Goal: Task Accomplishment & Management: Manage account settings

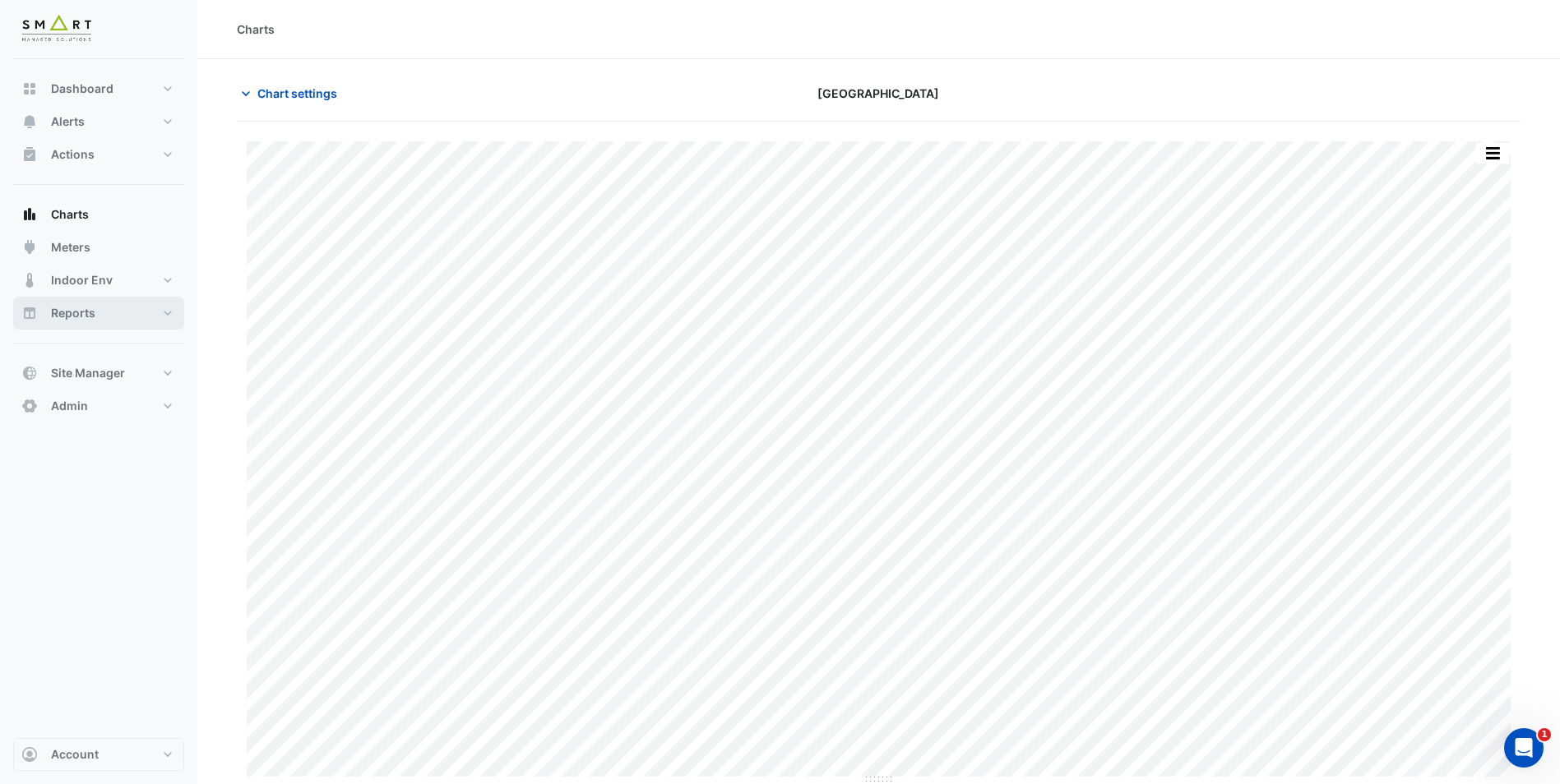
click at [65, 311] on span "Reports" at bounding box center [73, 313] width 44 height 16
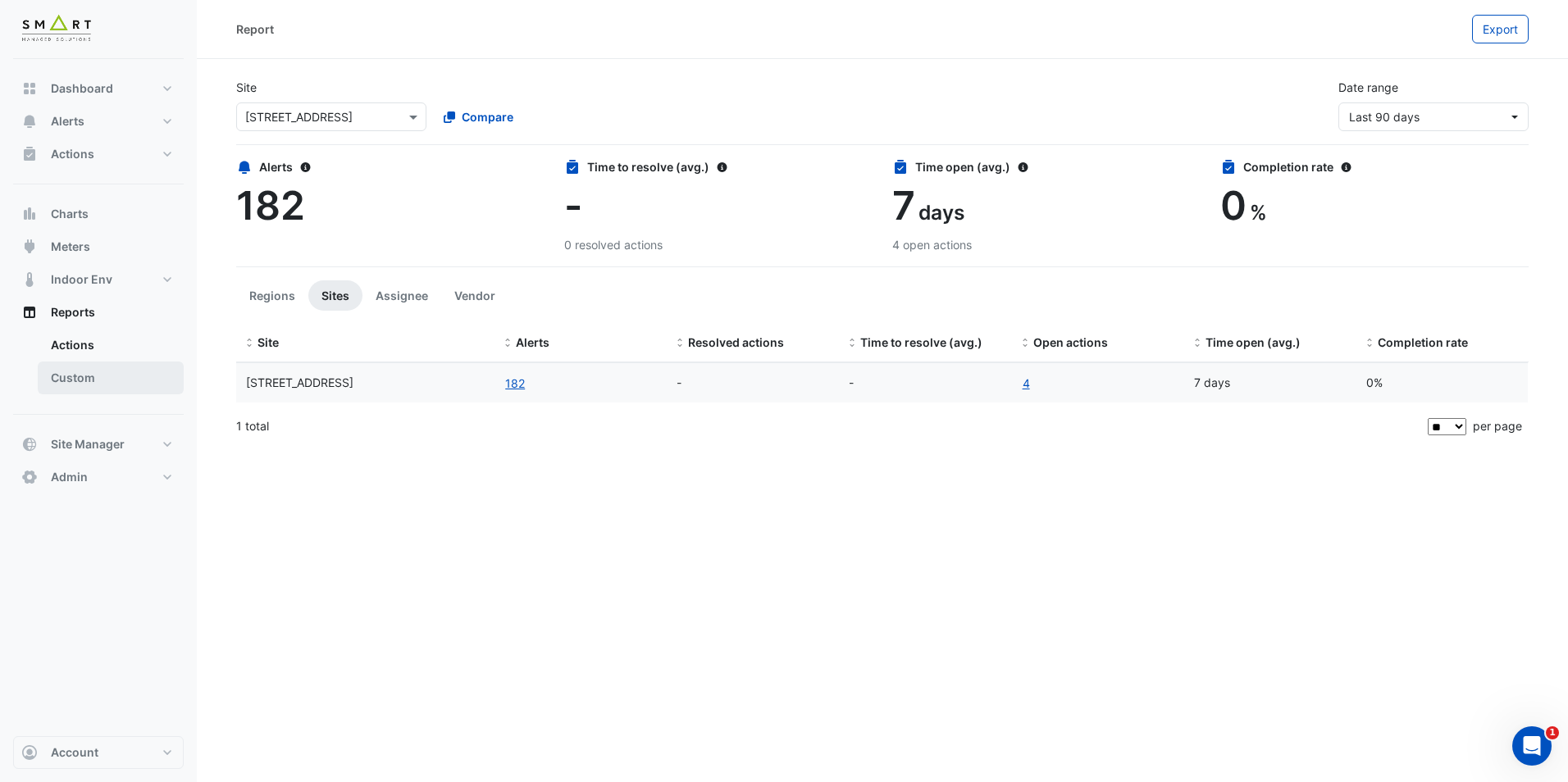
click at [122, 394] on link "Custom" at bounding box center [110, 378] width 146 height 33
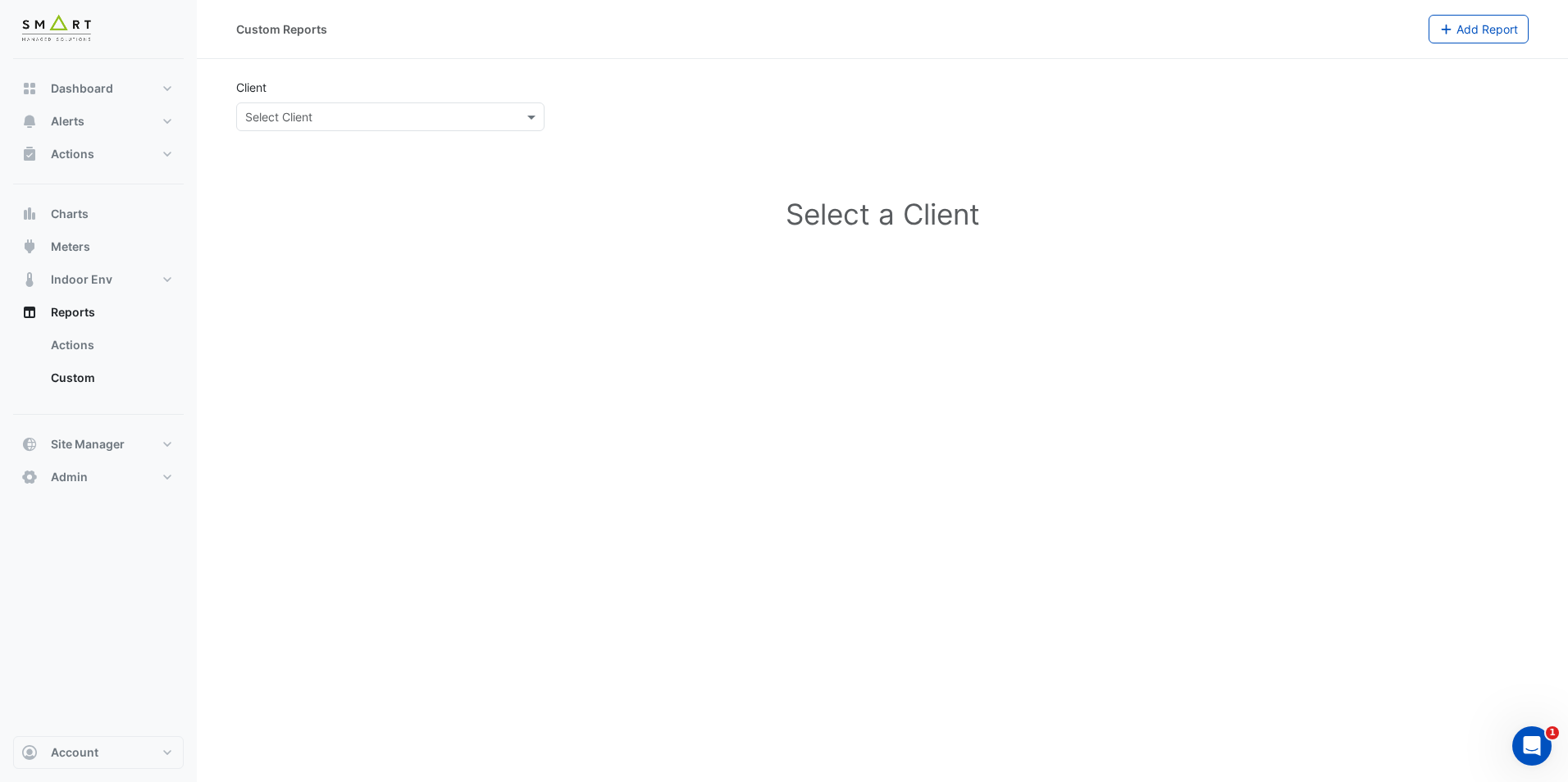
click at [332, 132] on app-external-reports "Client Select Client Select a Client" at bounding box center [882, 184] width 1292 height 211
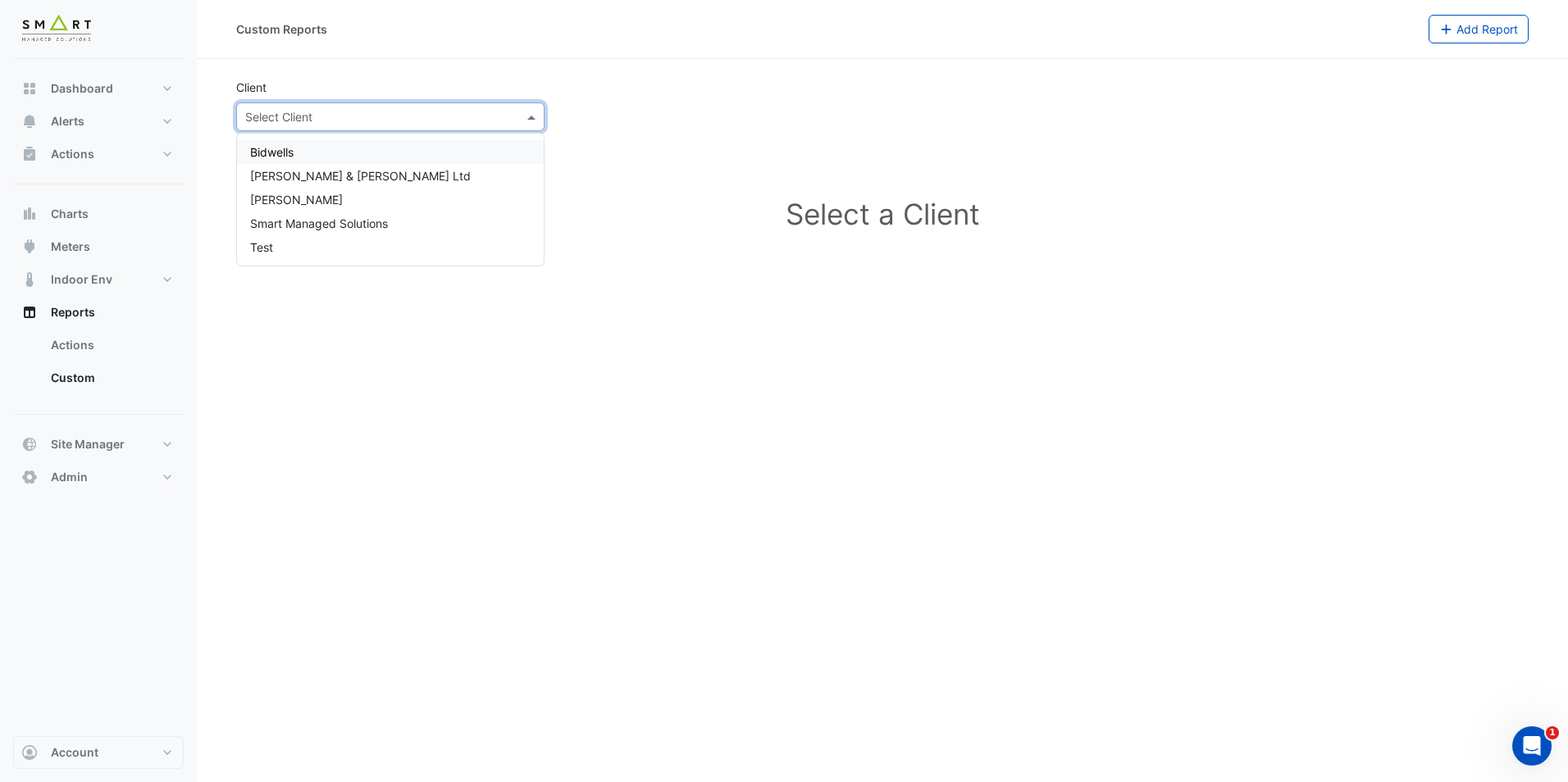
click at [339, 117] on input "text" at bounding box center [373, 118] width 258 height 17
click at [85, 222] on button "Charts" at bounding box center [98, 214] width 171 height 33
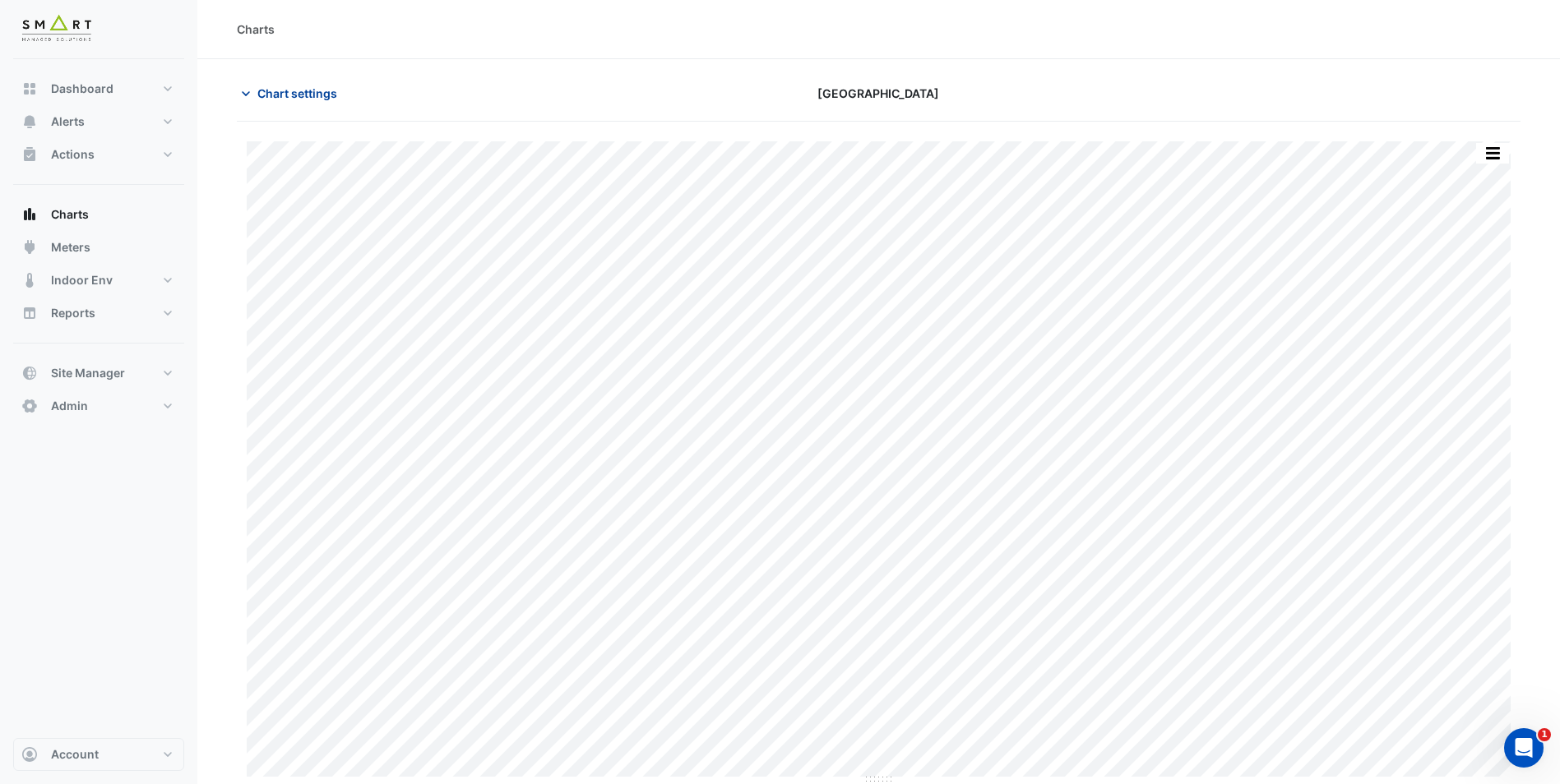
click at [265, 80] on button "Chart settings" at bounding box center [292, 92] width 111 height 29
click at [248, 96] on icon "button" at bounding box center [246, 93] width 16 height 16
click at [260, 92] on span "Chart settings" at bounding box center [297, 93] width 80 height 17
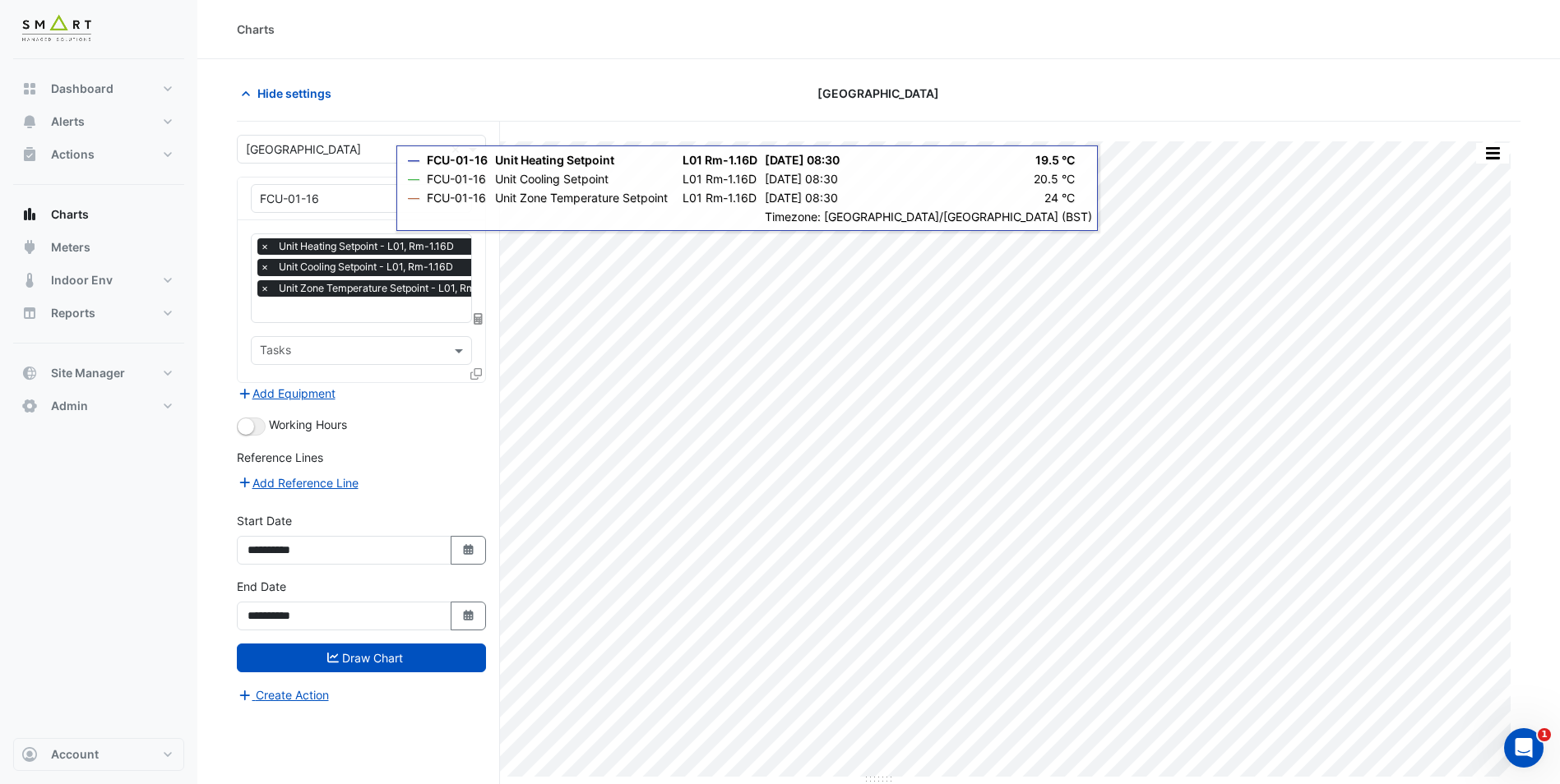
click at [319, 200] on input "text" at bounding box center [345, 200] width 170 height 17
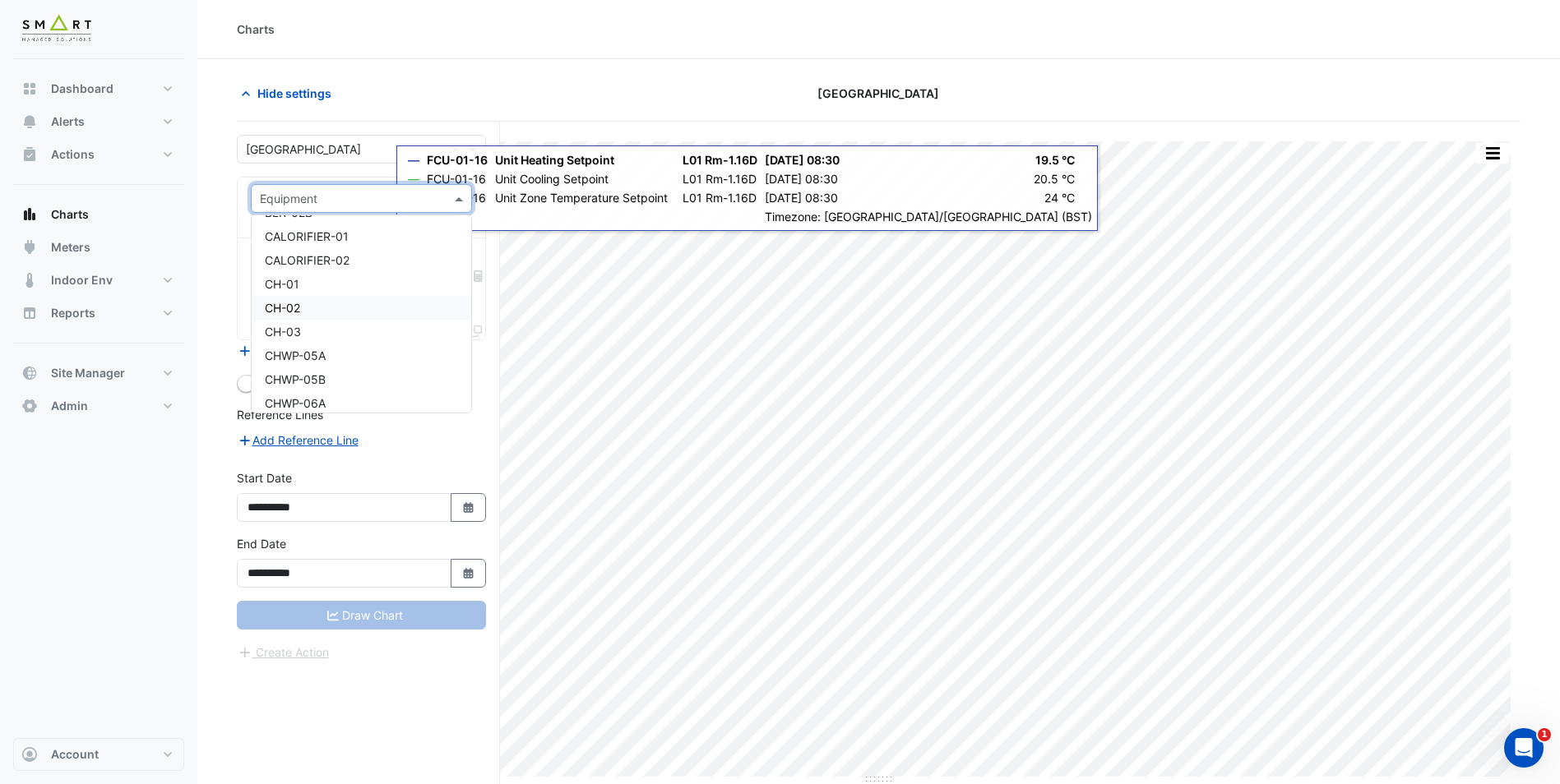
scroll to position [411, 0]
click at [337, 274] on span "CALORIFIER-01" at bounding box center [306, 276] width 84 height 14
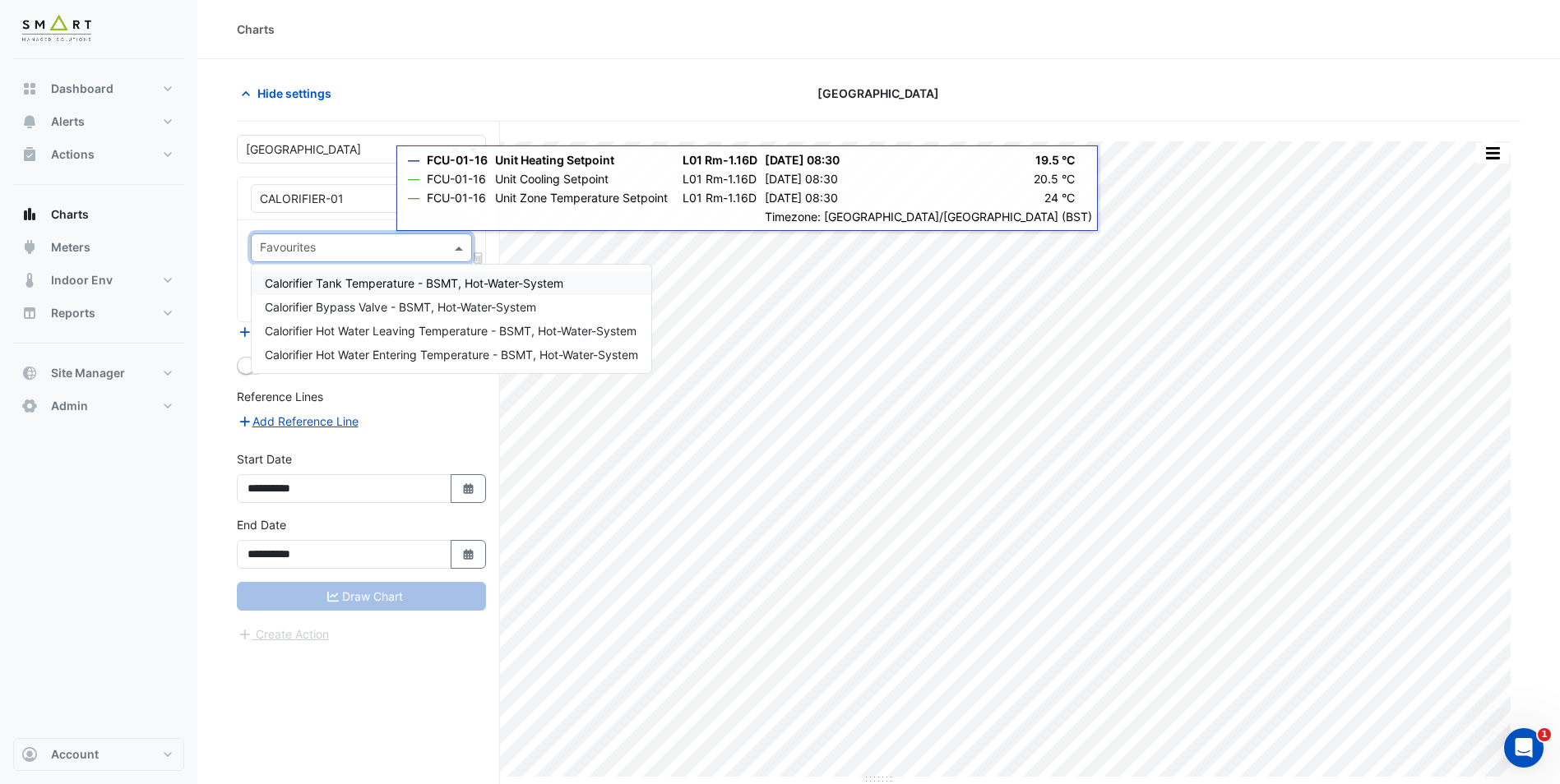
click at [326, 244] on input "text" at bounding box center [352, 250] width 184 height 17
click at [342, 222] on div "Favourites Tasks" at bounding box center [361, 271] width 247 height 101
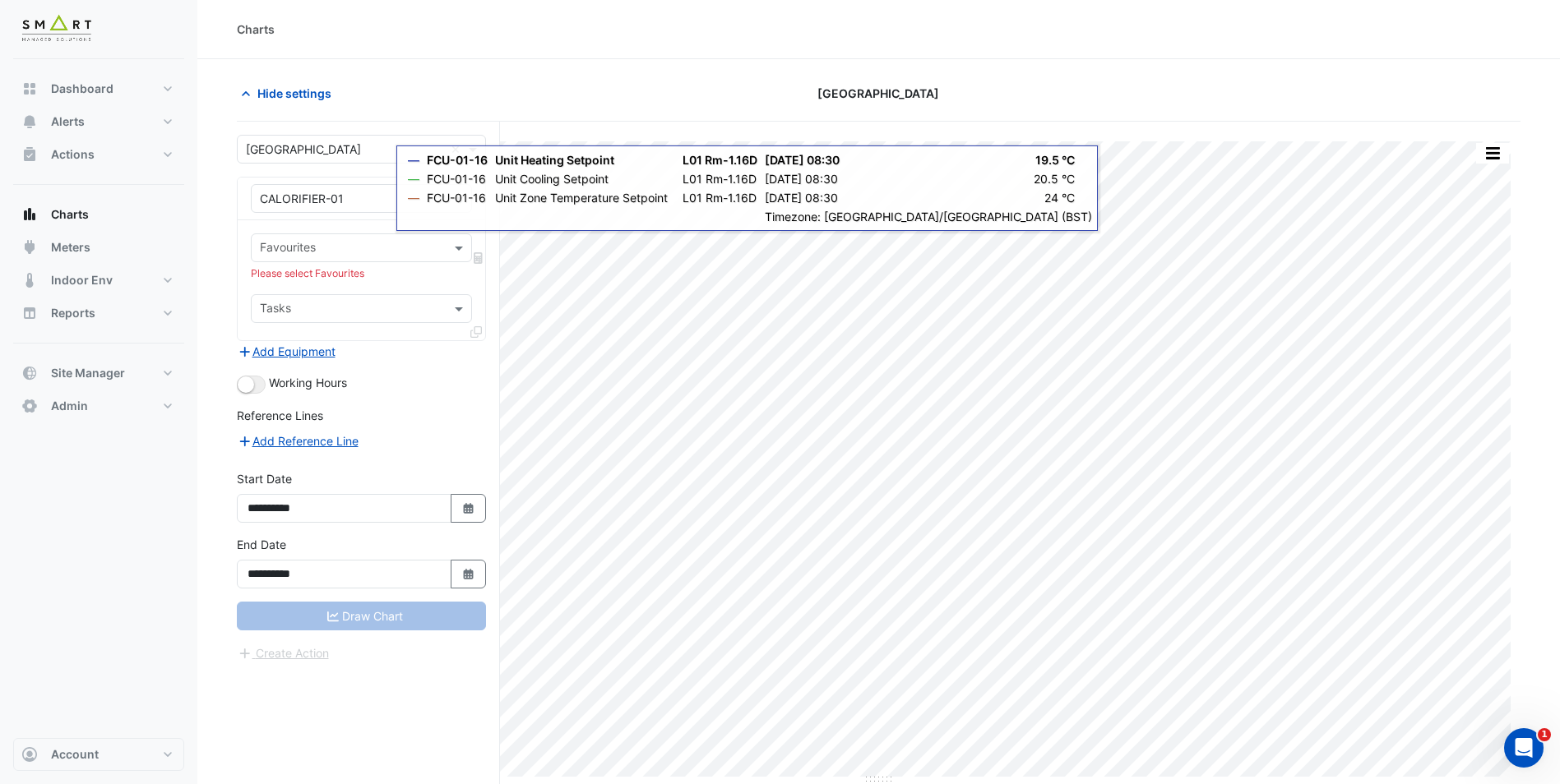
click at [334, 203] on input "text" at bounding box center [345, 200] width 170 height 17
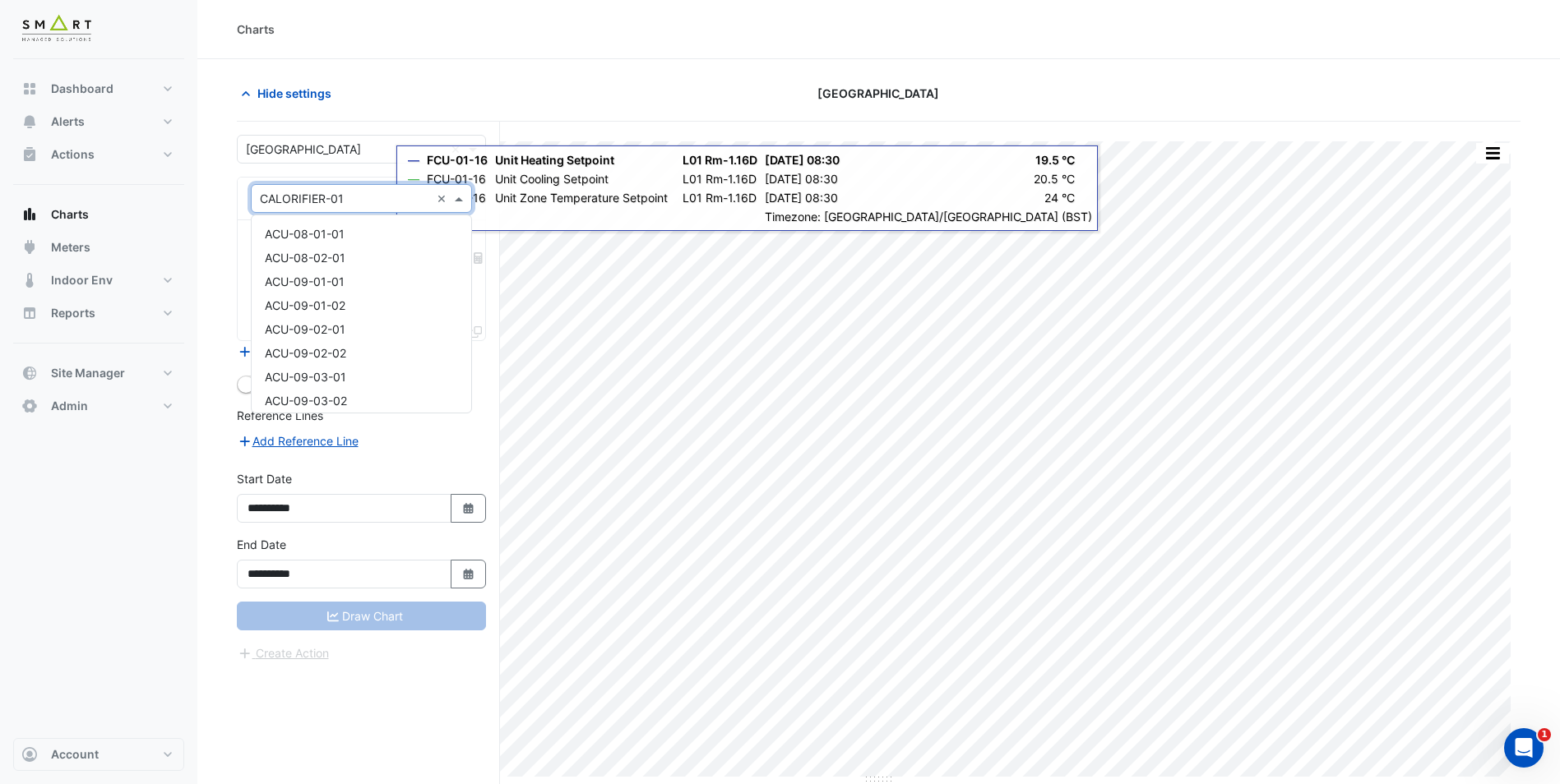
scroll to position [460, 0]
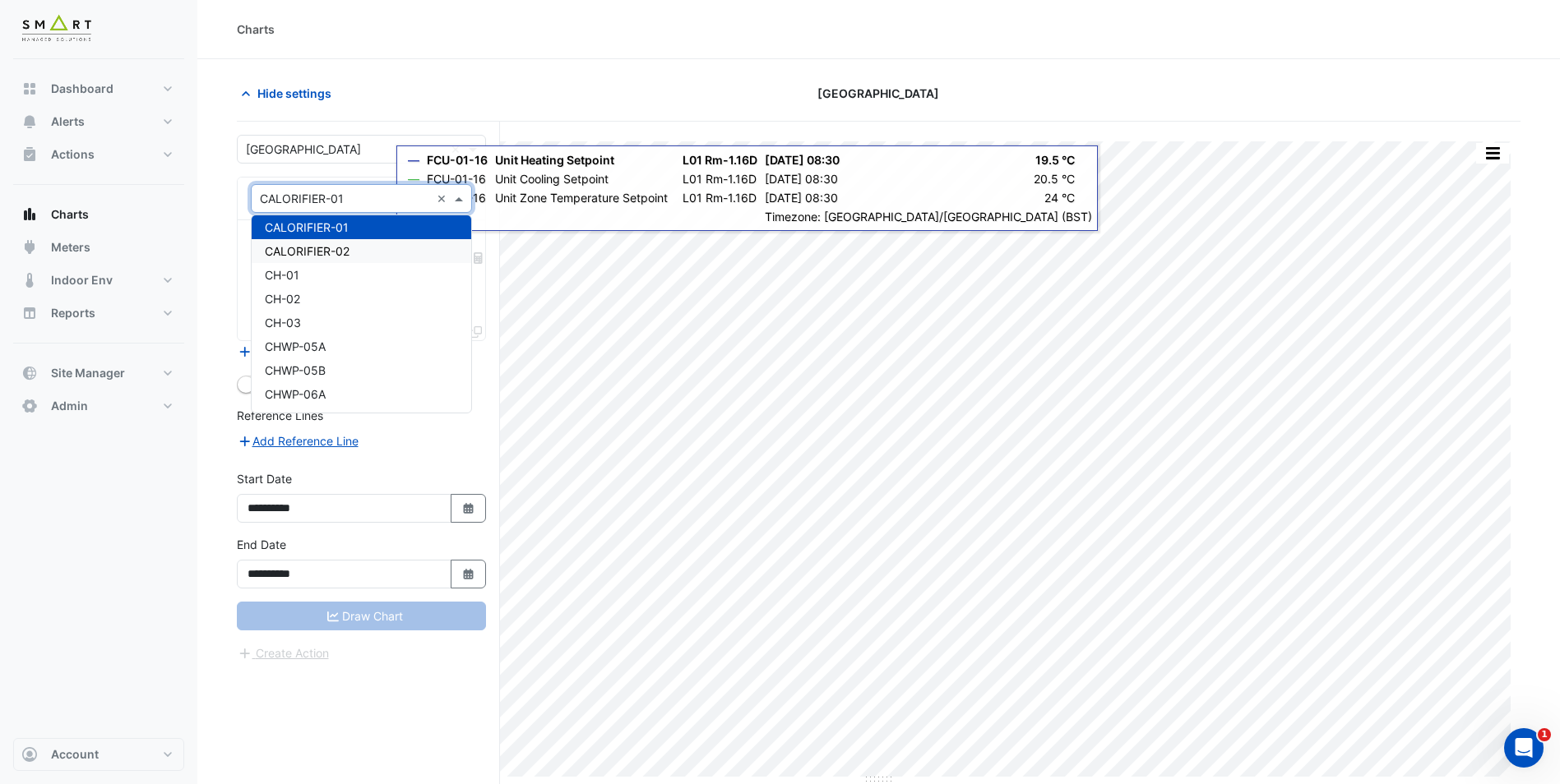
click at [323, 254] on span "CALORIFIER-02" at bounding box center [307, 251] width 85 height 14
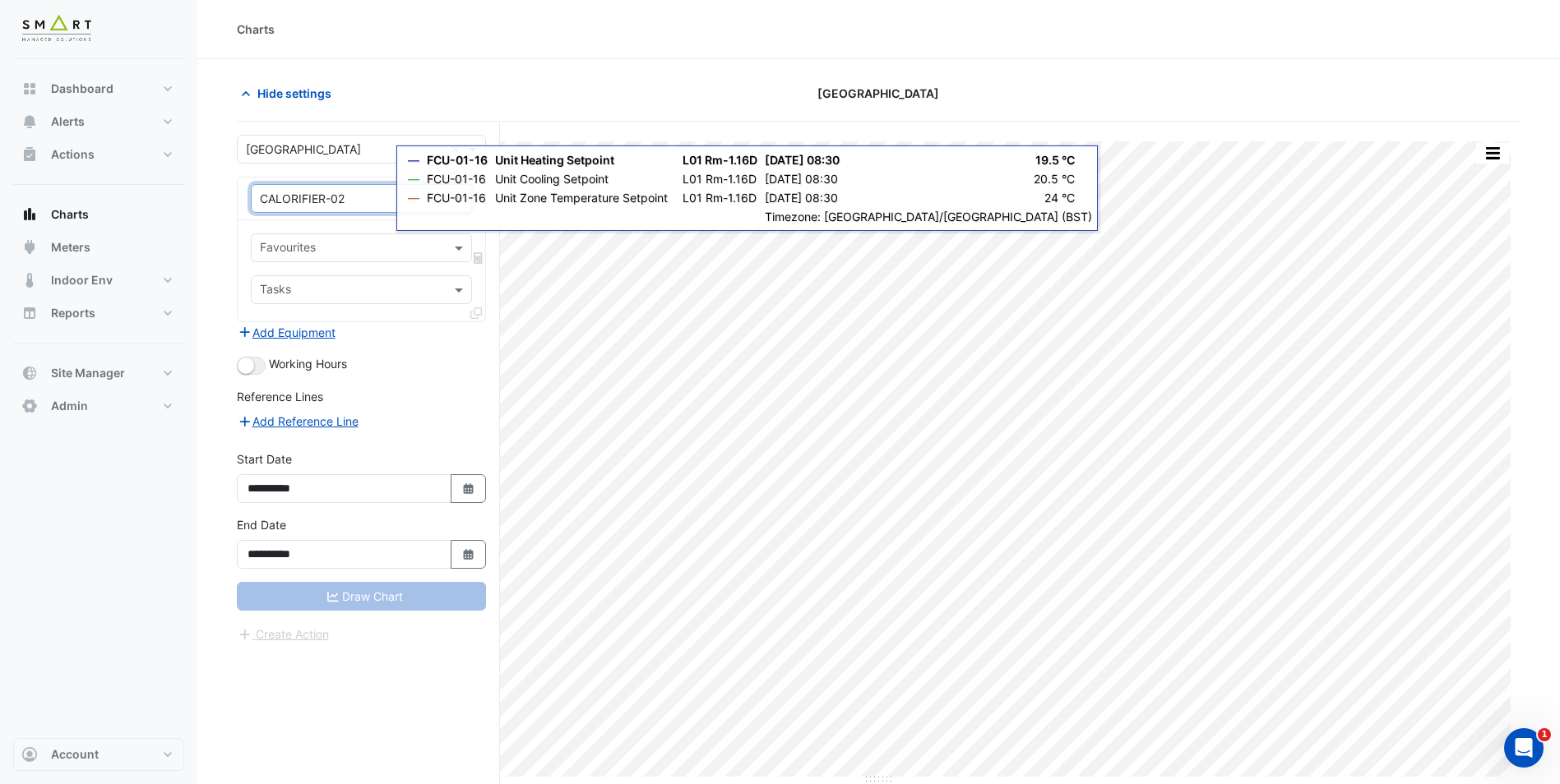
click at [342, 248] on input "text" at bounding box center [352, 250] width 184 height 17
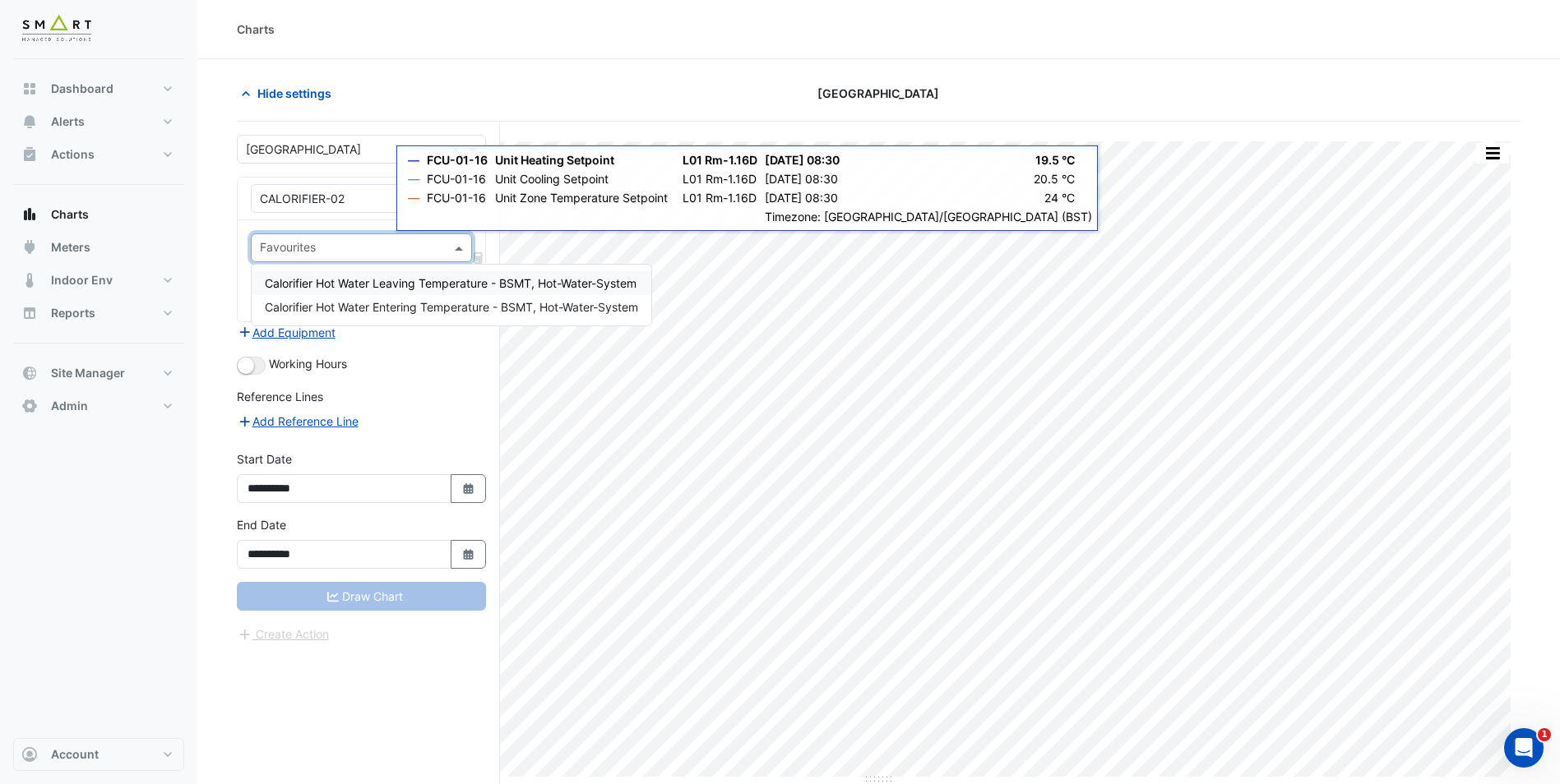
click at [345, 223] on div "Favourites Tasks" at bounding box center [361, 271] width 247 height 101
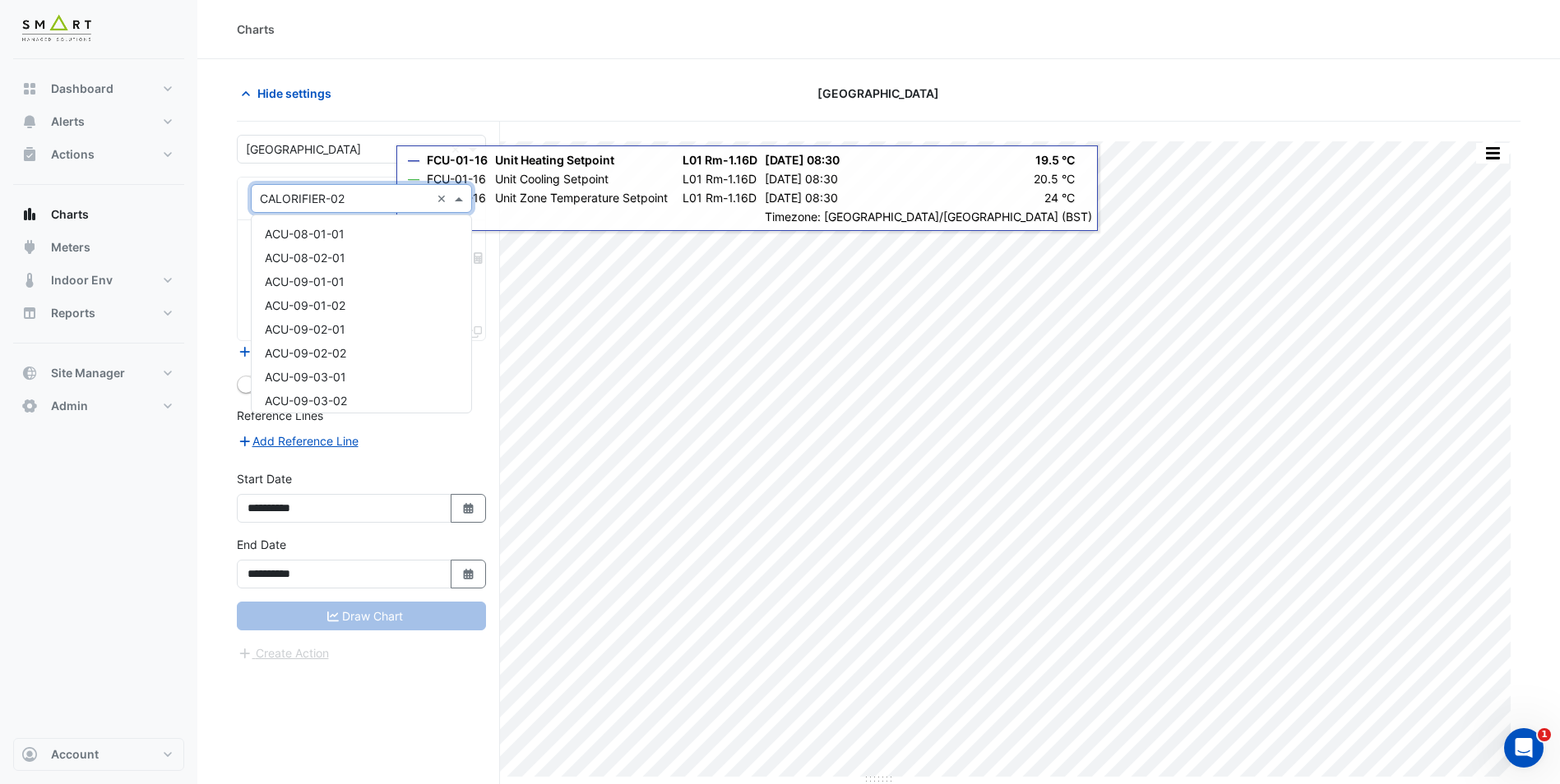
click at [345, 204] on input "text" at bounding box center [345, 200] width 170 height 17
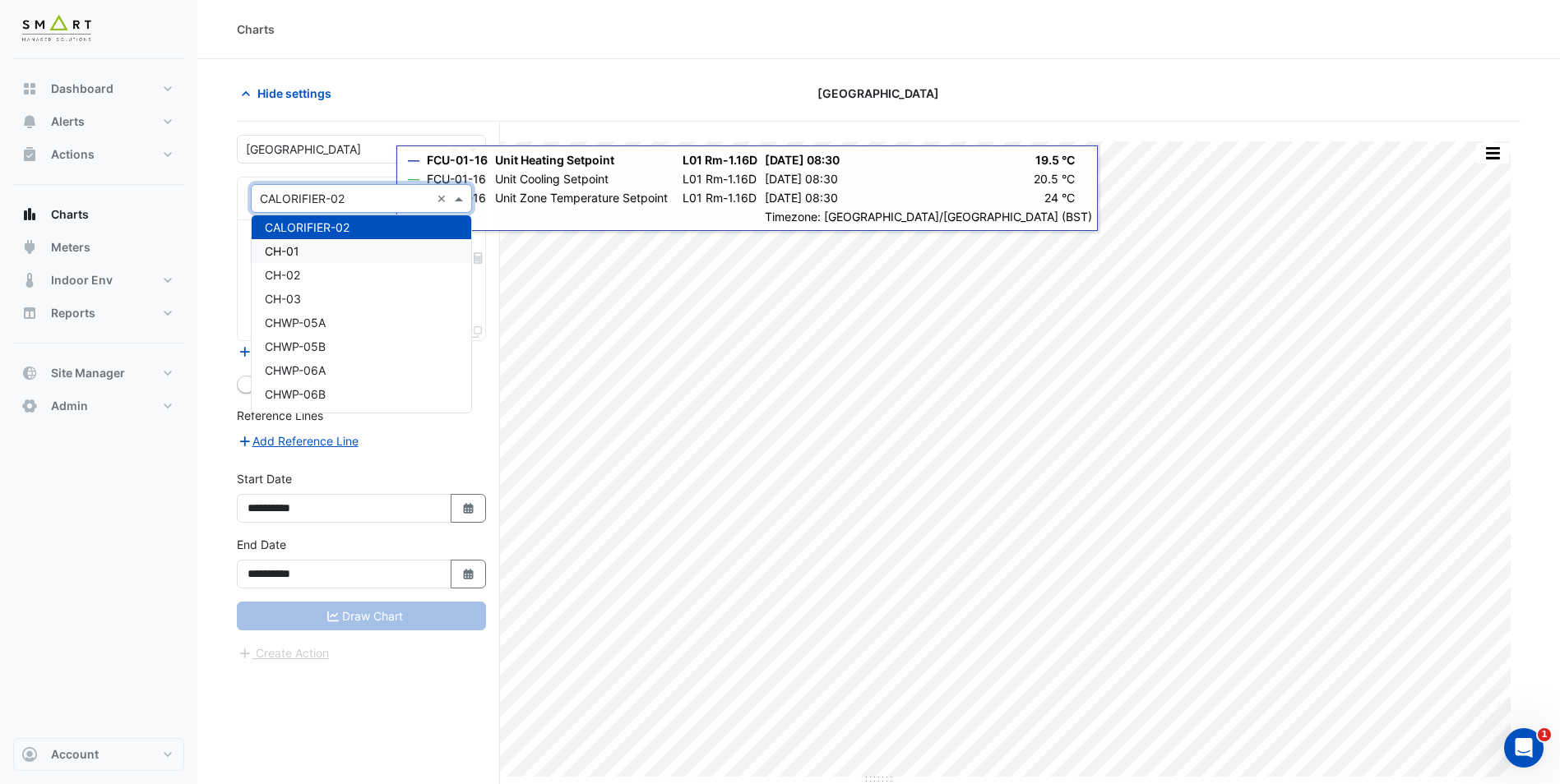
click at [326, 253] on div "CH-01" at bounding box center [361, 252] width 220 height 24
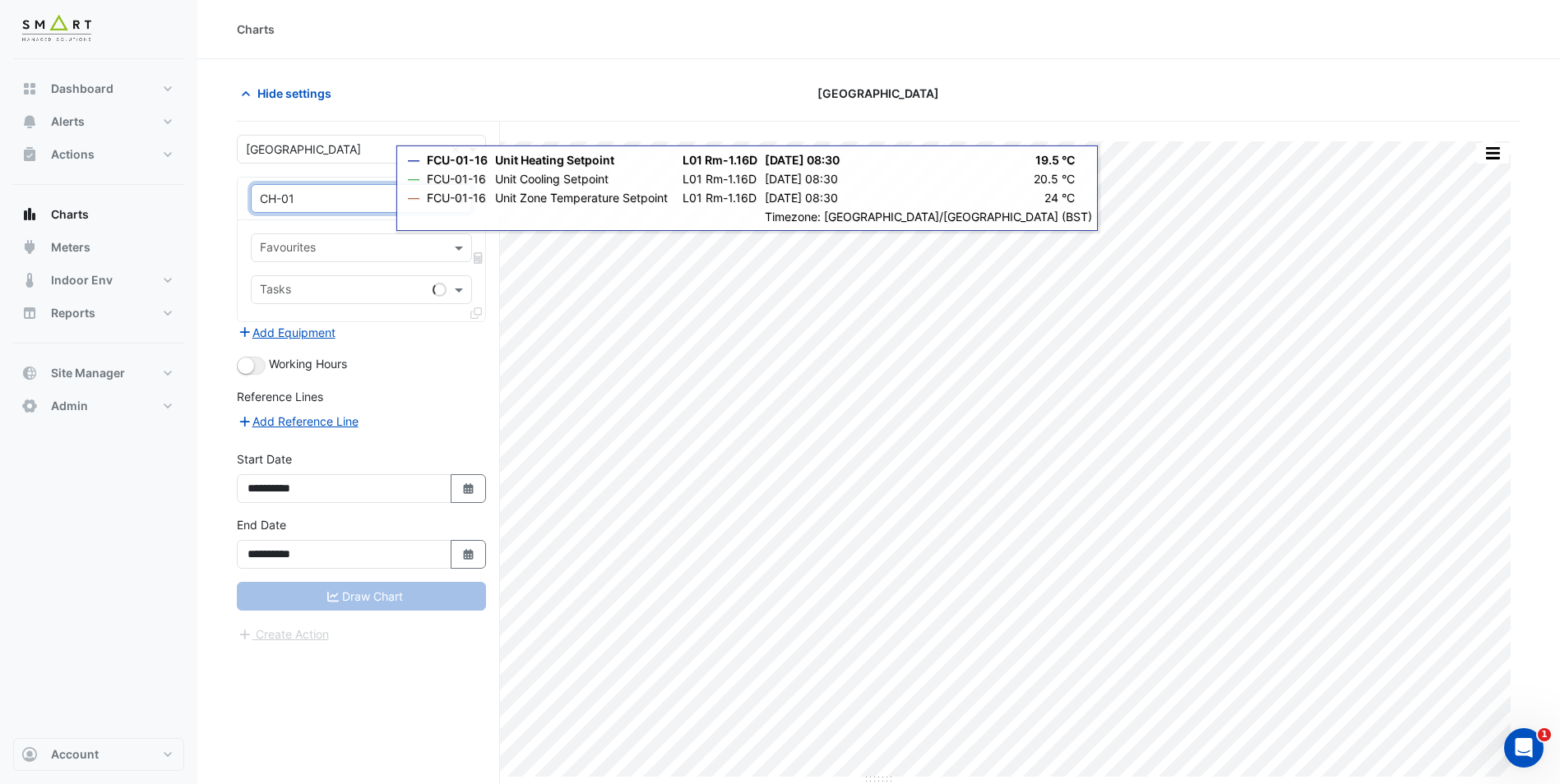
click at [358, 254] on input "text" at bounding box center [352, 250] width 184 height 17
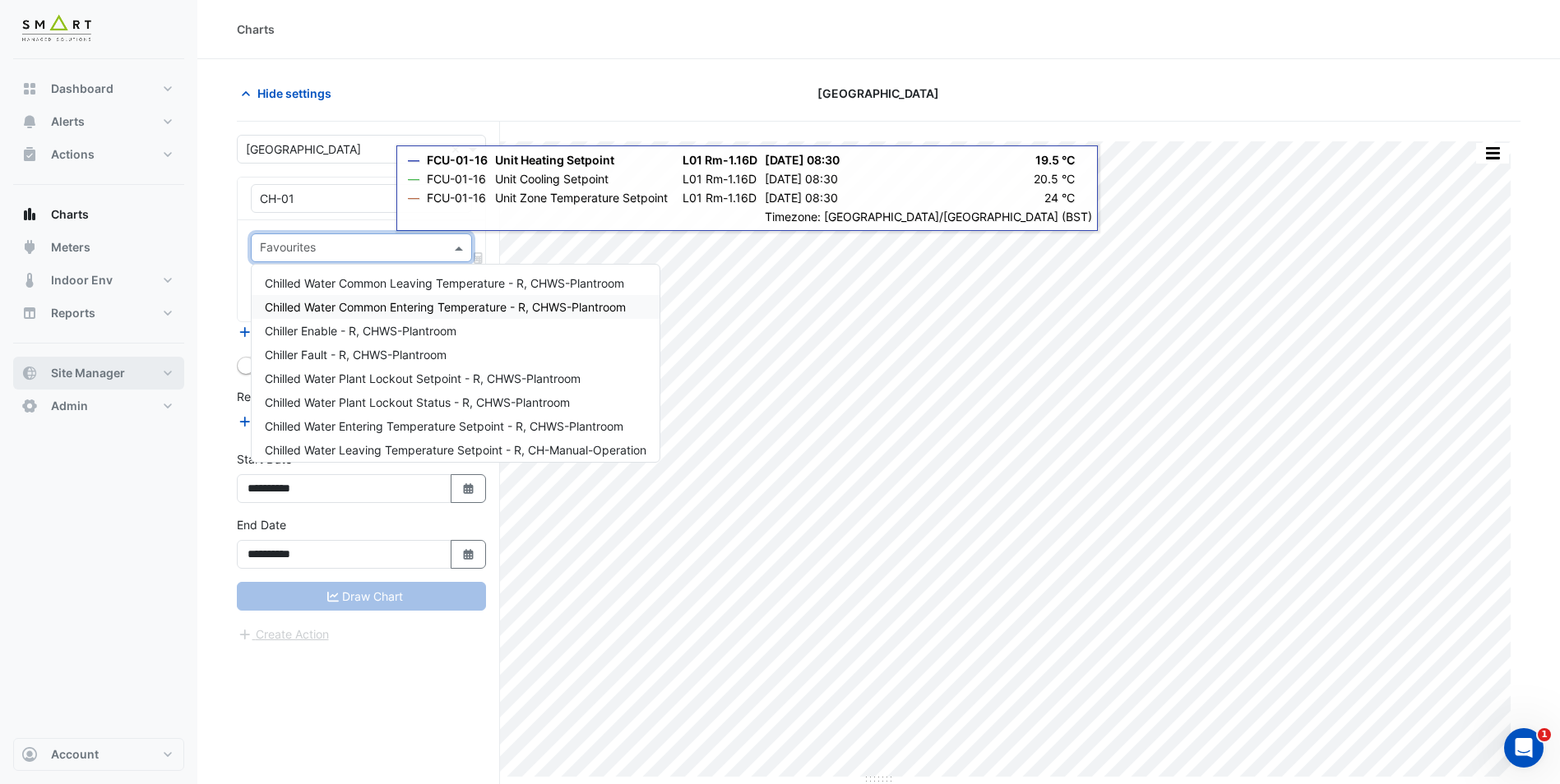
click at [136, 370] on button "Site Manager" at bounding box center [99, 373] width 171 height 33
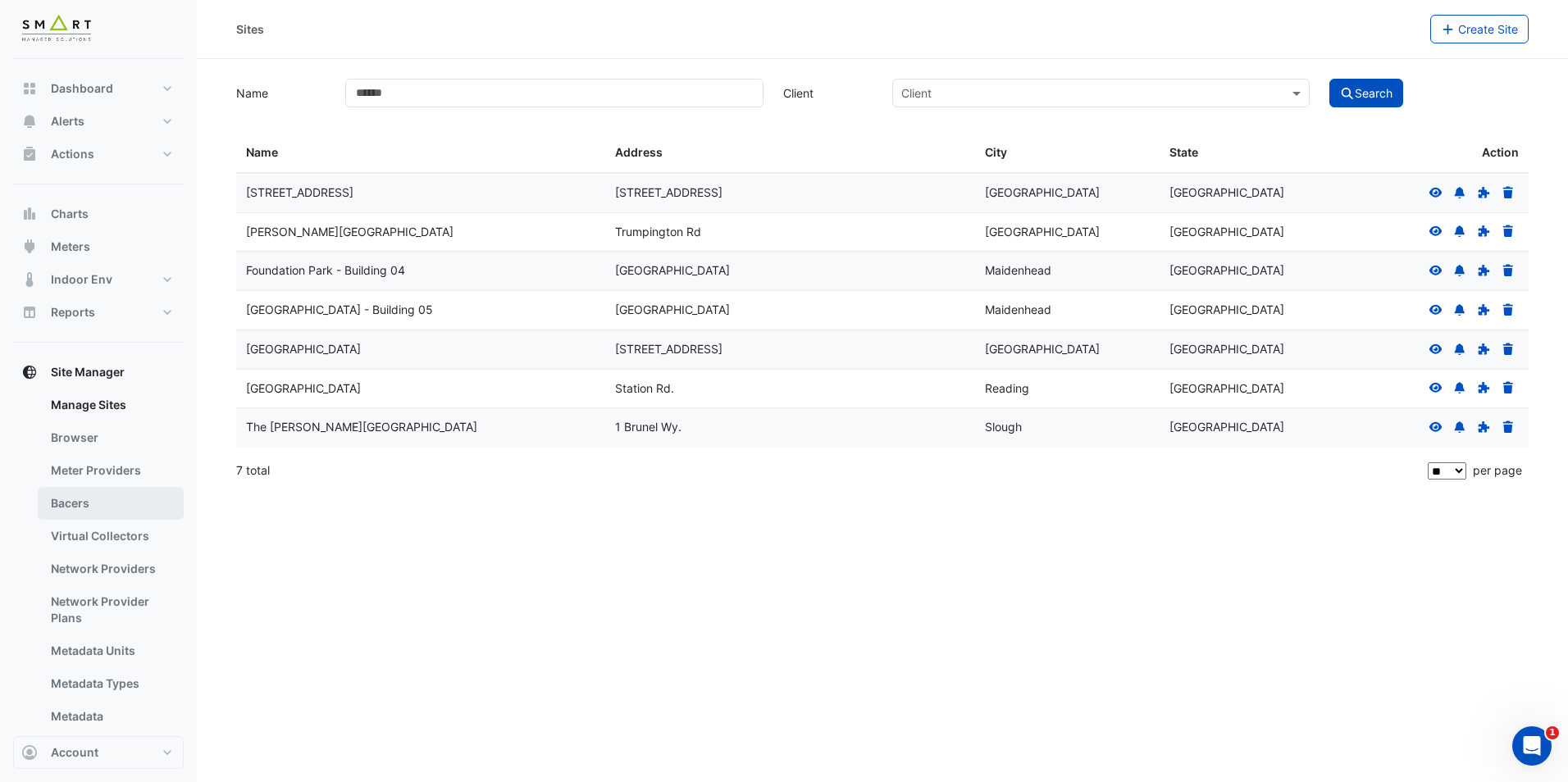
click at [125, 502] on link "Bacers" at bounding box center [110, 504] width 146 height 33
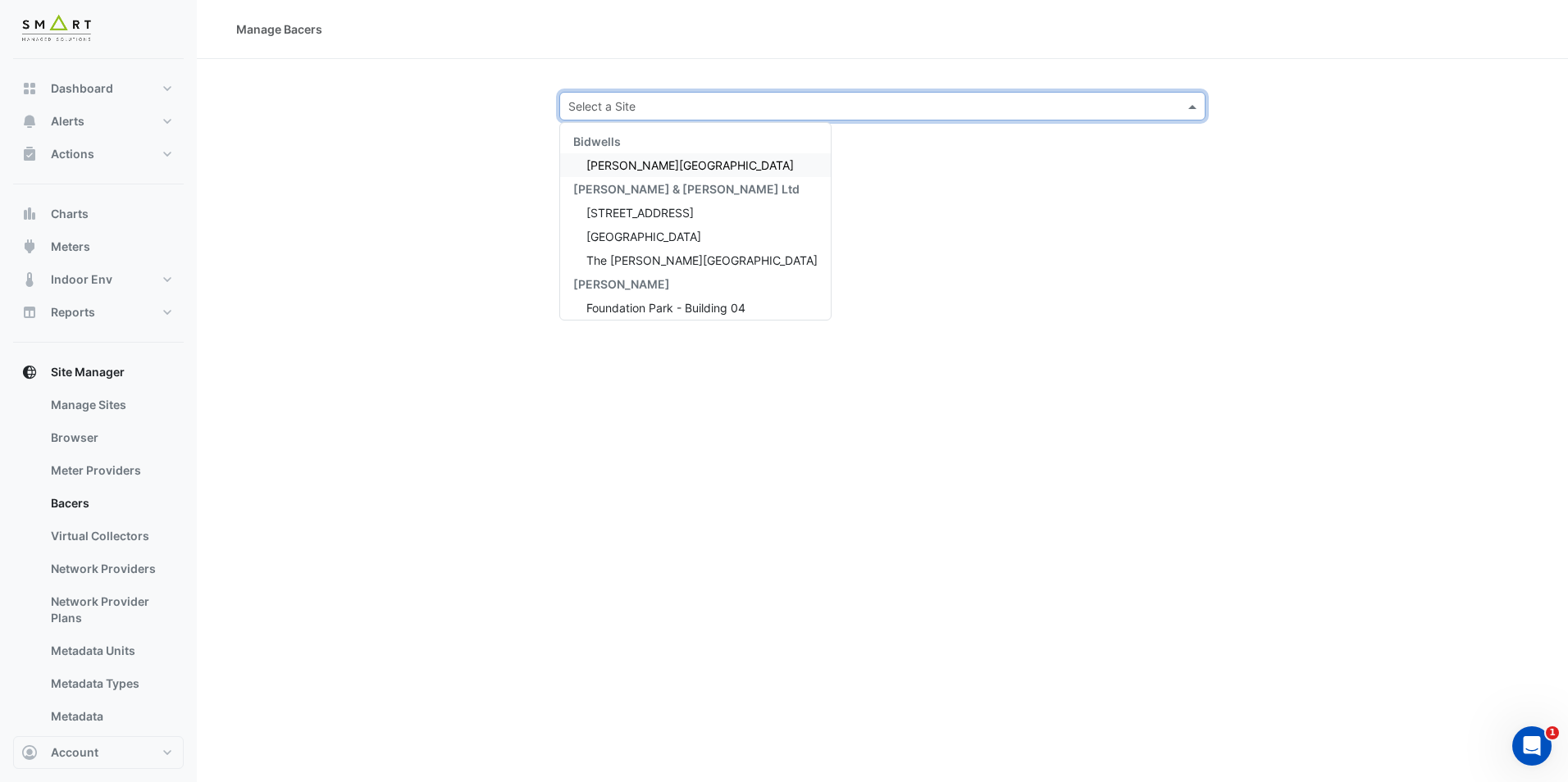
click at [691, 114] on div "Select a Site" at bounding box center [869, 106] width 617 height 17
click at [629, 243] on div "[GEOGRAPHIC_DATA]" at bounding box center [696, 237] width 271 height 24
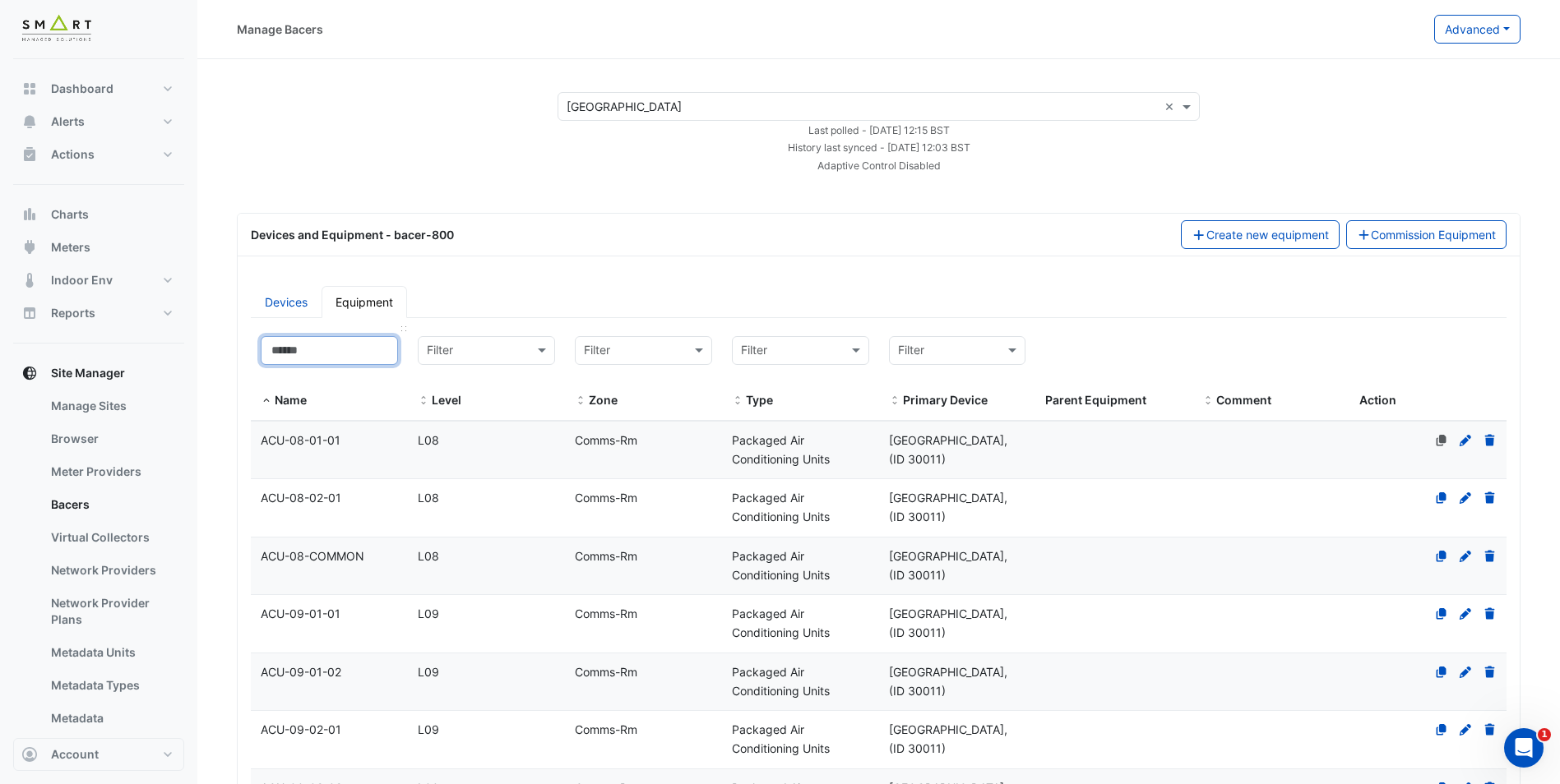
click at [340, 352] on input at bounding box center [329, 350] width 137 height 29
click at [502, 343] on input "text" at bounding box center [470, 352] width 86 height 19
click at [314, 355] on input at bounding box center [329, 350] width 137 height 29
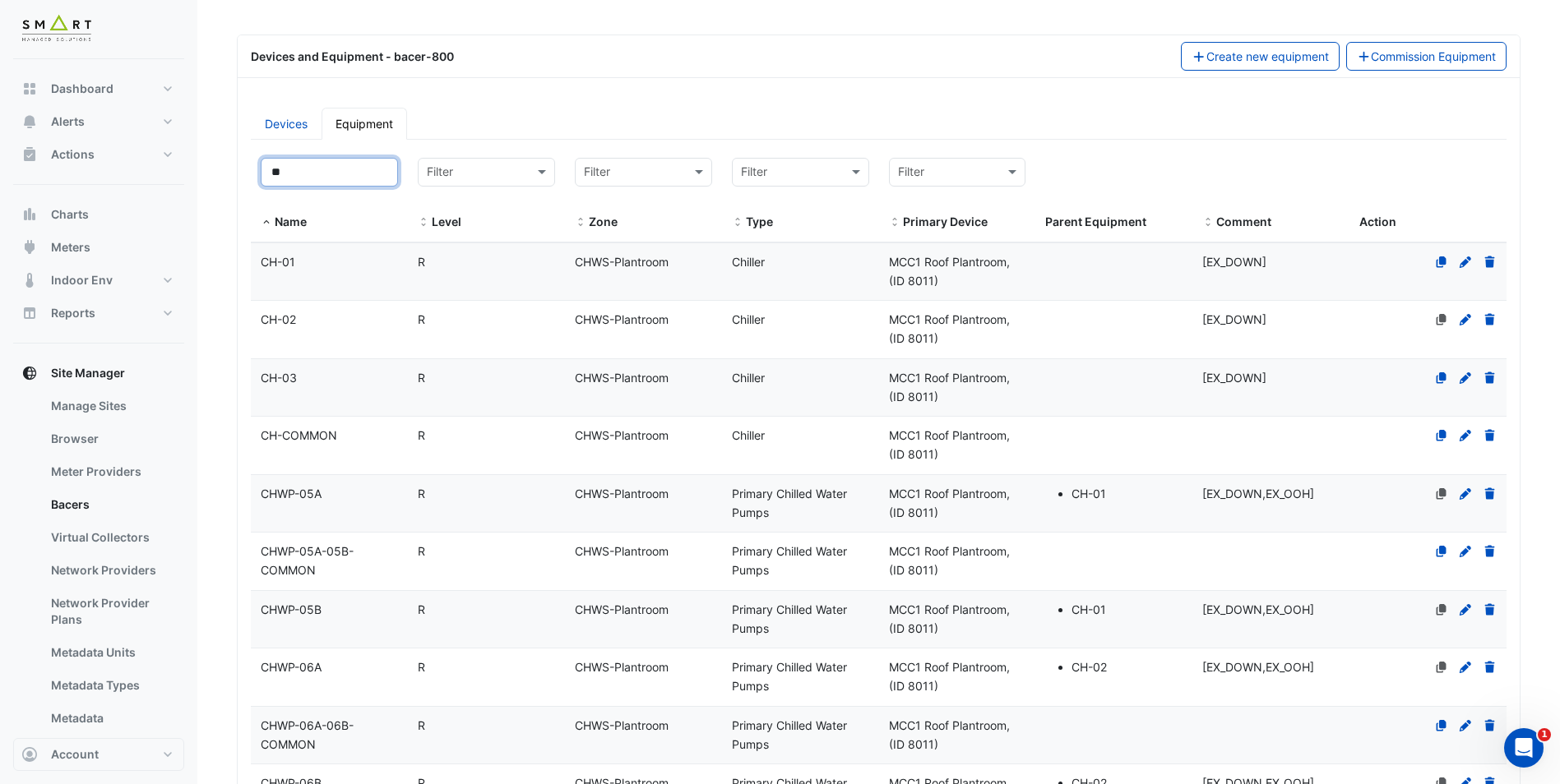
scroll to position [246, 0]
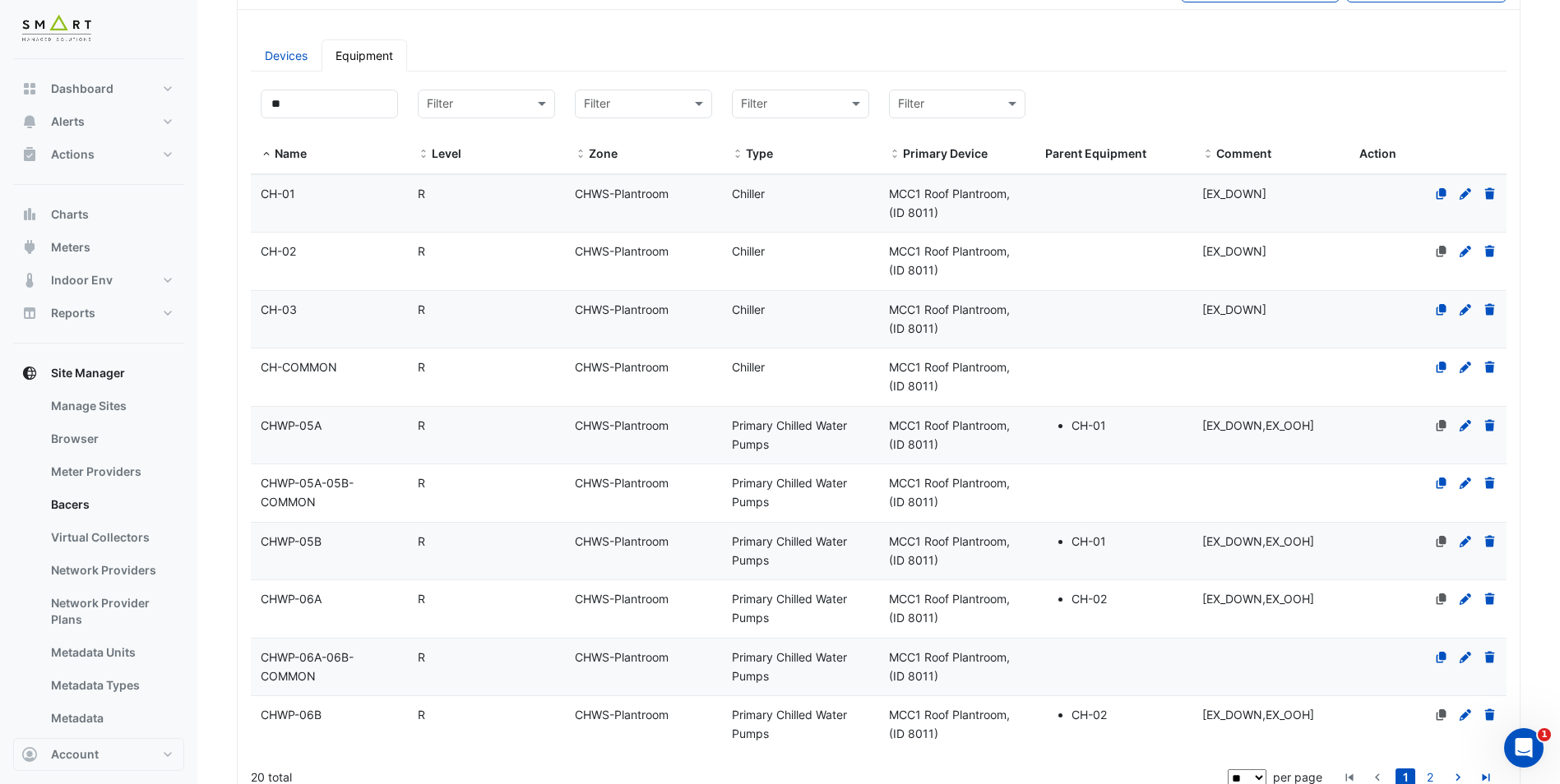
click at [307, 374] on span "CH-COMMON" at bounding box center [299, 367] width 76 height 14
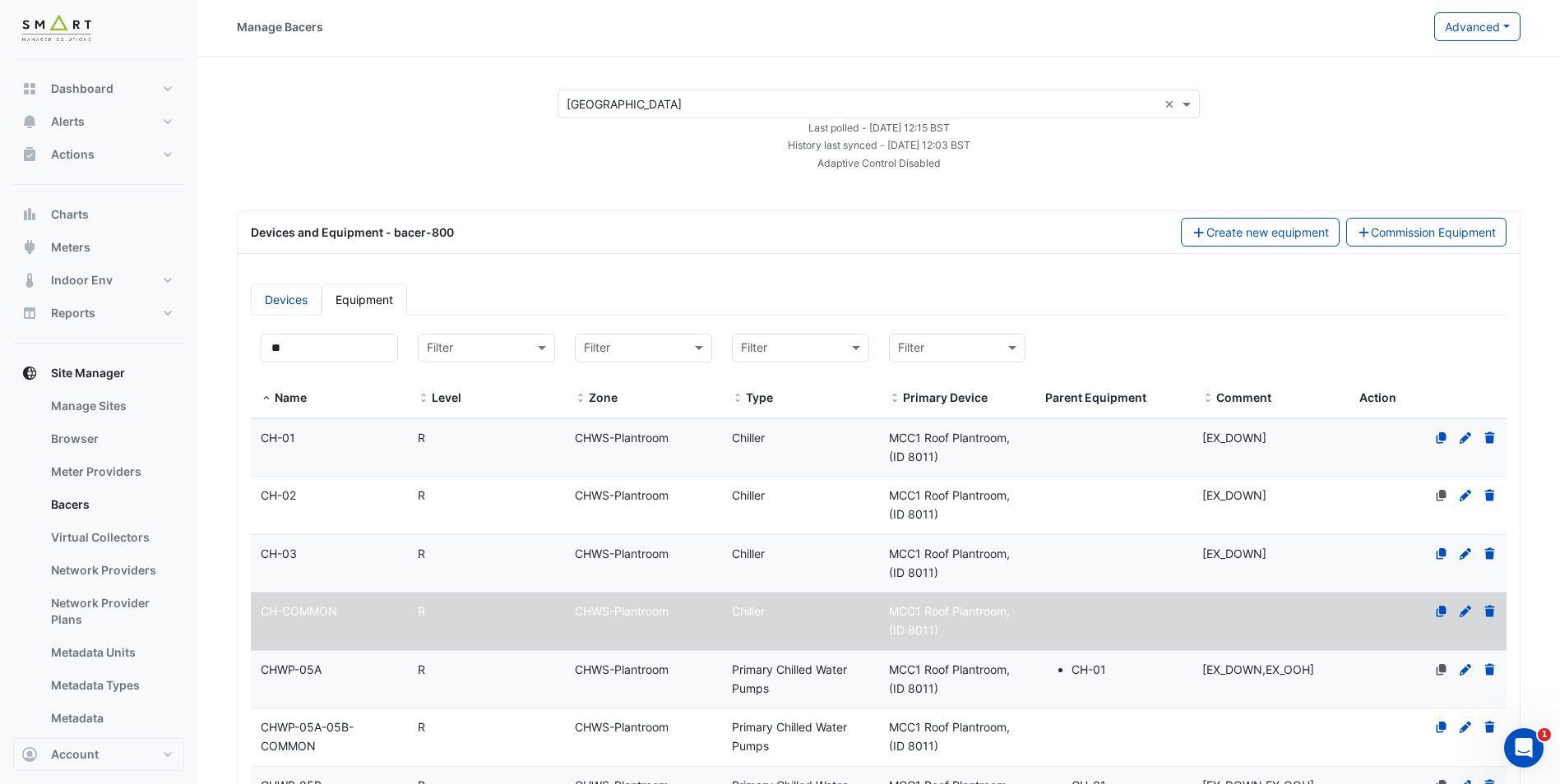
scroll to position [0, 0]
click at [320, 350] on input "**" at bounding box center [329, 350] width 137 height 29
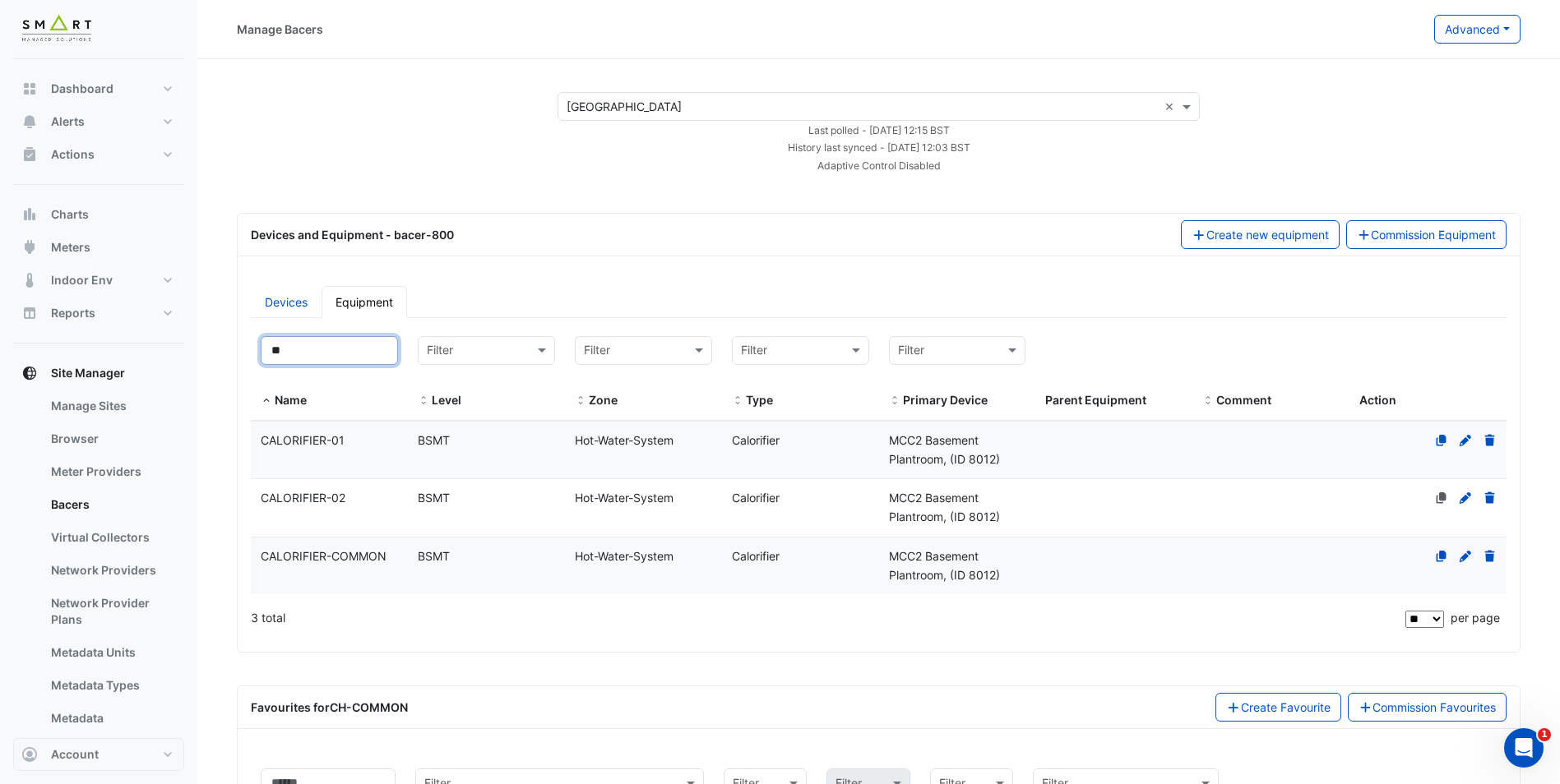
type input "**"
click at [318, 445] on span "CALORIFIER-01" at bounding box center [303, 440] width 84 height 14
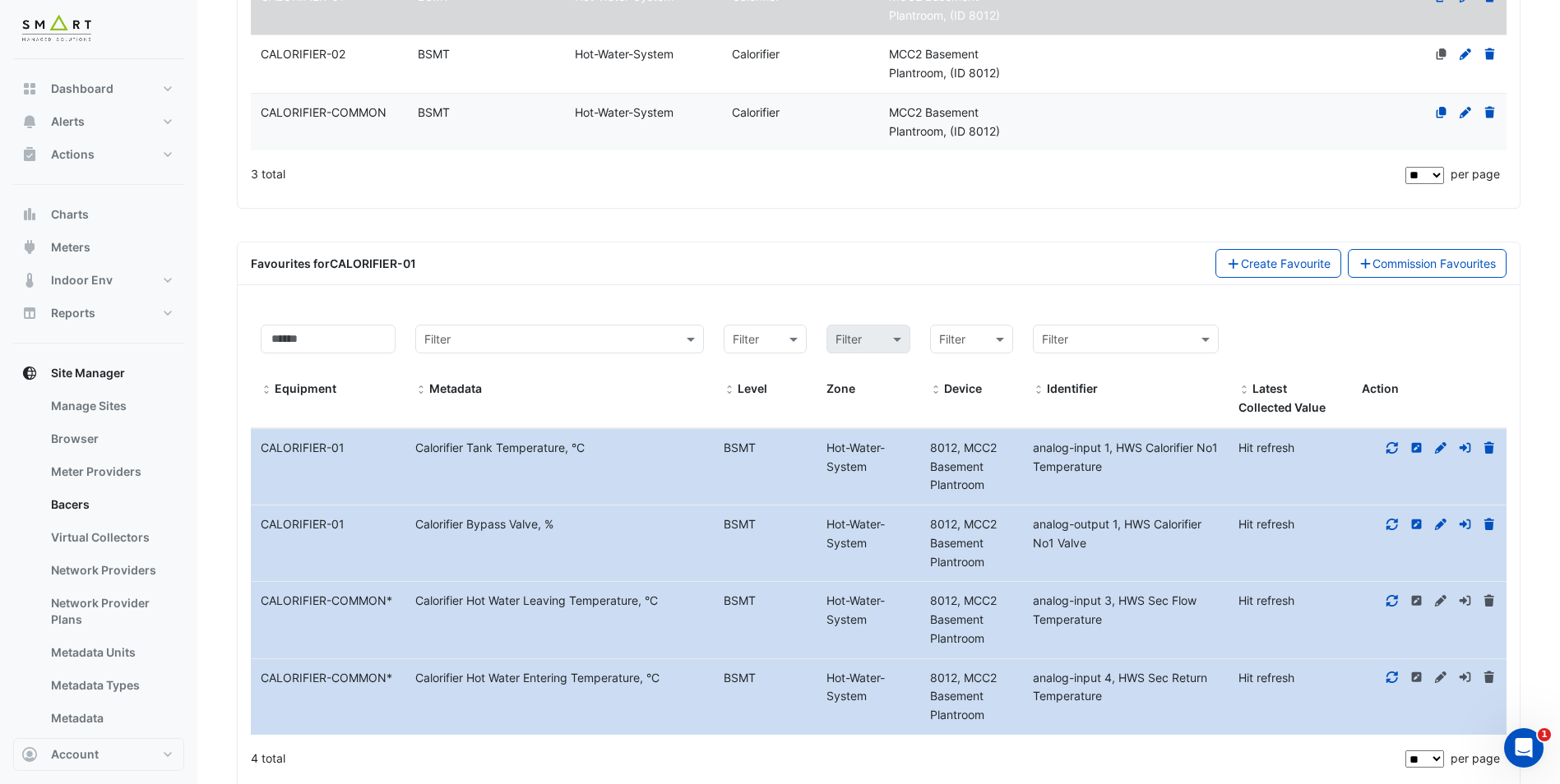
scroll to position [481, 0]
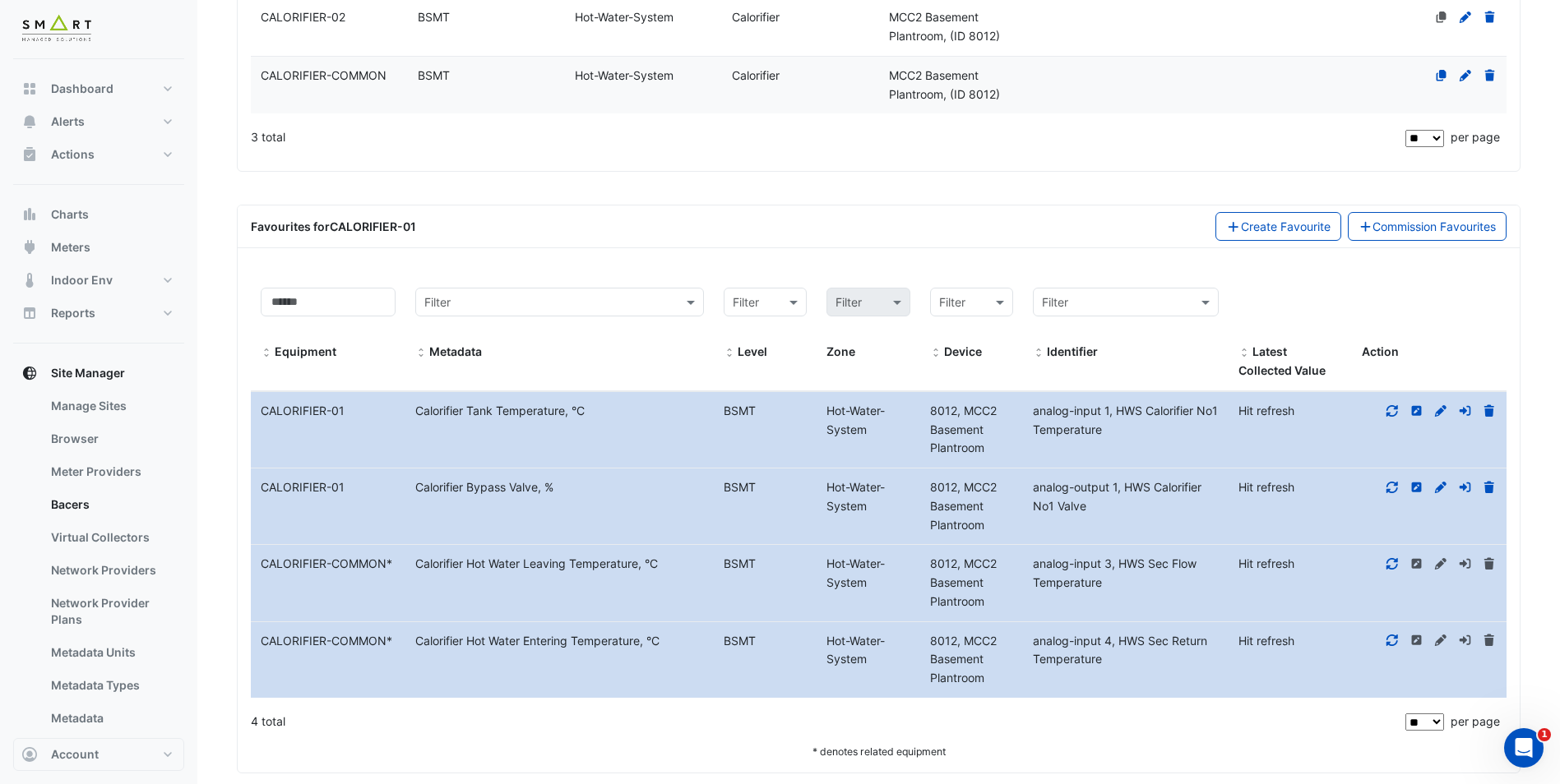
drag, startPoint x: 423, startPoint y: 563, endPoint x: 674, endPoint y: 565, distance: 251.0
click at [674, 565] on div "Calorifier Hot Water Leaving Temperature, °C" at bounding box center [559, 564] width 309 height 19
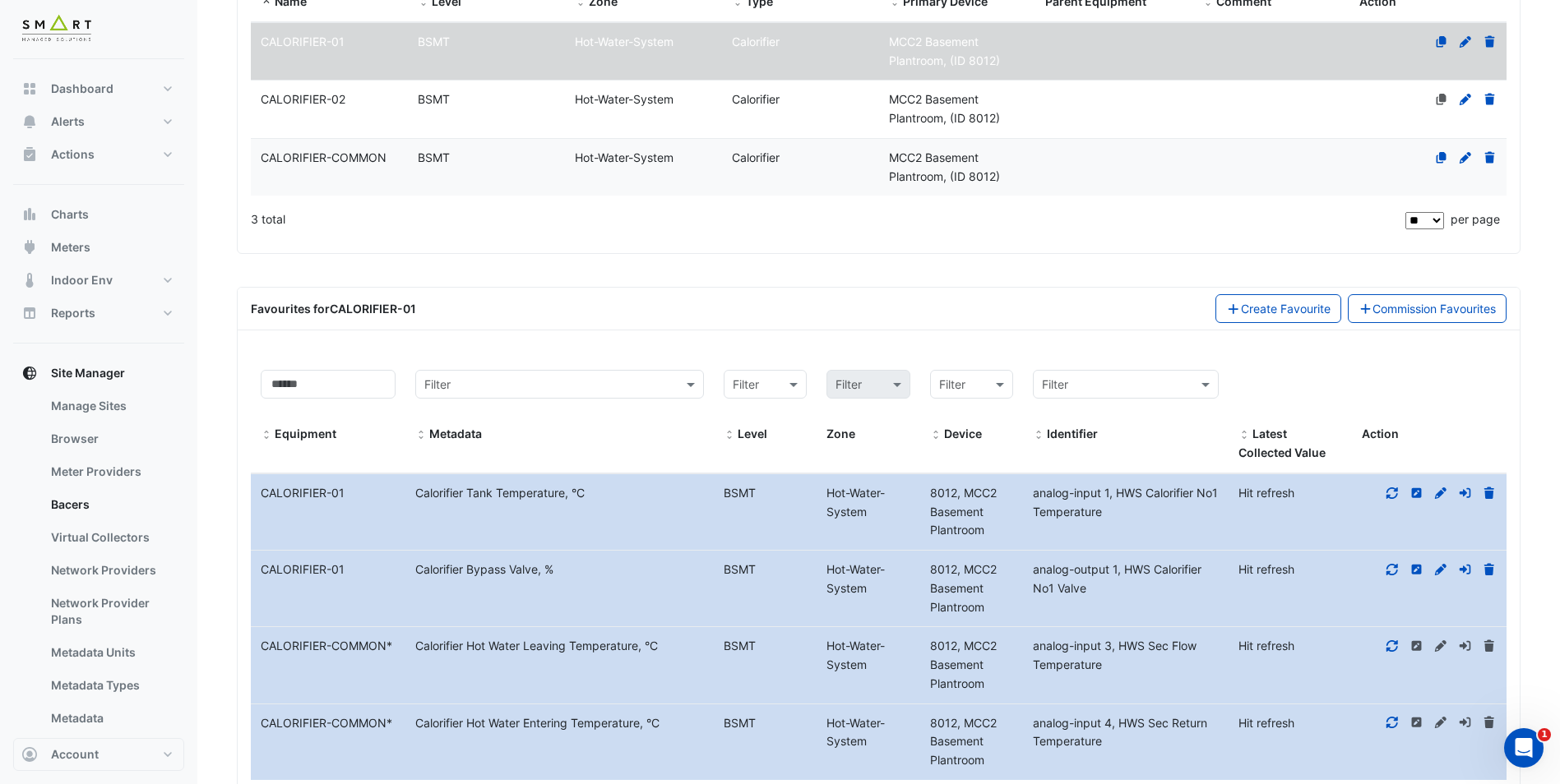
click at [344, 97] on span "CALORIFIER-02" at bounding box center [304, 99] width 85 height 14
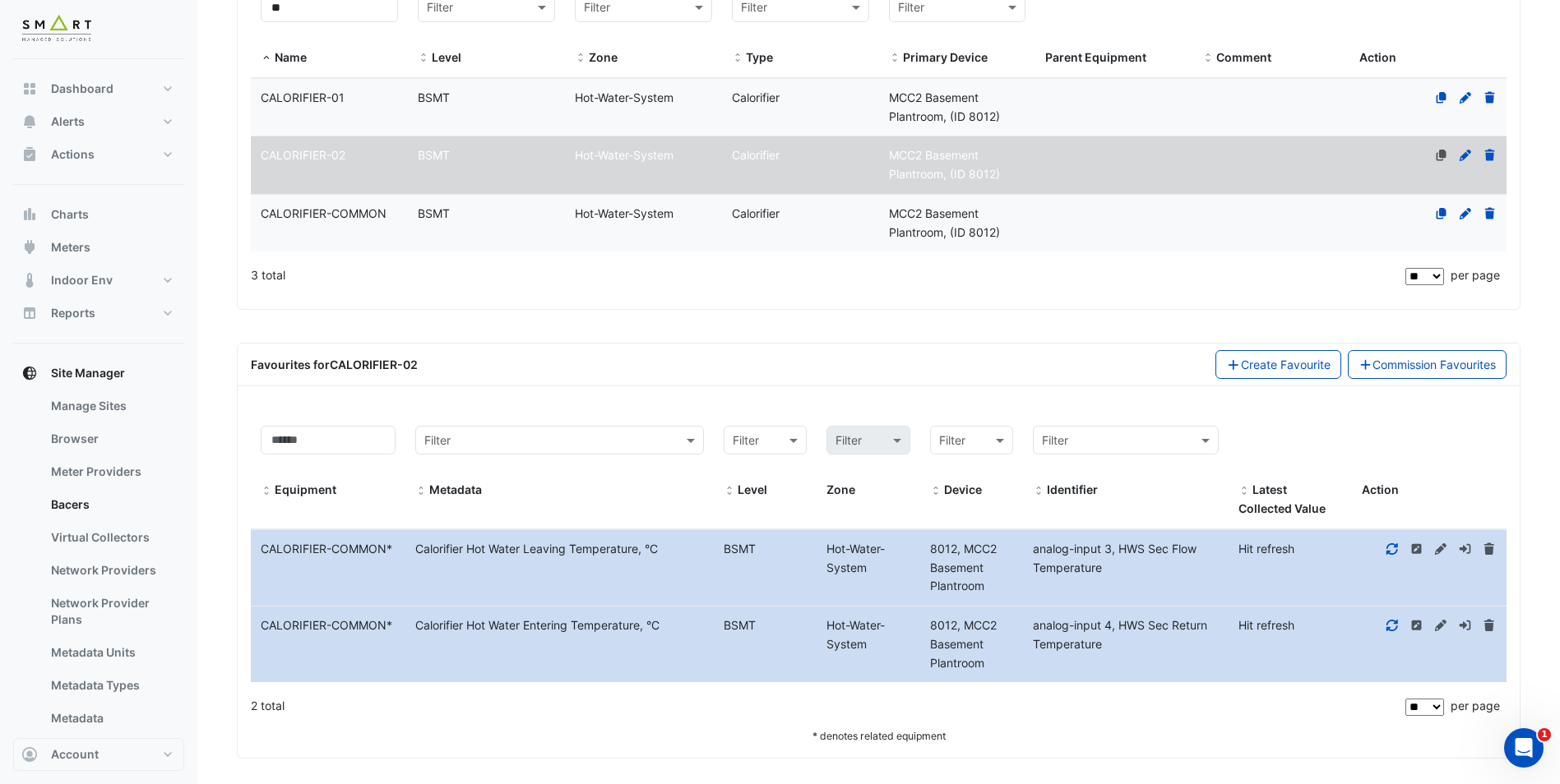
scroll to position [350, 0]
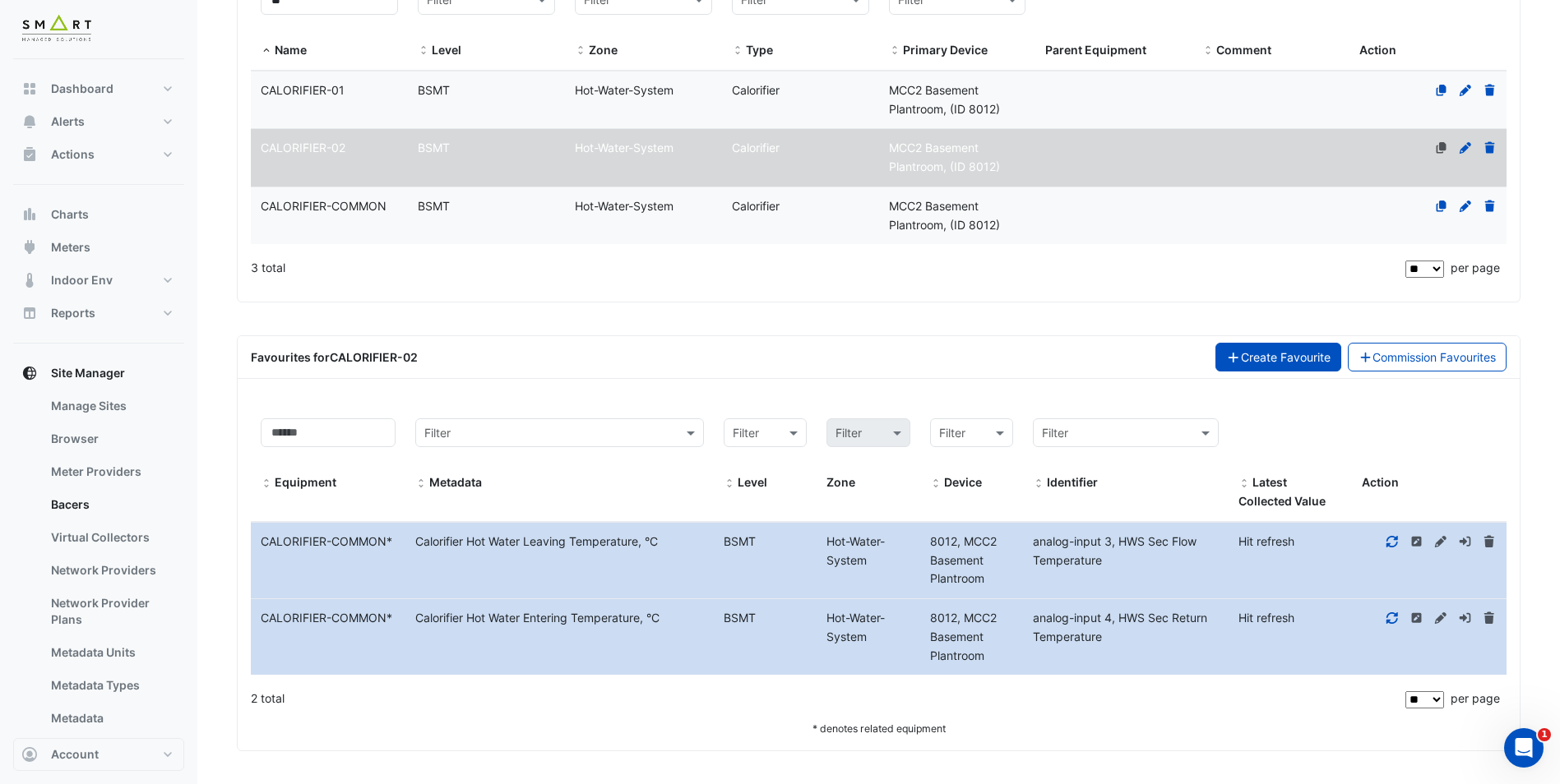
click at [1277, 362] on button "Create Favourite" at bounding box center [1279, 357] width 126 height 29
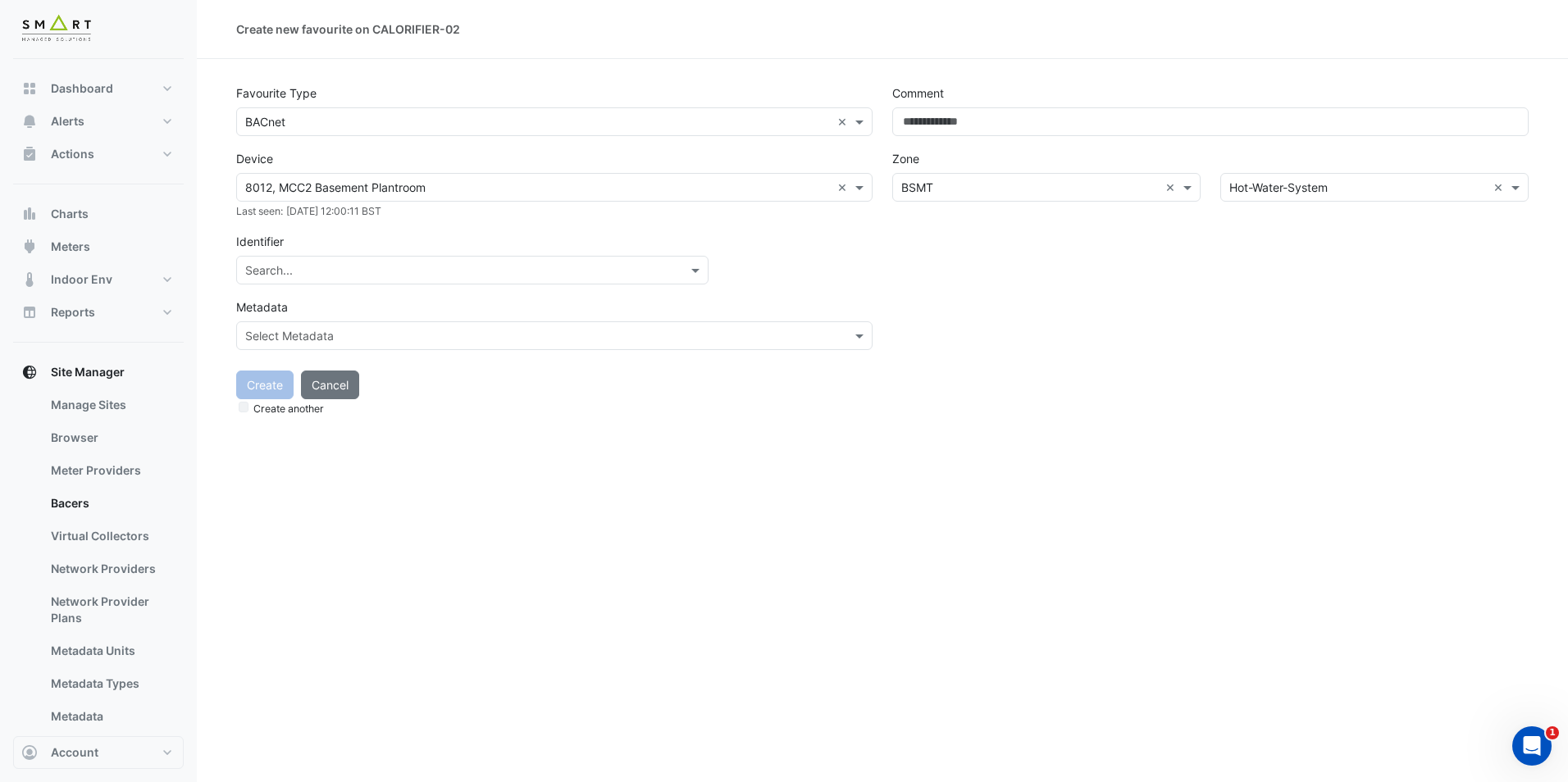
click at [605, 283] on div "Search..." at bounding box center [472, 270] width 472 height 28
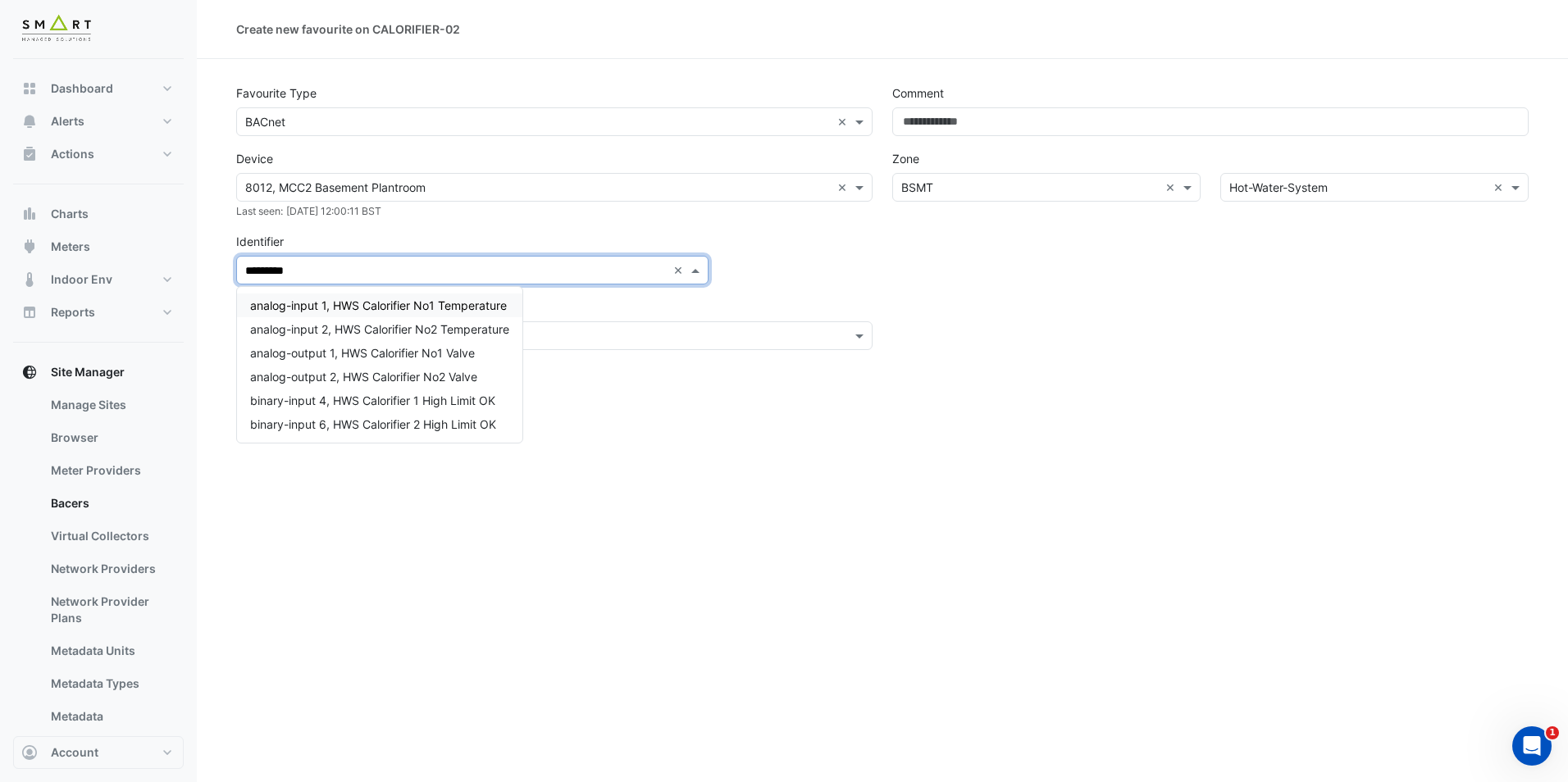
type input "**********"
click at [490, 371] on div "analog-output 2, HWS Calorifier No2 Valve" at bounding box center [379, 377] width 285 height 24
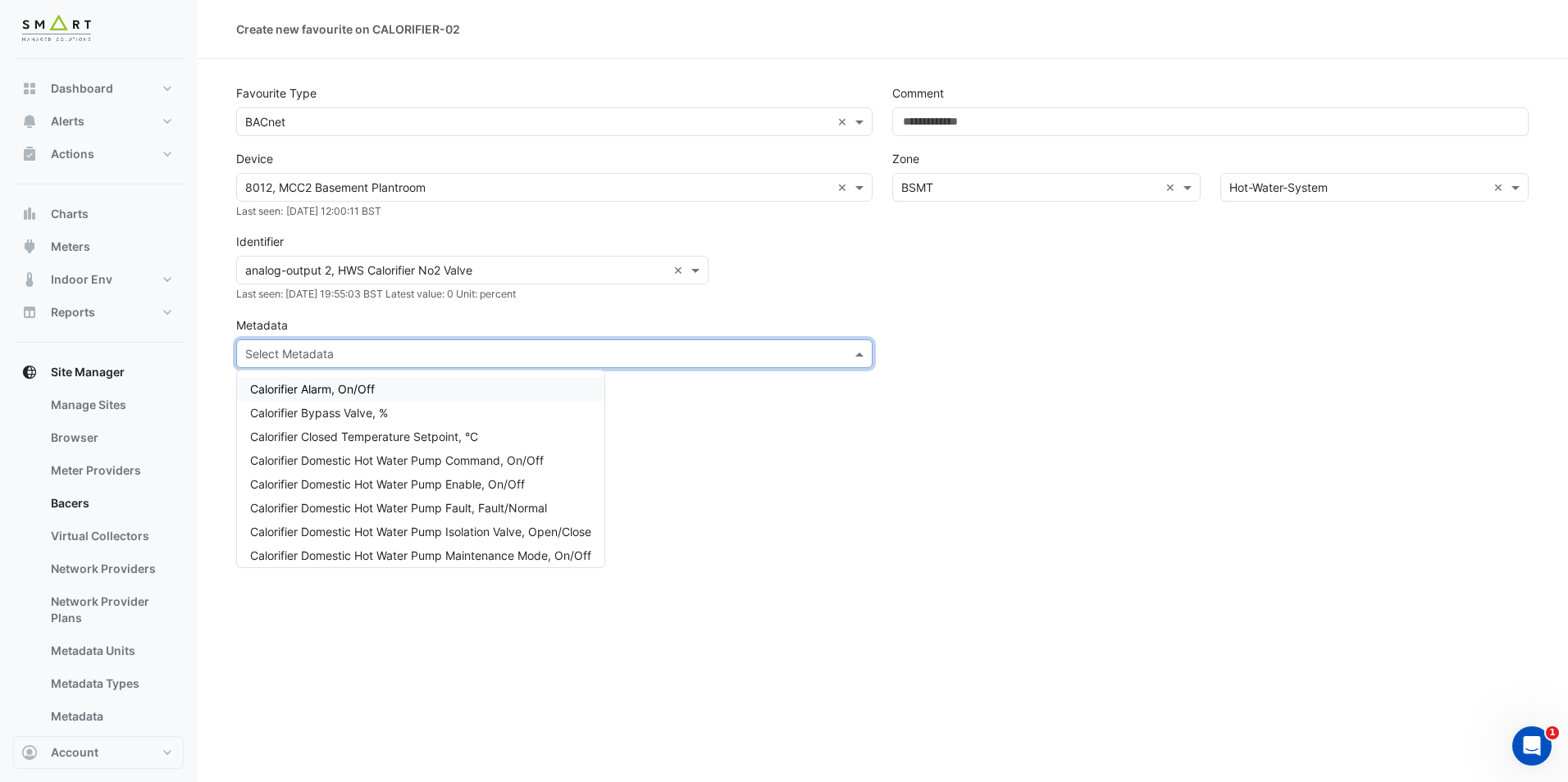
click at [493, 357] on input "text" at bounding box center [537, 354] width 585 height 17
click at [481, 407] on div "Calorifier Bypass Valve, %" at bounding box center [421, 413] width 367 height 24
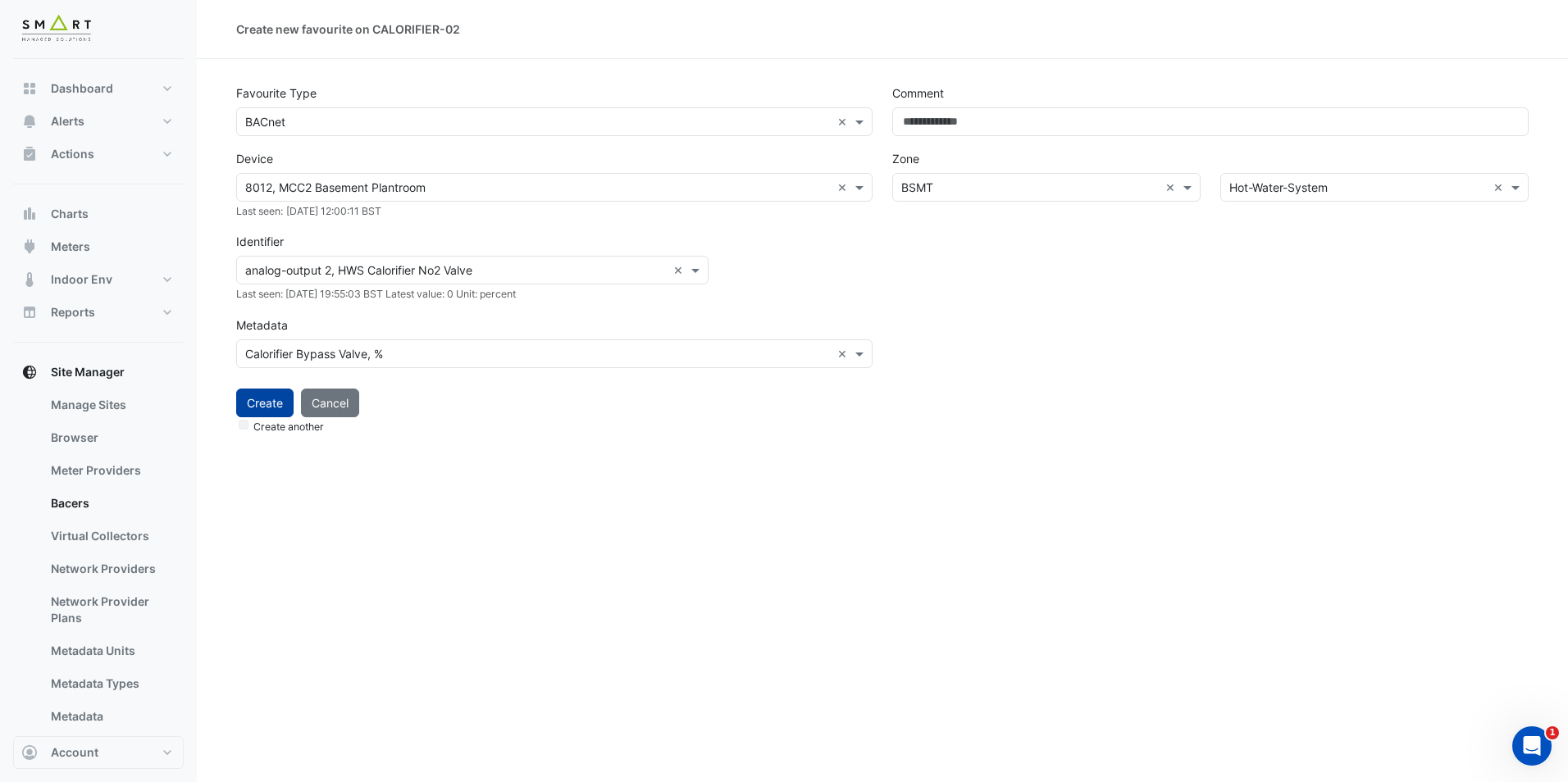
click at [261, 397] on button "Create" at bounding box center [265, 403] width 58 height 28
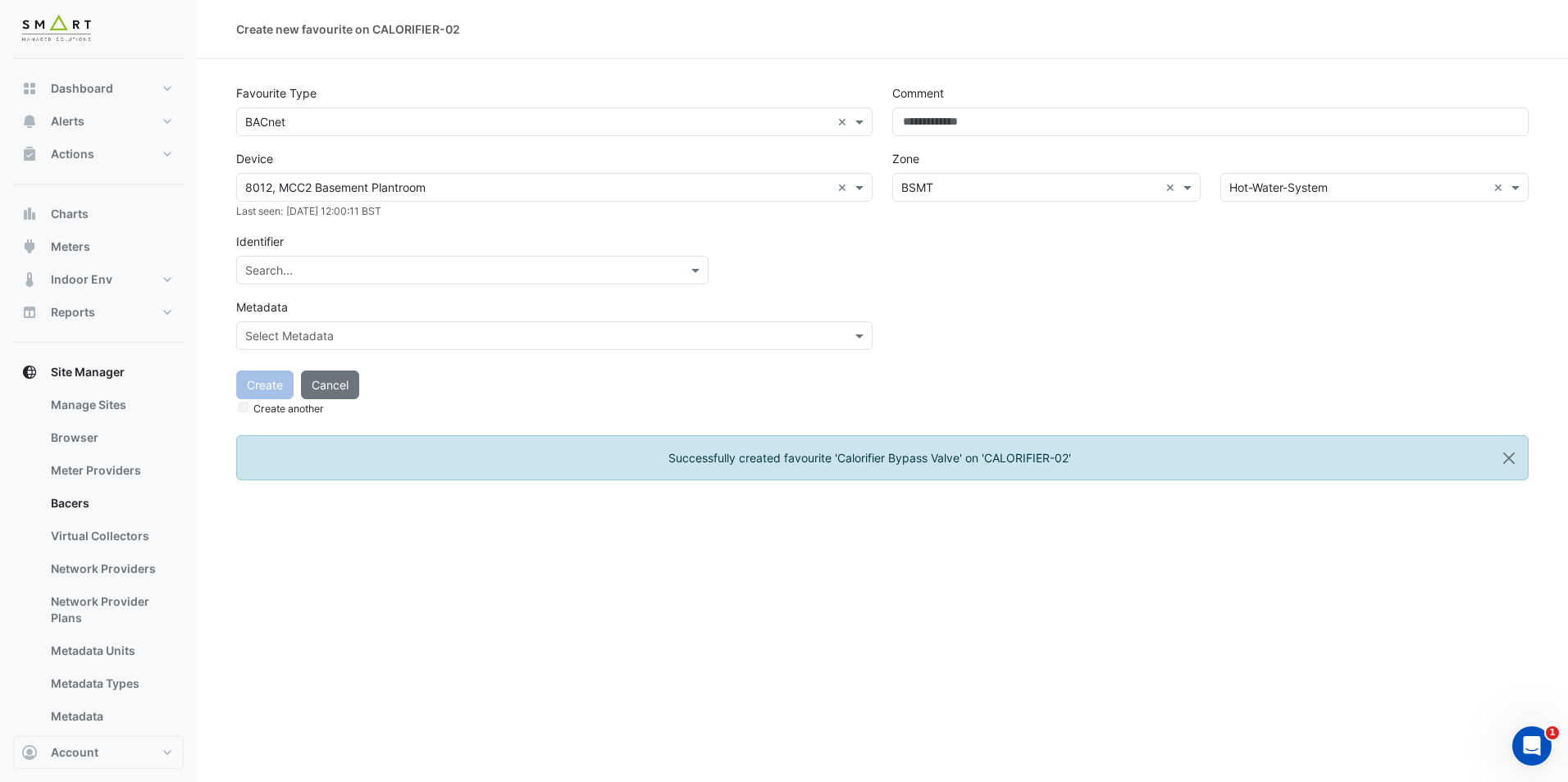
click at [389, 274] on input "text" at bounding box center [455, 271] width 422 height 17
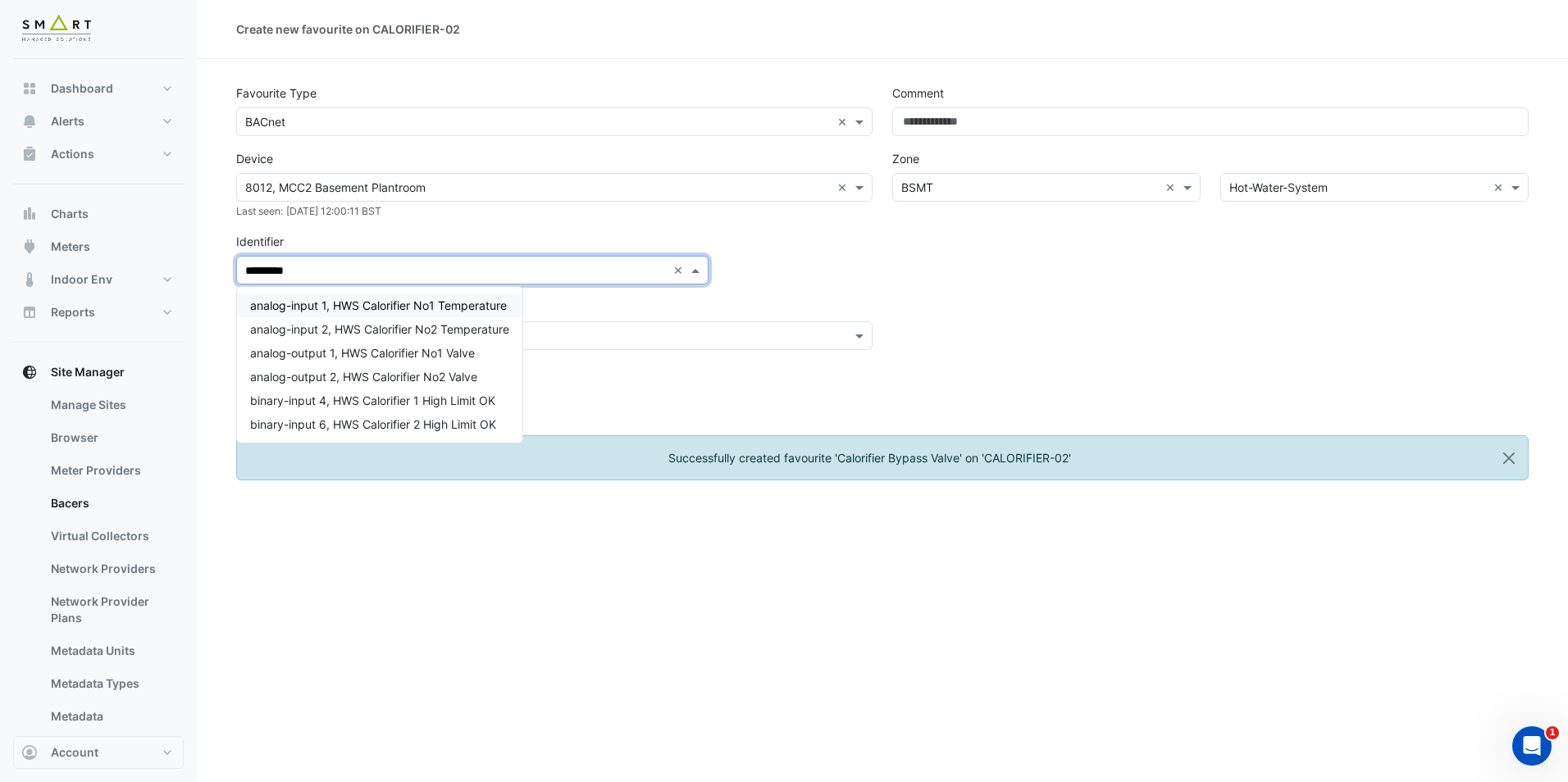
type input "**********"
click at [408, 336] on span "analog-input 2, HWS Calorifier No2 Temperature" at bounding box center [379, 329] width 259 height 14
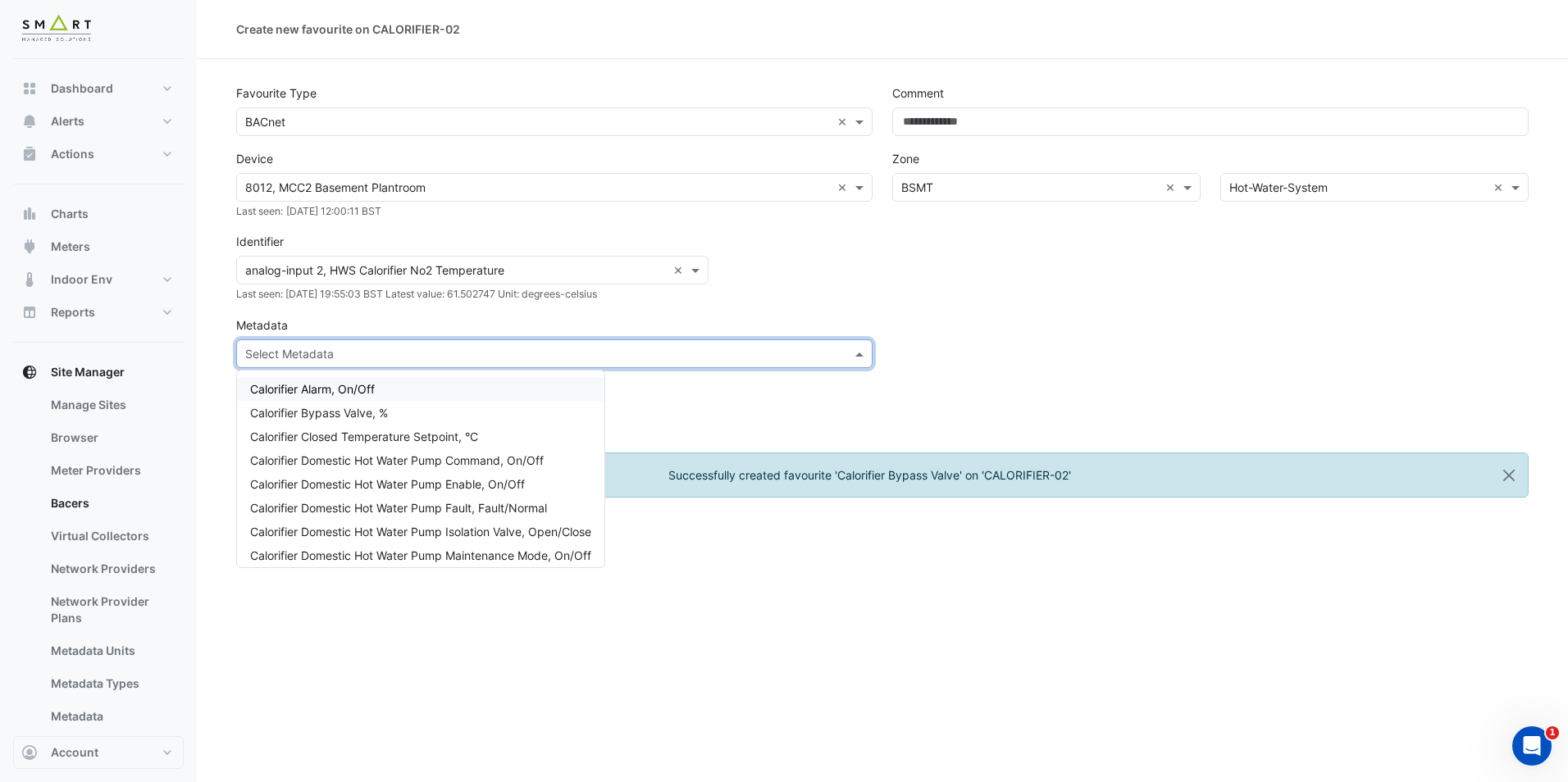
click at [275, 357] on input "text" at bounding box center [537, 354] width 585 height 17
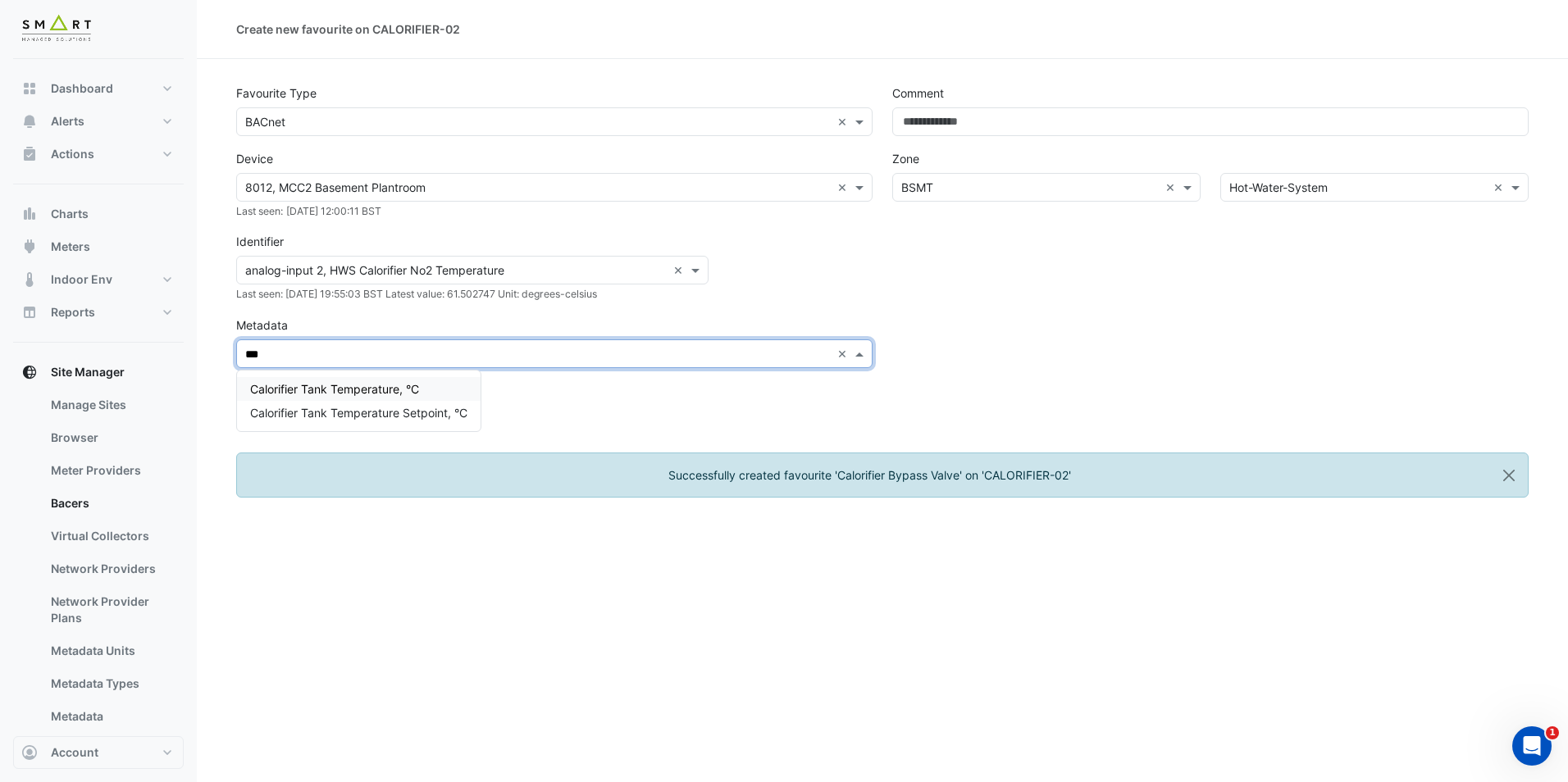
type input "****"
click at [372, 391] on span "Calorifier Tank Temperature, °C" at bounding box center [334, 389] width 169 height 14
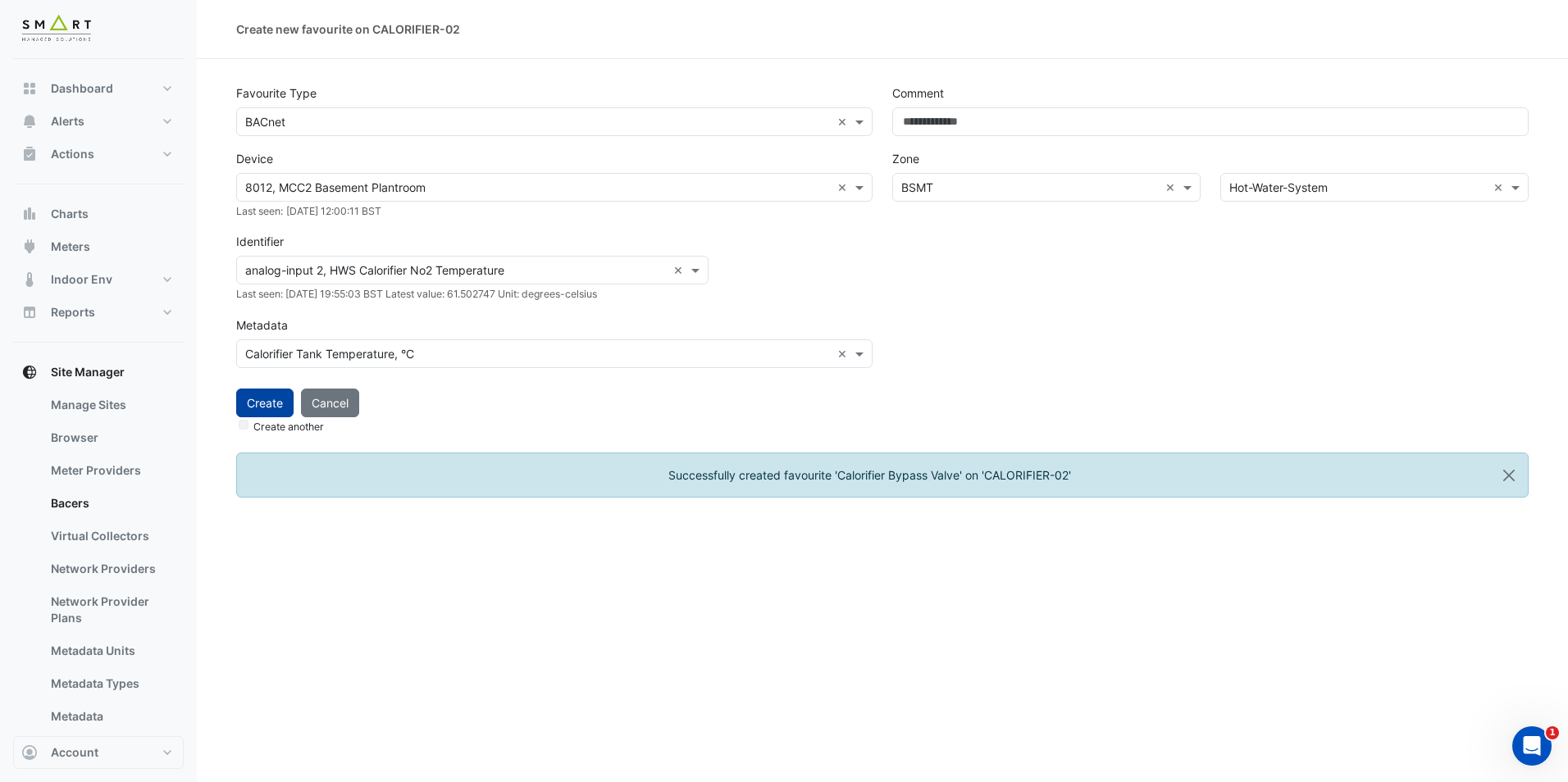
click at [272, 404] on button "Create" at bounding box center [265, 403] width 58 height 28
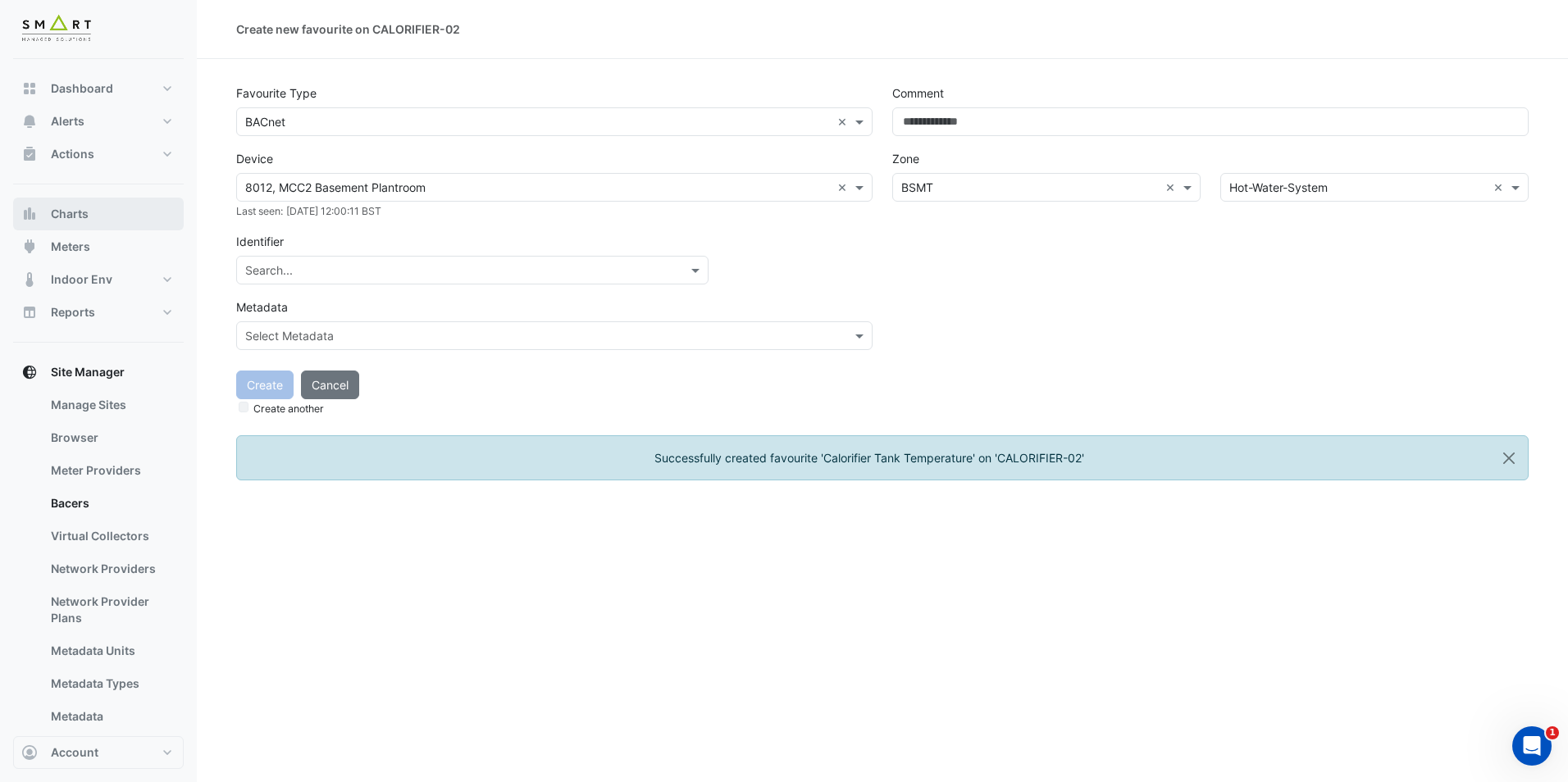
click at [94, 198] on button "Charts" at bounding box center [98, 214] width 171 height 33
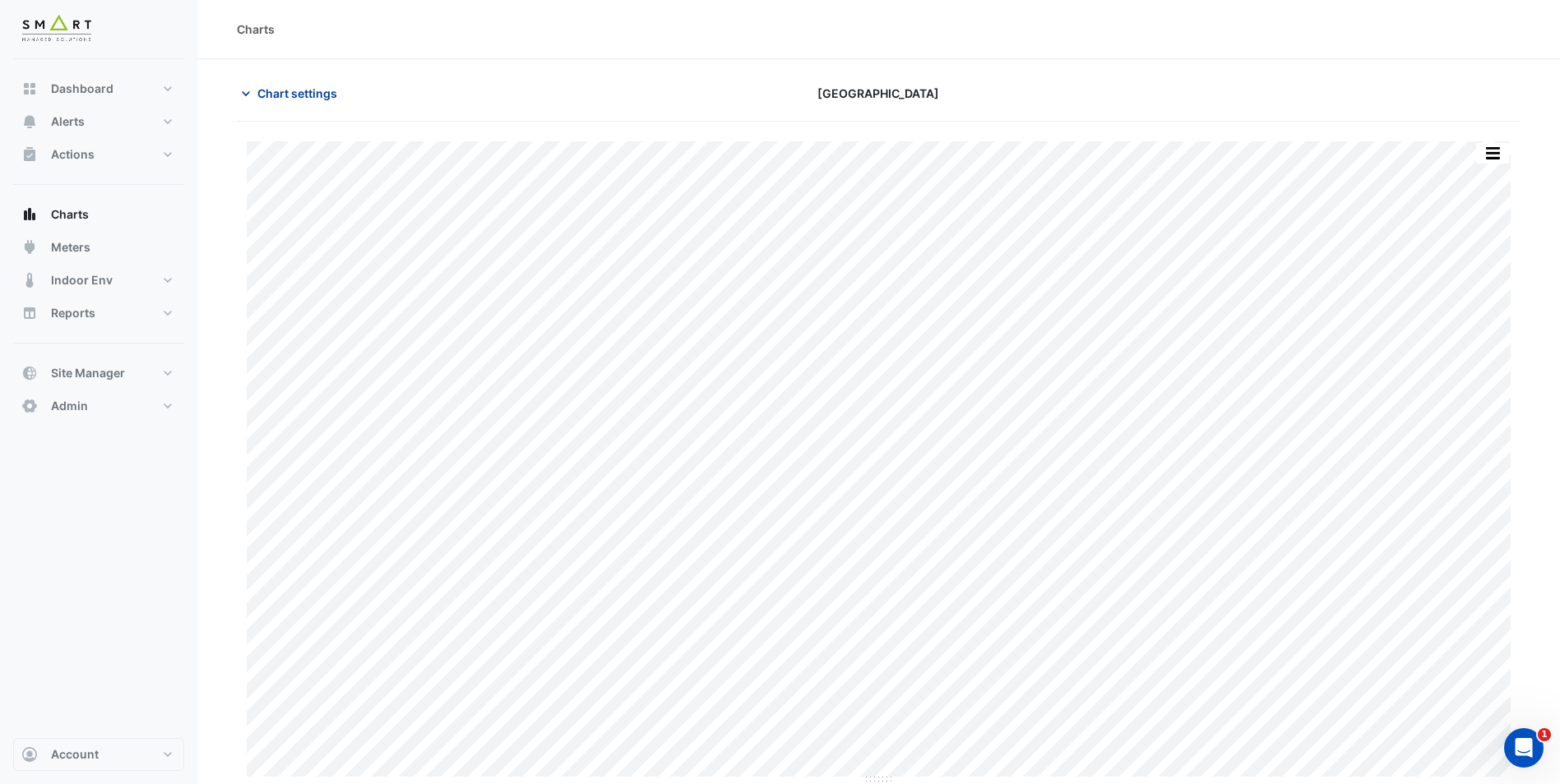
click at [264, 93] on span "Chart settings" at bounding box center [297, 93] width 80 height 17
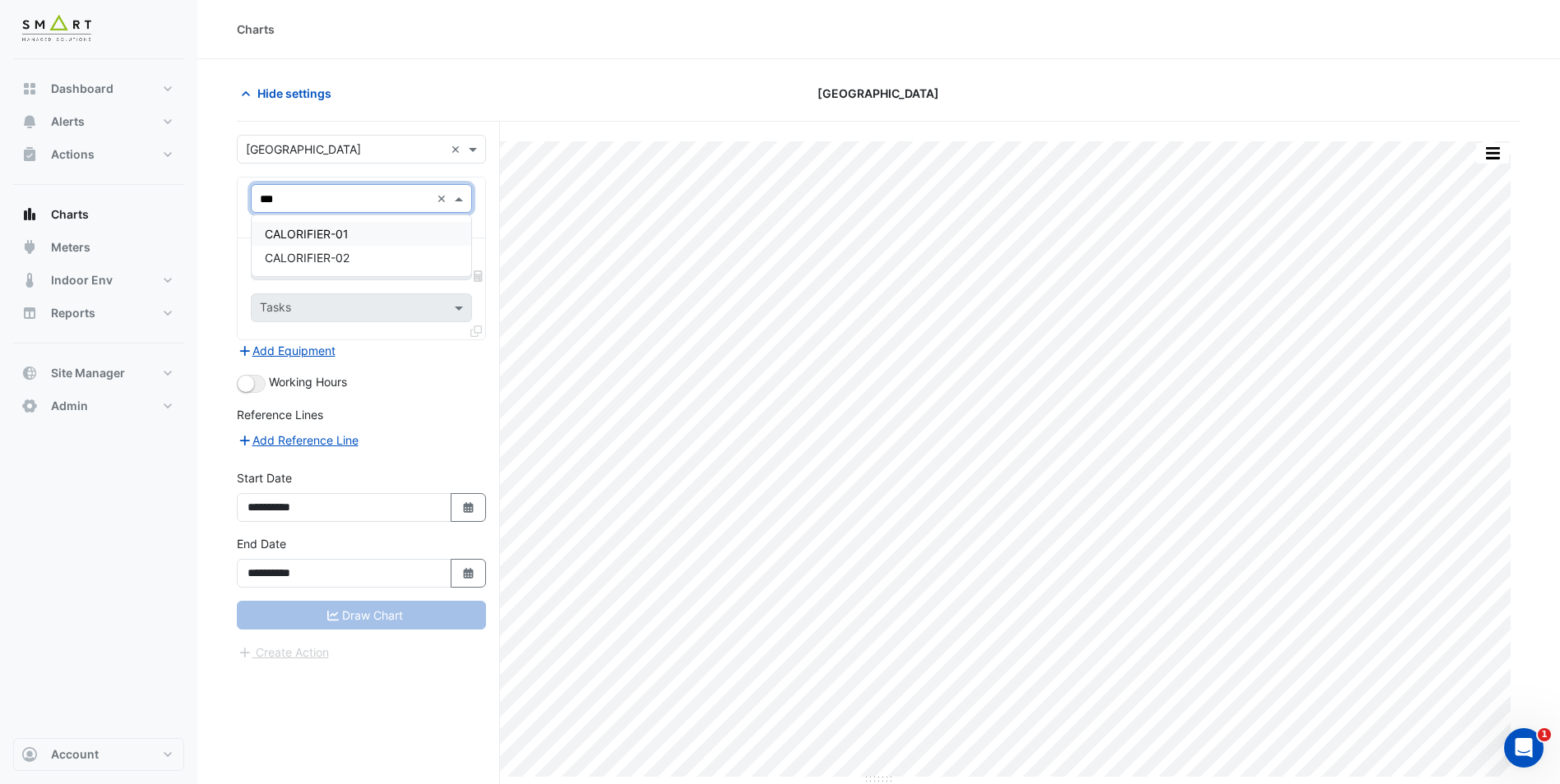
type input "****"
click at [368, 264] on div "CALORIFIER-02" at bounding box center [361, 258] width 220 height 24
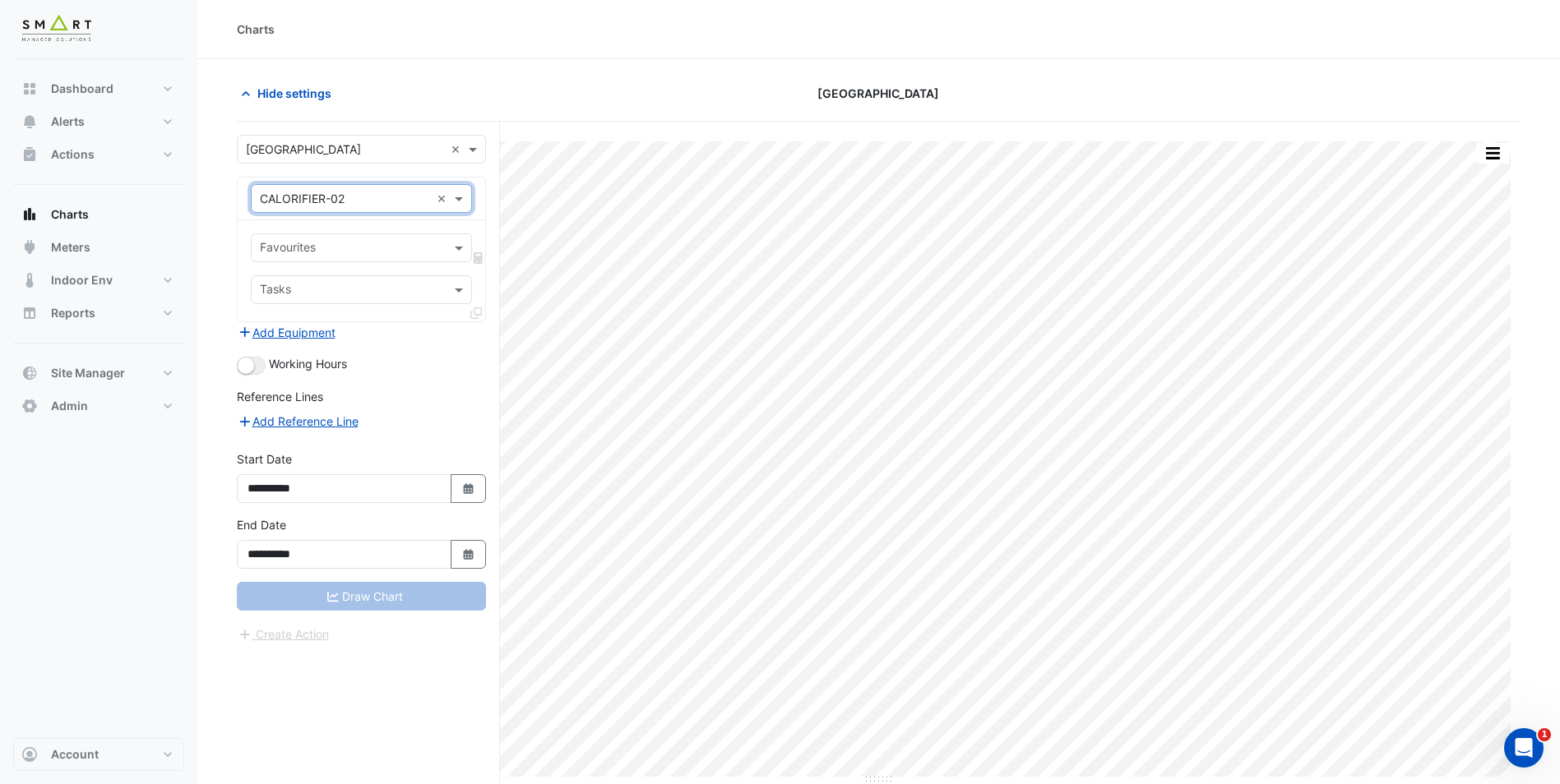
click at [387, 252] on input "text" at bounding box center [352, 250] width 184 height 17
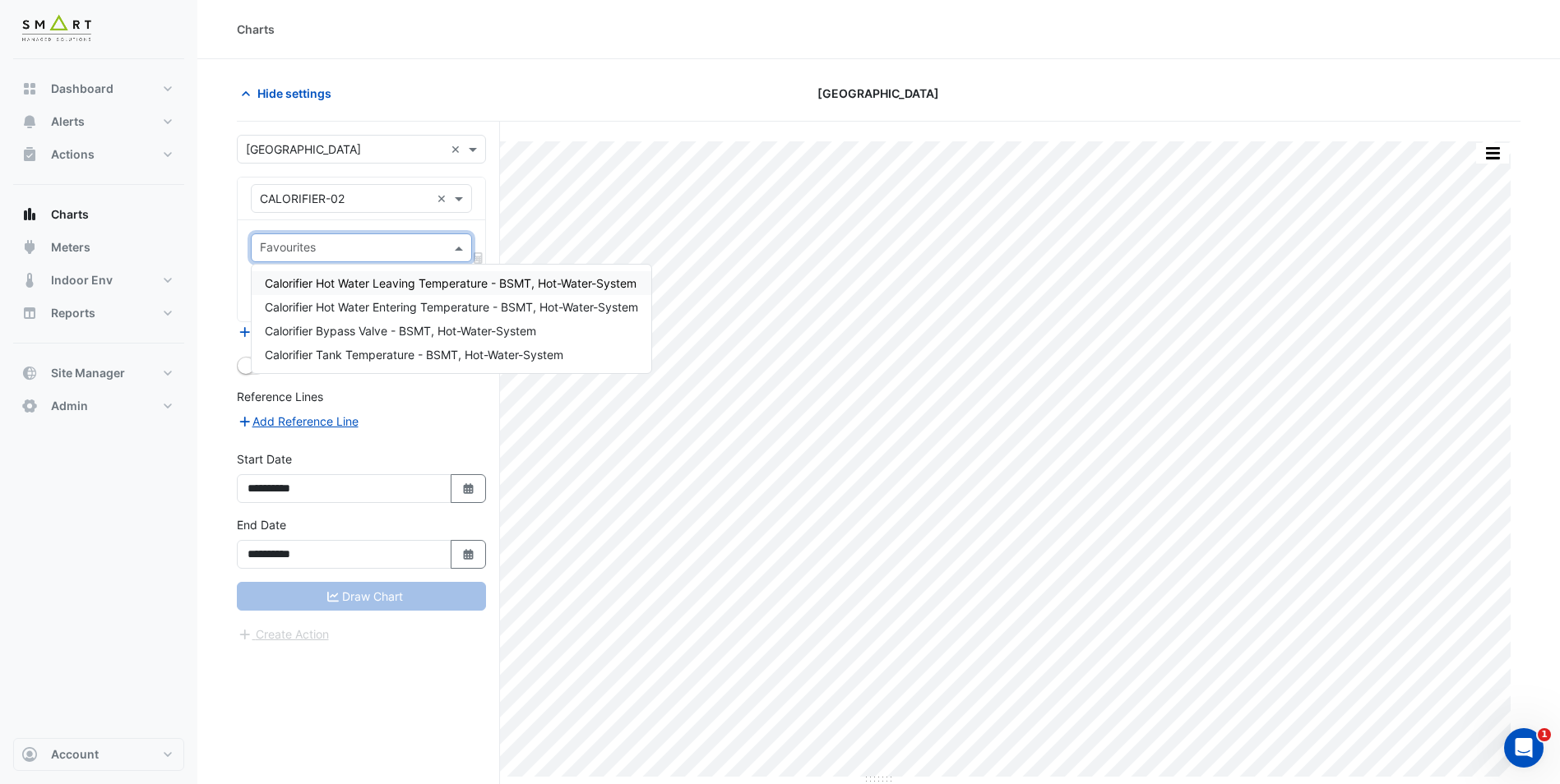
click at [577, 42] on div "Charts" at bounding box center [879, 29] width 1363 height 59
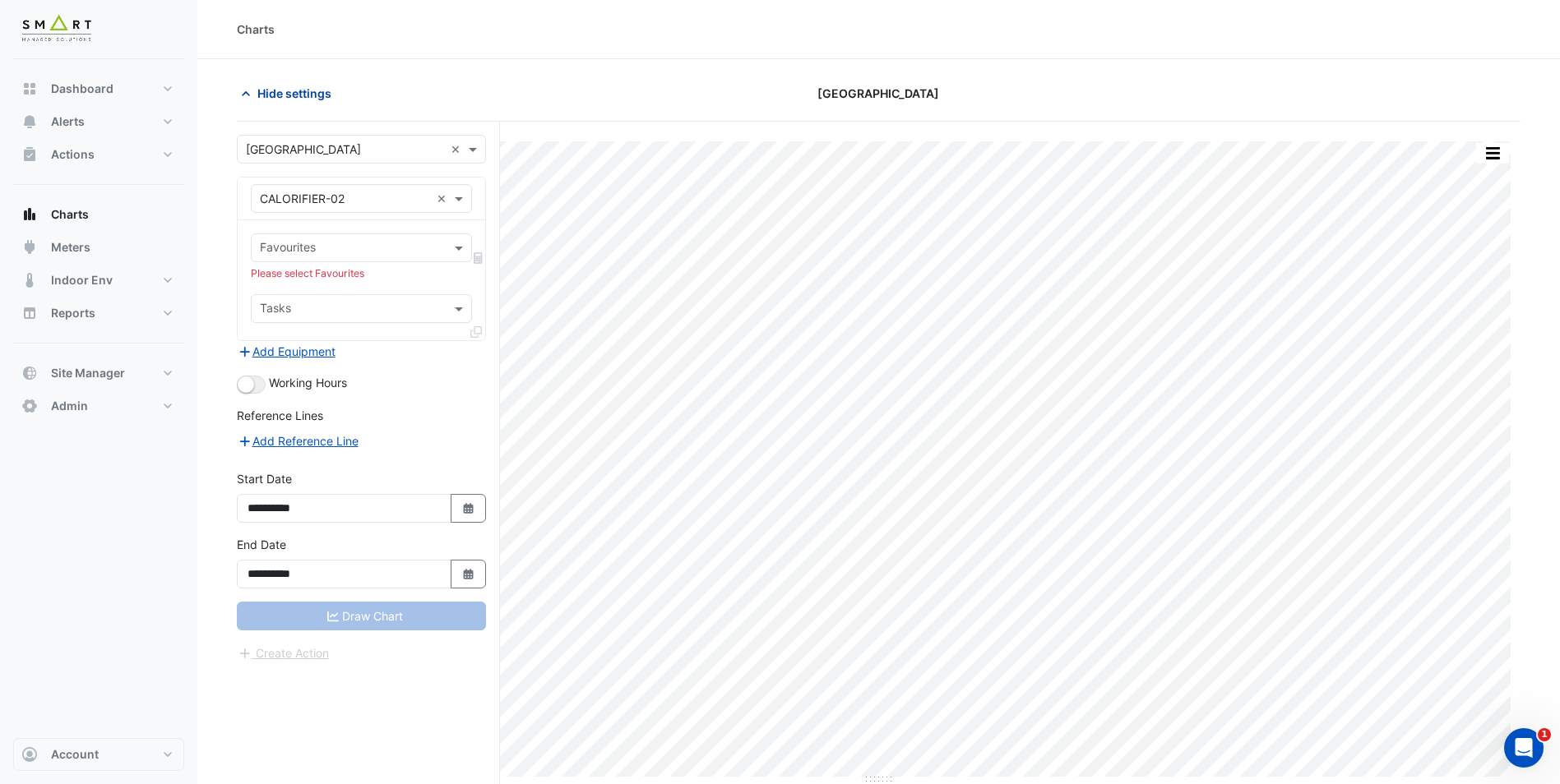
click at [250, 96] on icon "button" at bounding box center [246, 93] width 16 height 16
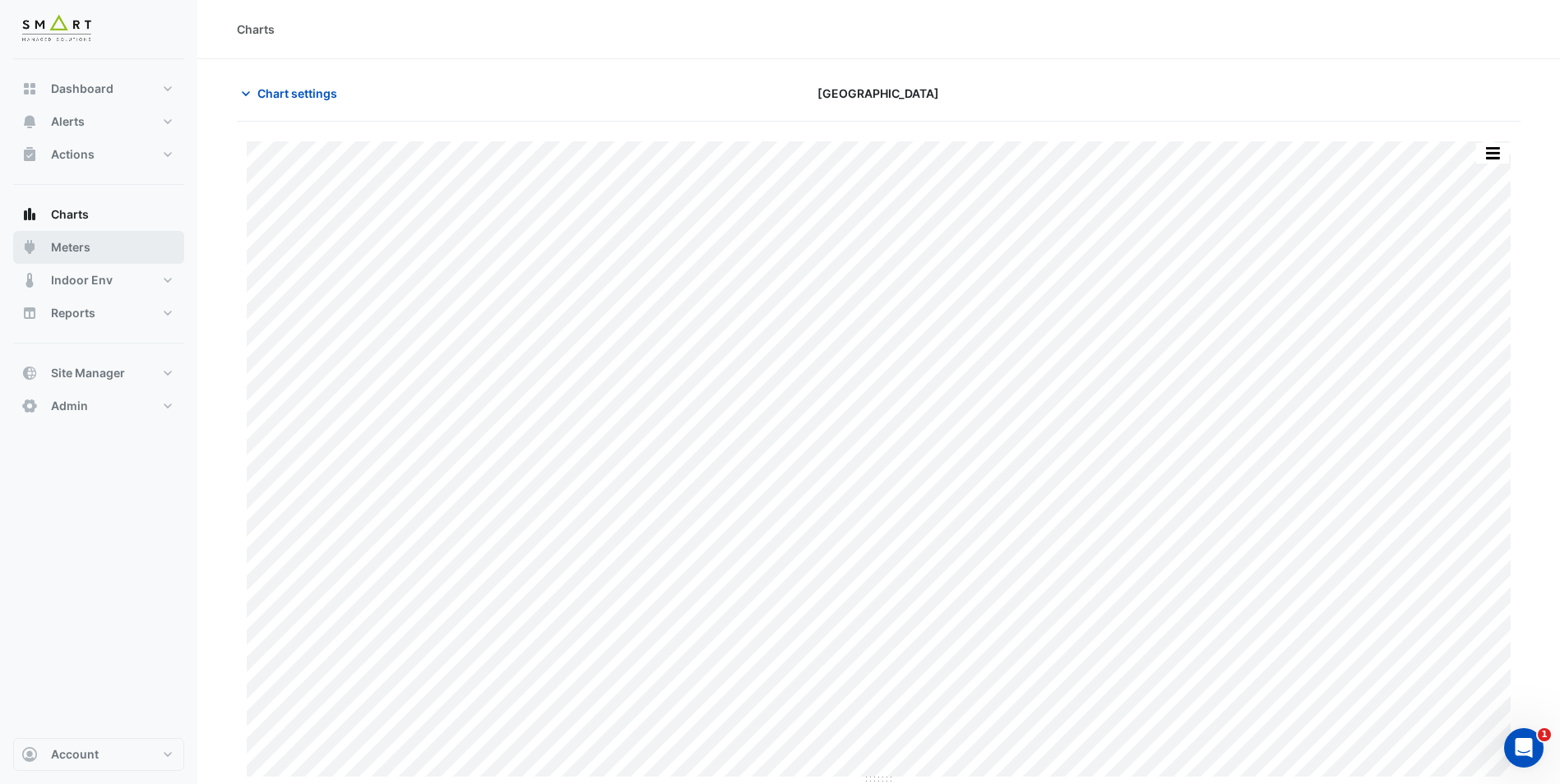
click at [93, 252] on button "Meters" at bounding box center [99, 247] width 171 height 33
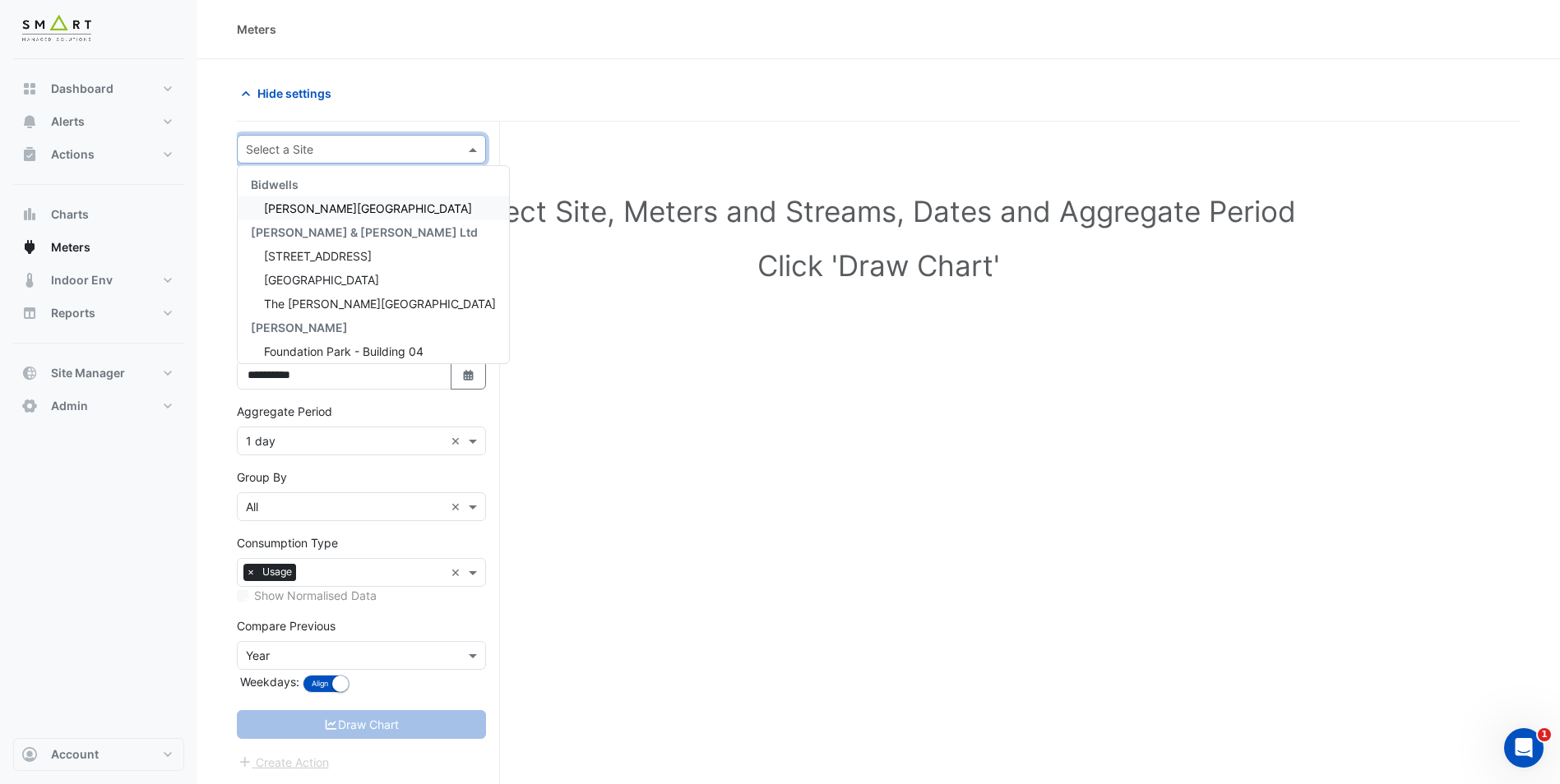
click at [368, 157] on div "Select a Site" at bounding box center [348, 150] width 221 height 17
click at [335, 289] on div "[GEOGRAPHIC_DATA]" at bounding box center [374, 280] width 272 height 24
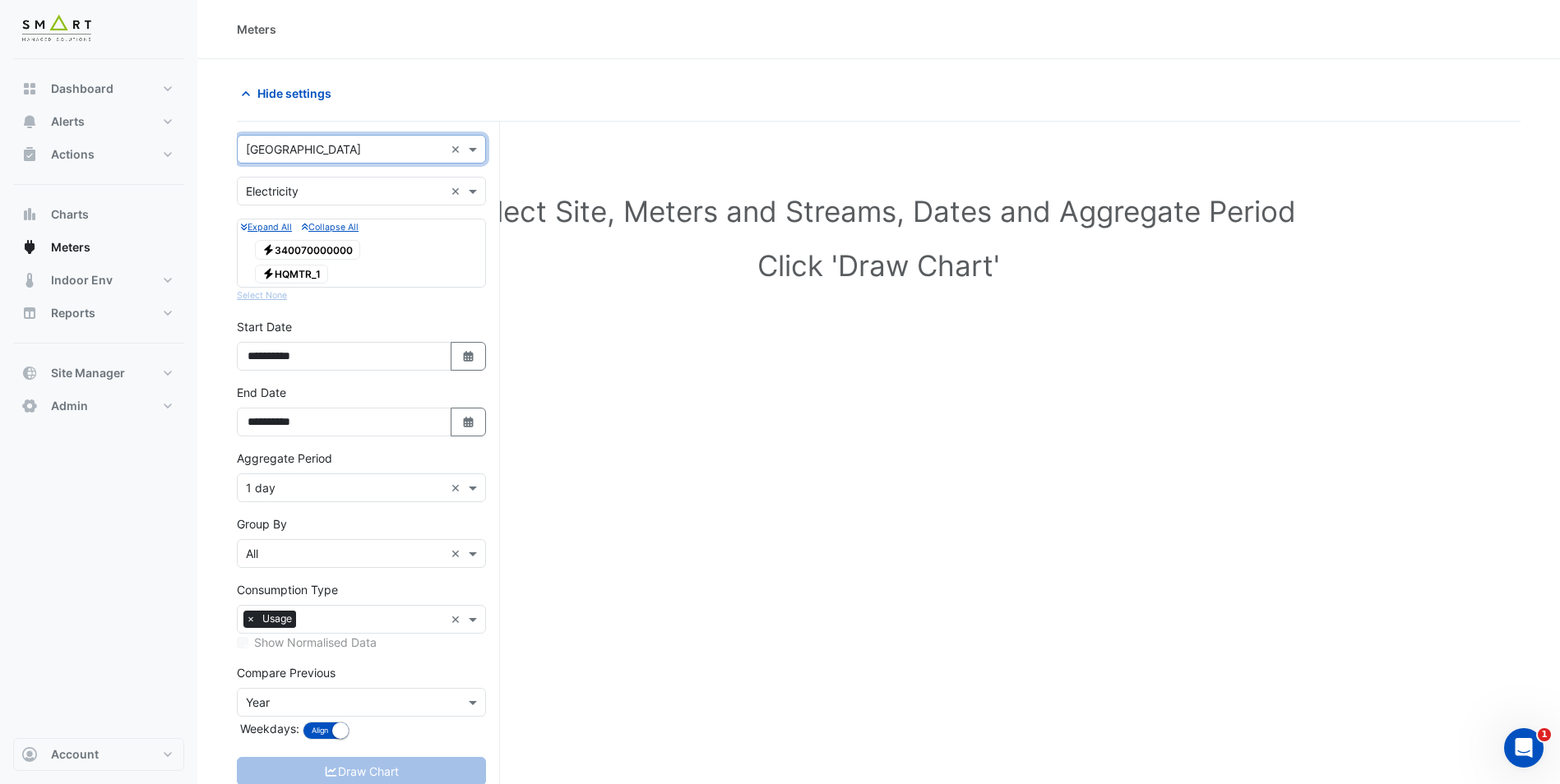
click at [298, 250] on span "Electricity 340070000000" at bounding box center [308, 250] width 105 height 20
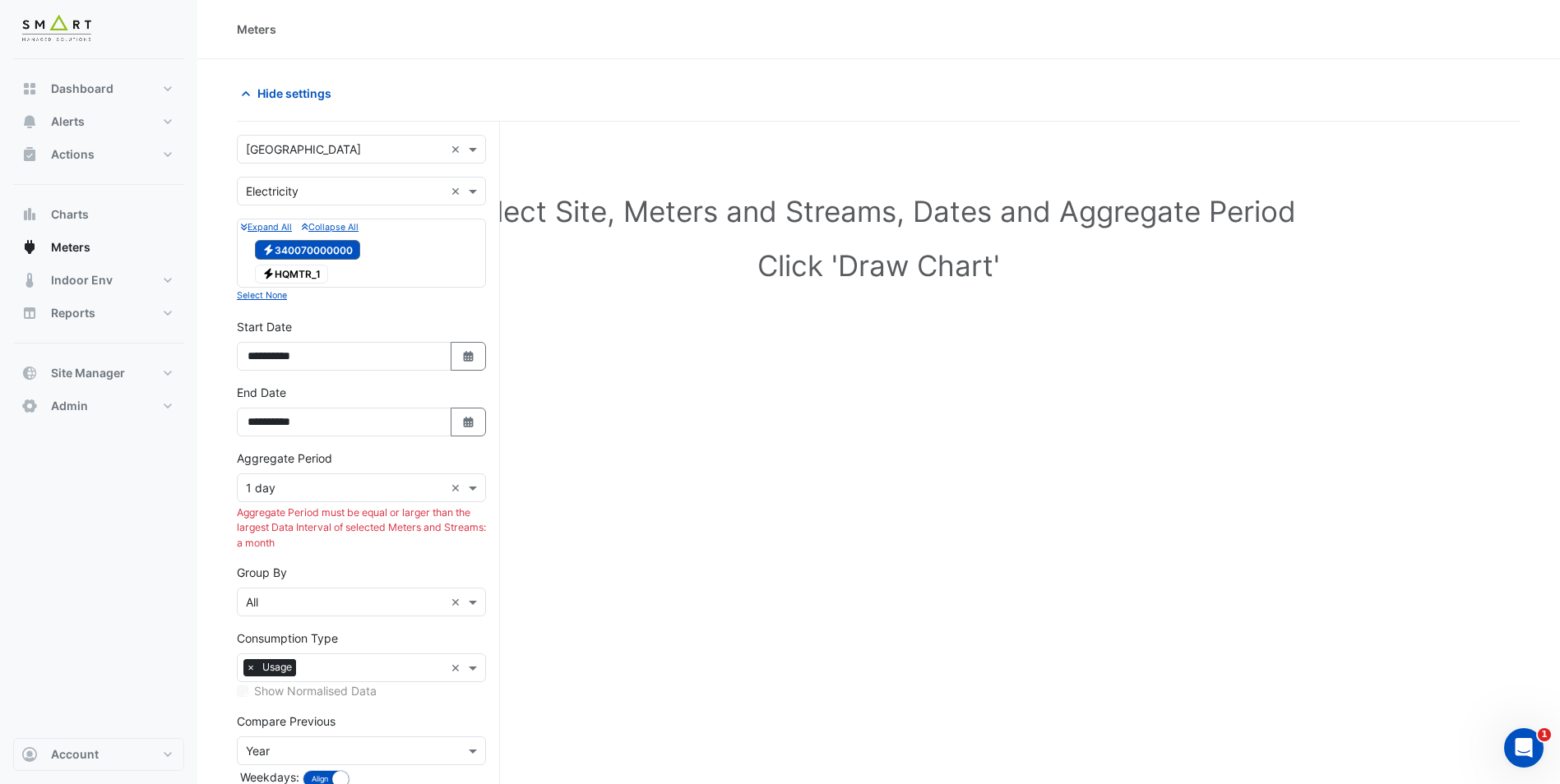
click at [320, 497] on div "× 1 day ×" at bounding box center [361, 488] width 249 height 29
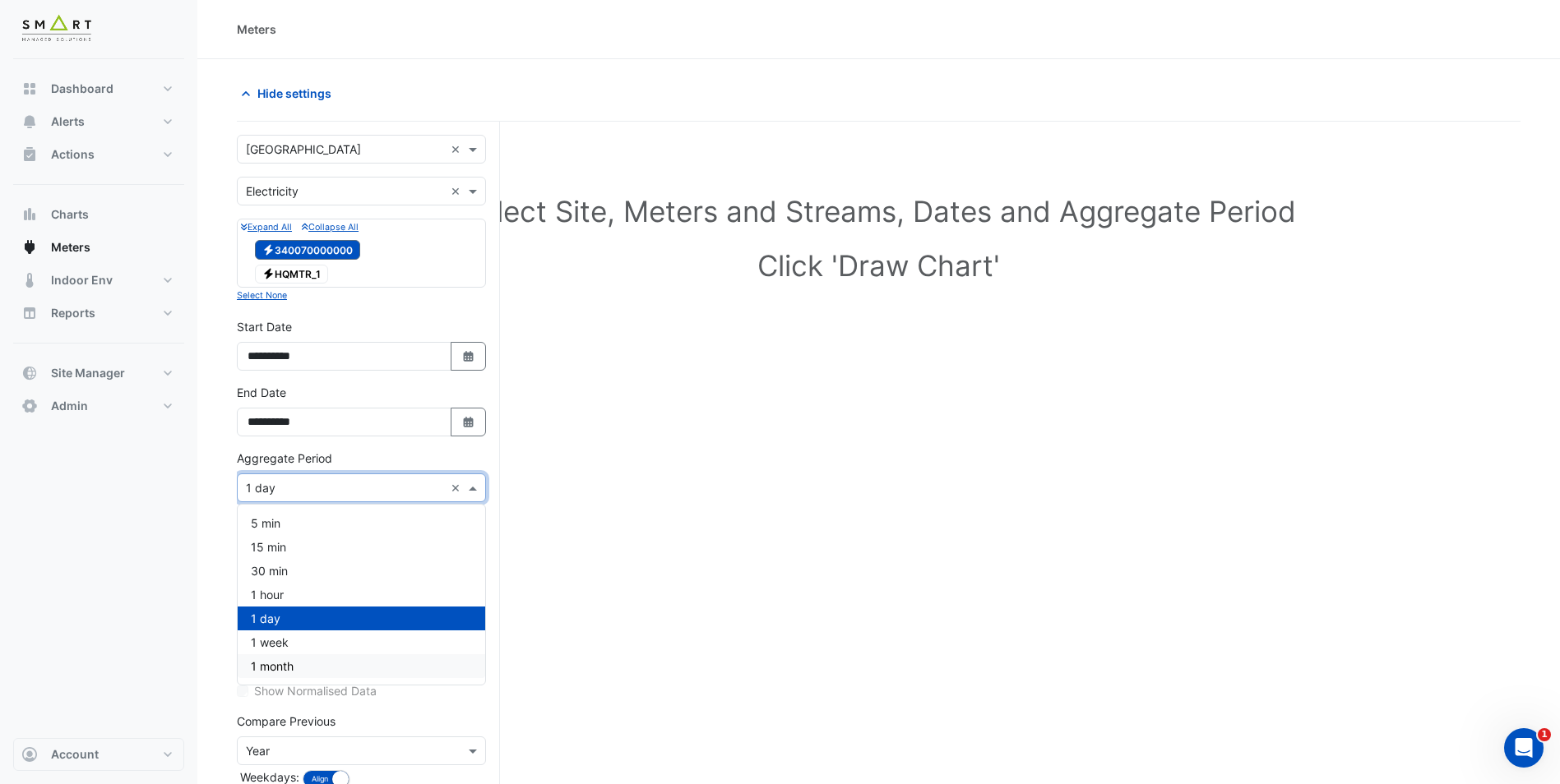
click at [288, 665] on span "1 month" at bounding box center [272, 666] width 42 height 14
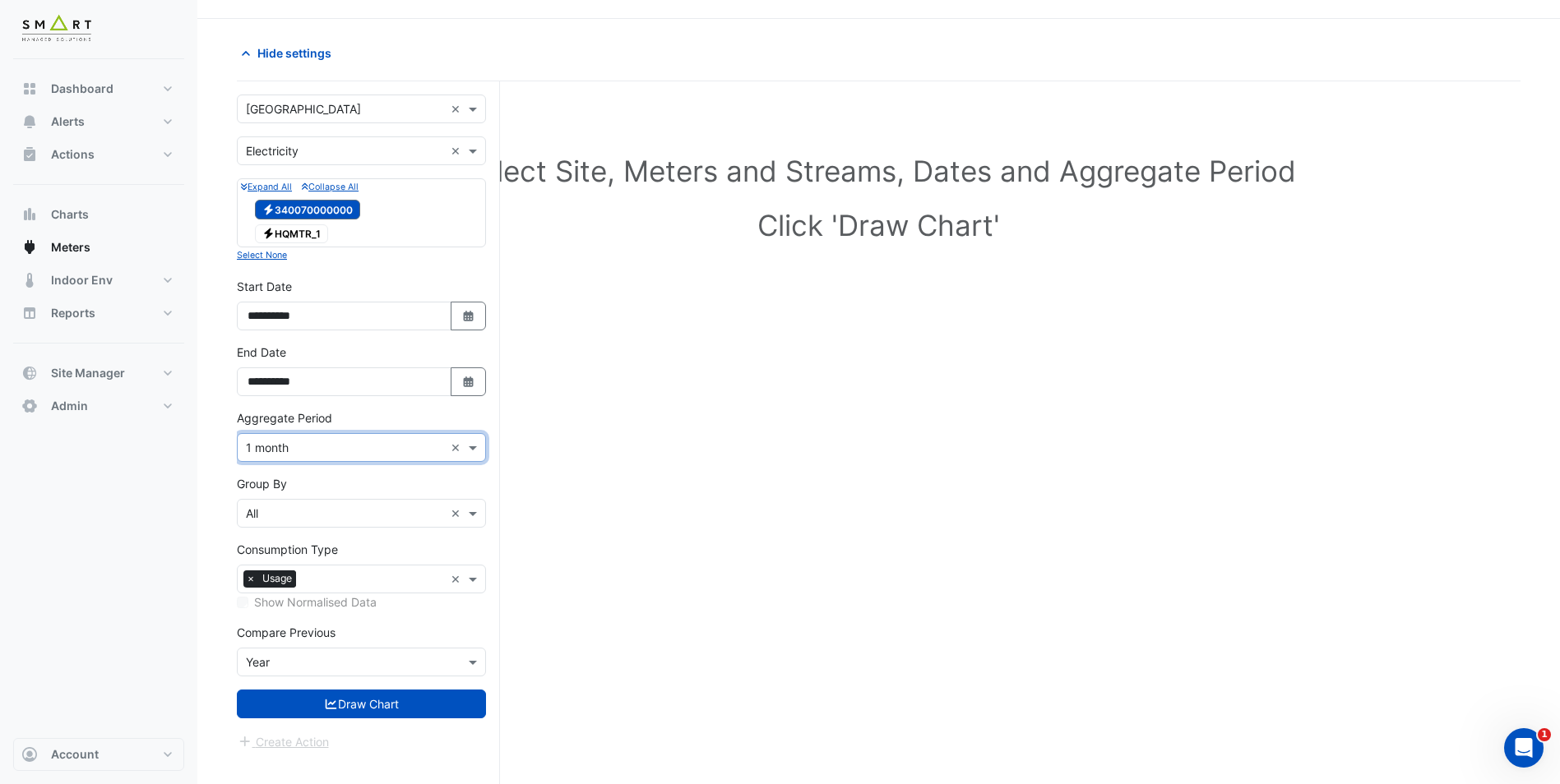
scroll to position [62, 0]
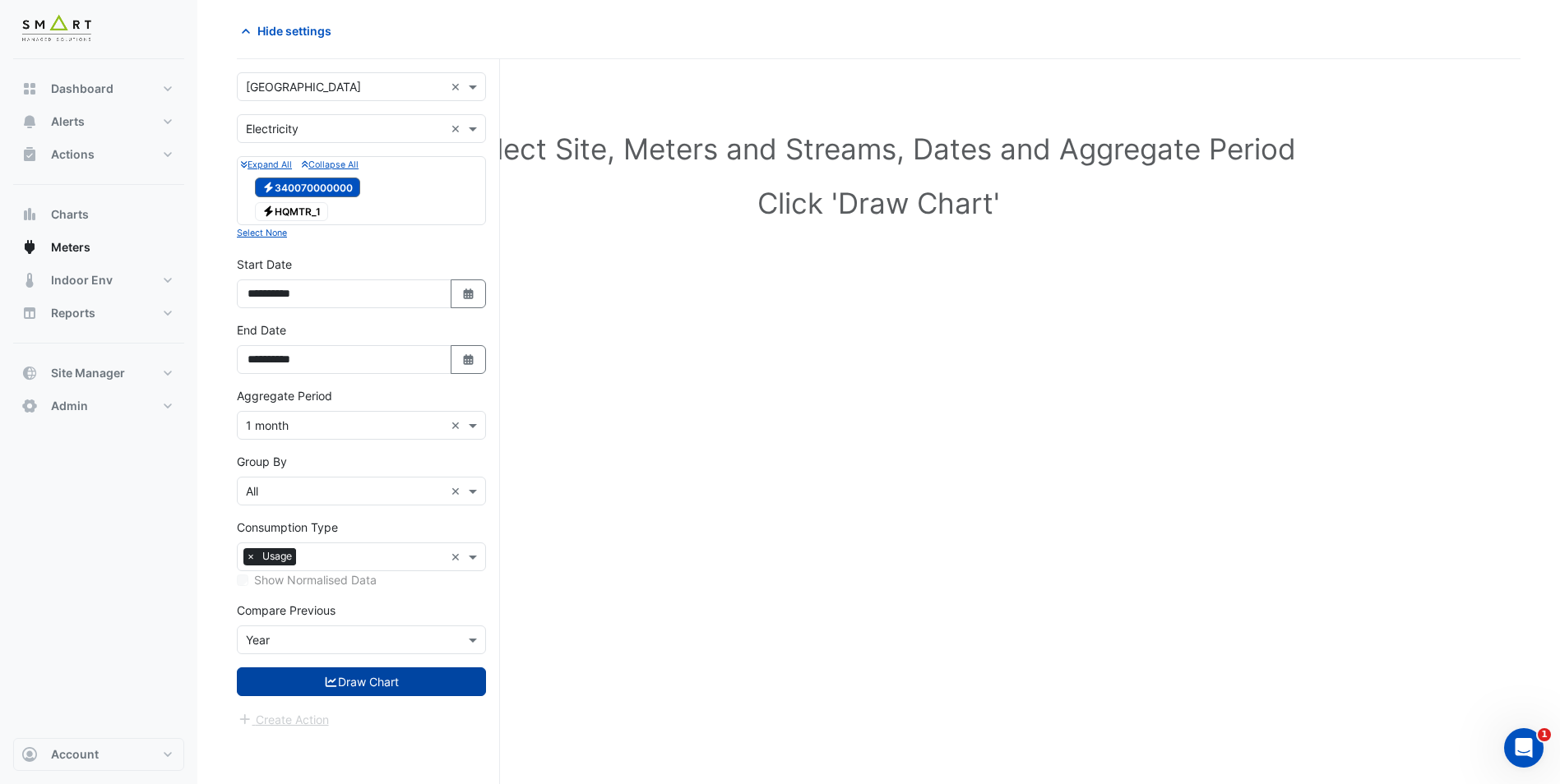
click at [361, 674] on button "Draw Chart" at bounding box center [361, 681] width 249 height 29
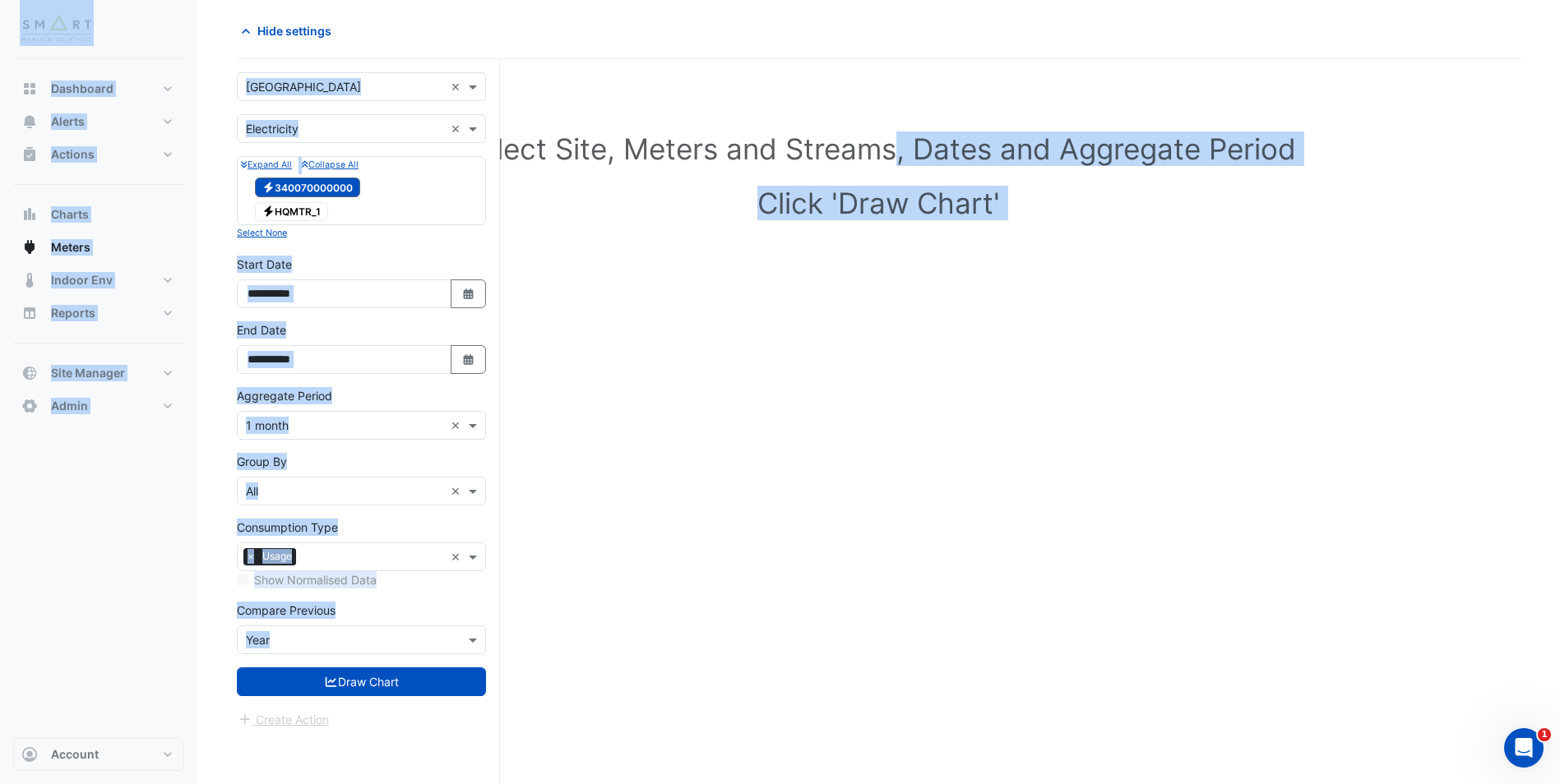
drag, startPoint x: 673, startPoint y: 72, endPoint x: 890, endPoint y: 95, distance: 218.2
click at [406, 192] on div "Electricity 340070000000" at bounding box center [361, 188] width 241 height 23
click at [363, 692] on button "Draw Chart" at bounding box center [361, 681] width 249 height 29
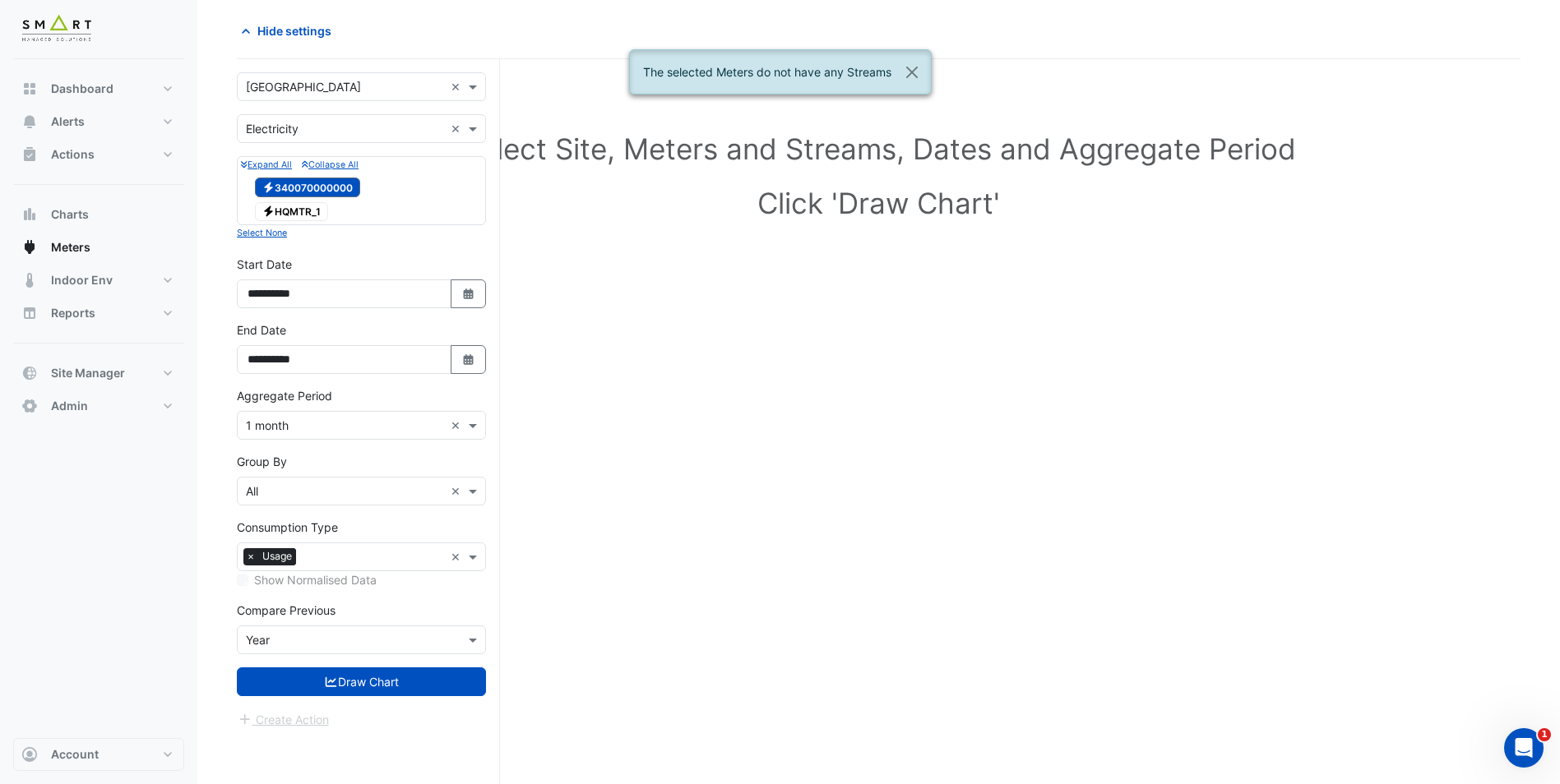
click at [548, 41] on div "Hide settings" at bounding box center [553, 30] width 652 height 29
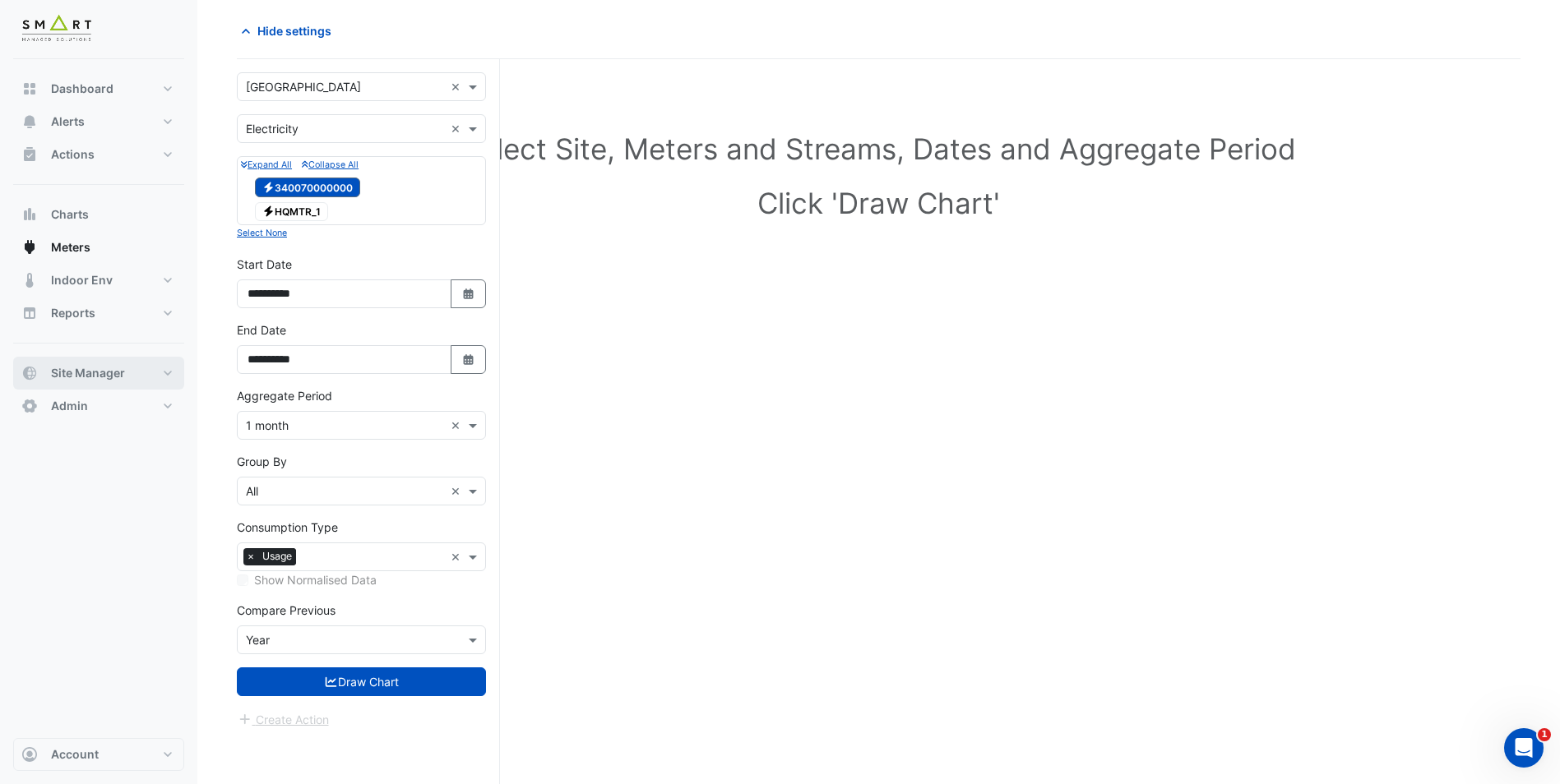
click at [126, 358] on button "Site Manager" at bounding box center [99, 373] width 171 height 33
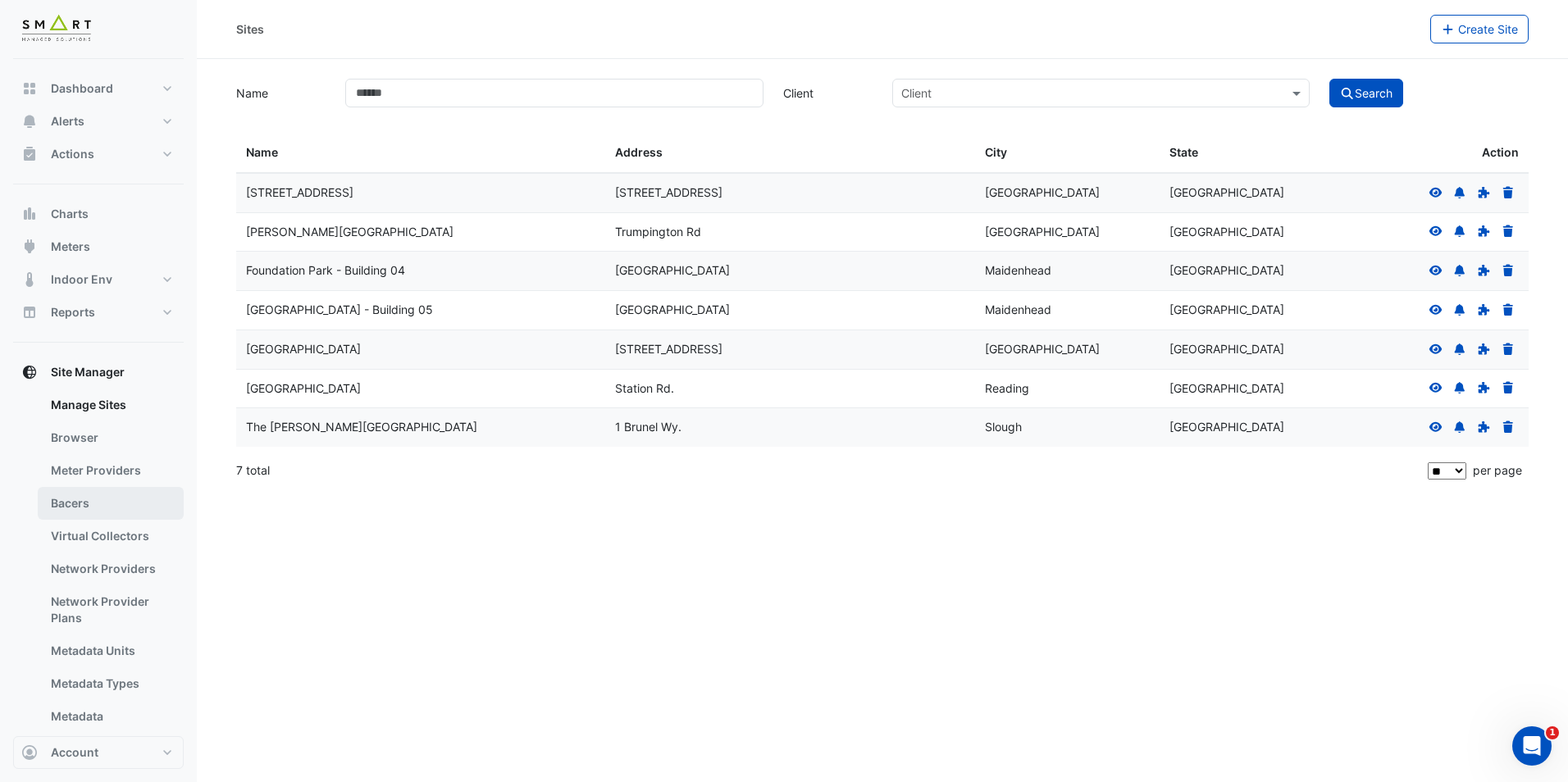
click at [110, 510] on link "Bacers" at bounding box center [110, 504] width 146 height 33
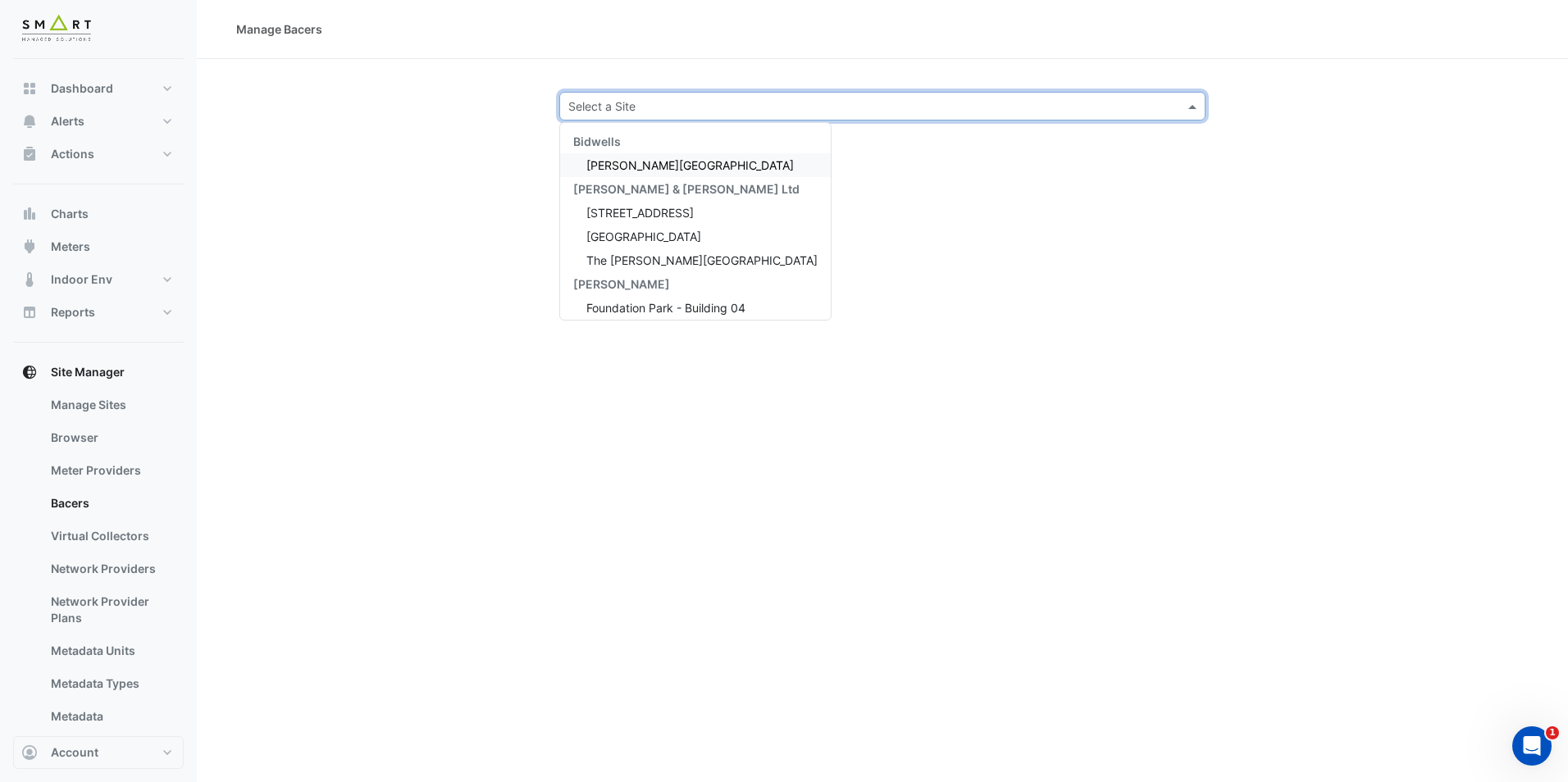
click at [866, 113] on input "text" at bounding box center [865, 107] width 596 height 17
click at [621, 230] on span "[GEOGRAPHIC_DATA]" at bounding box center [643, 236] width 115 height 14
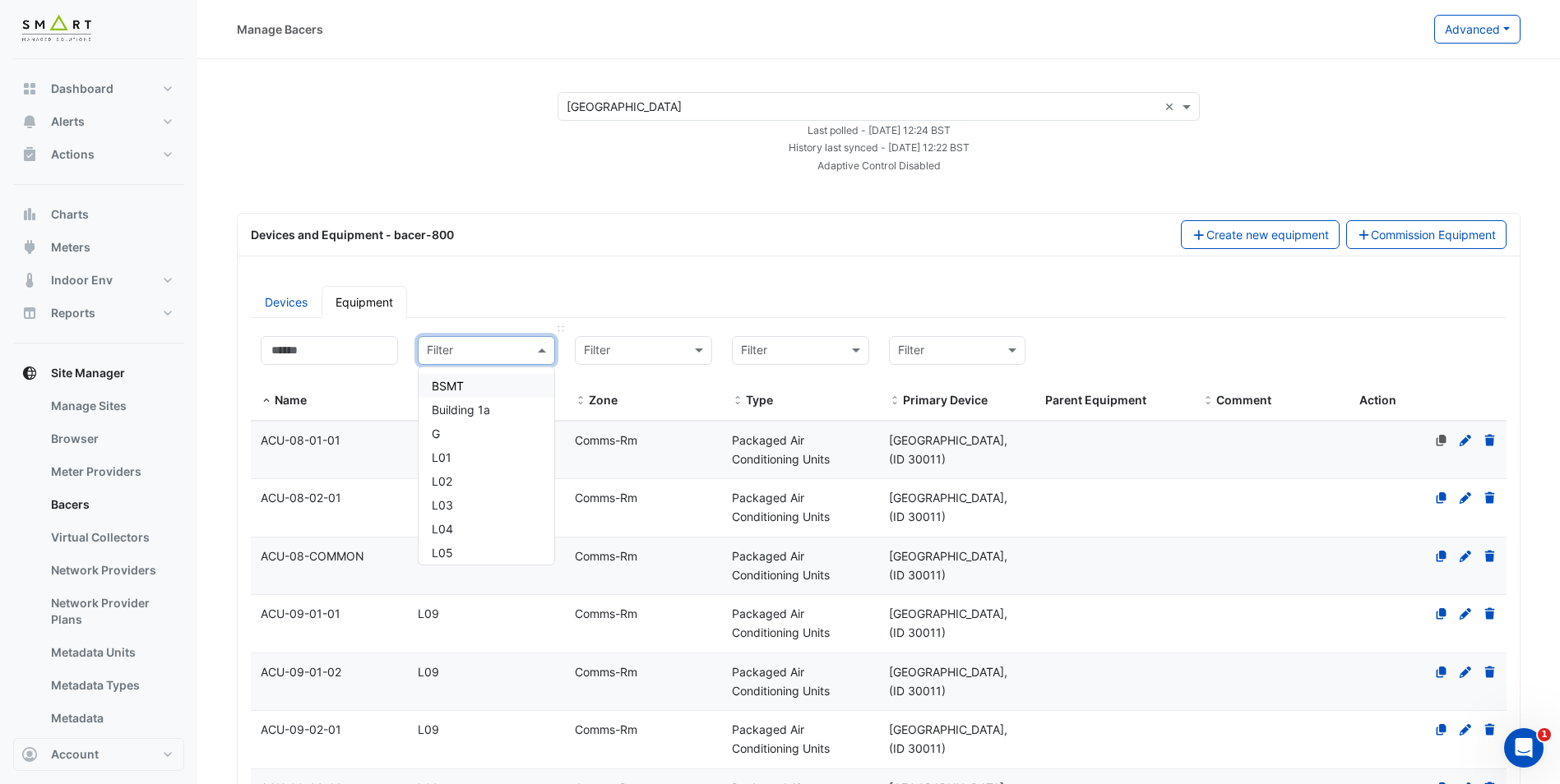
click at [461, 350] on input "text" at bounding box center [470, 352] width 86 height 19
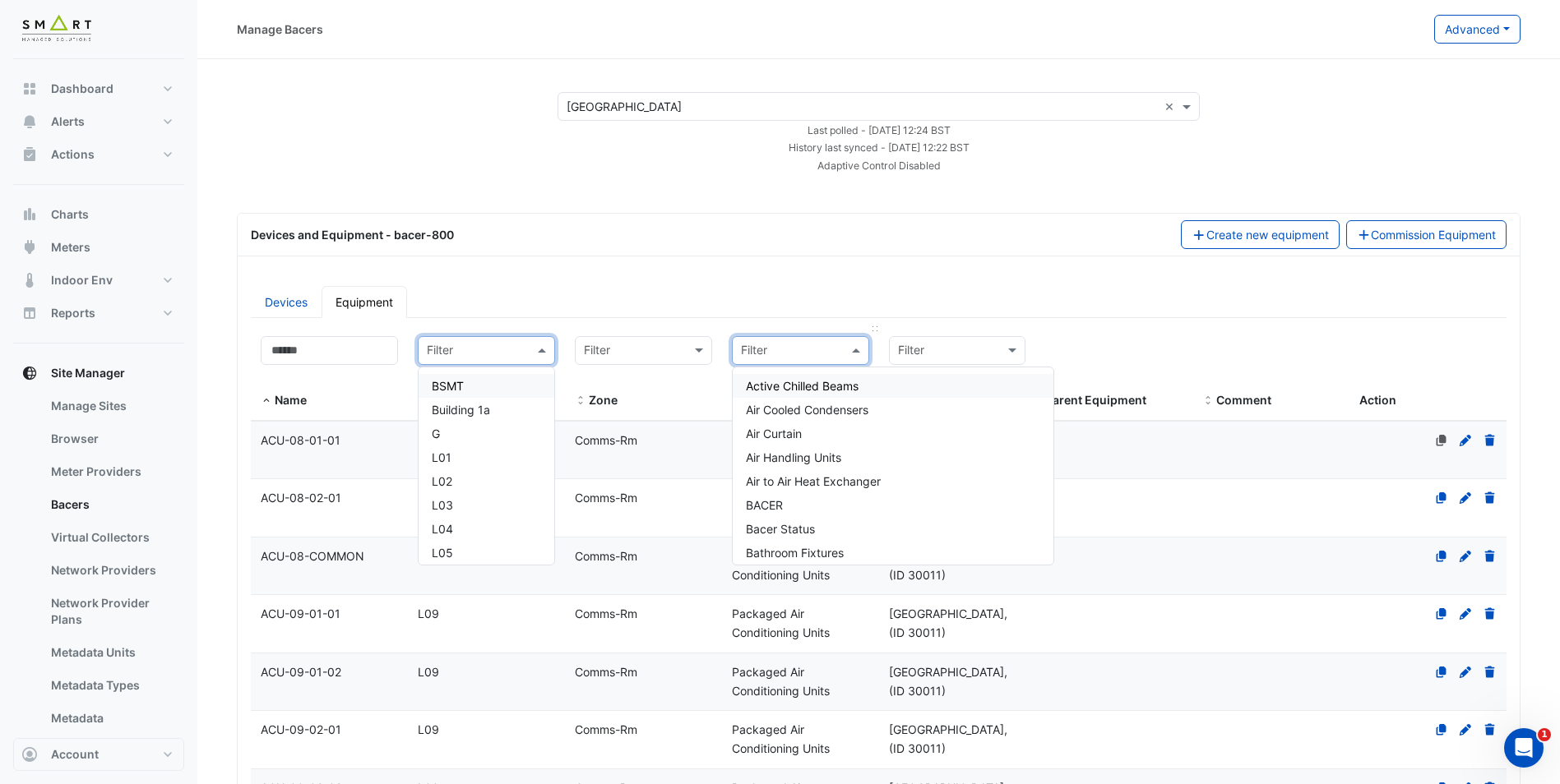
click at [806, 353] on input "text" at bounding box center [784, 352] width 86 height 19
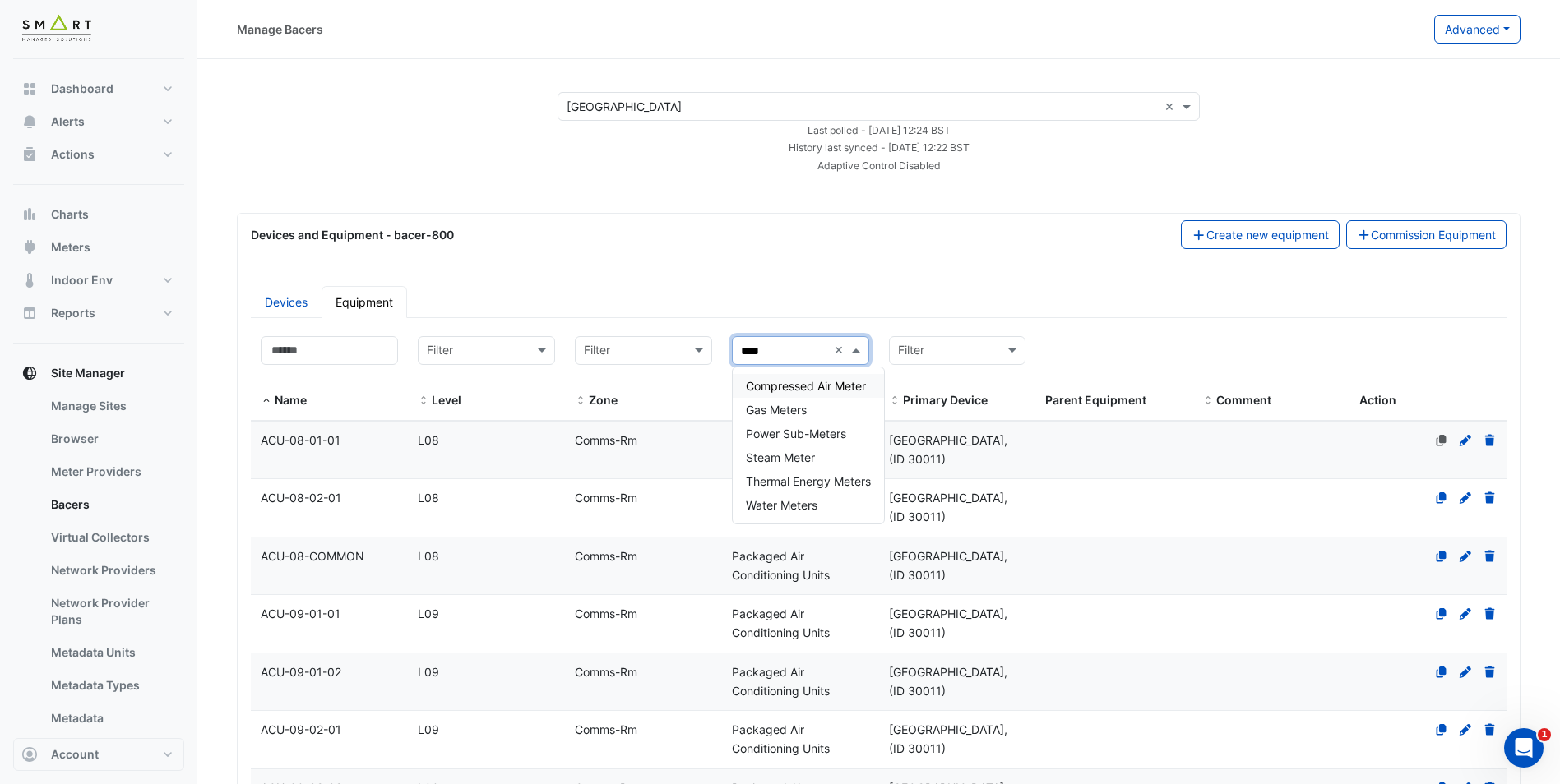
type input "*****"
click at [818, 424] on div "Power Sub-Meters" at bounding box center [808, 434] width 151 height 24
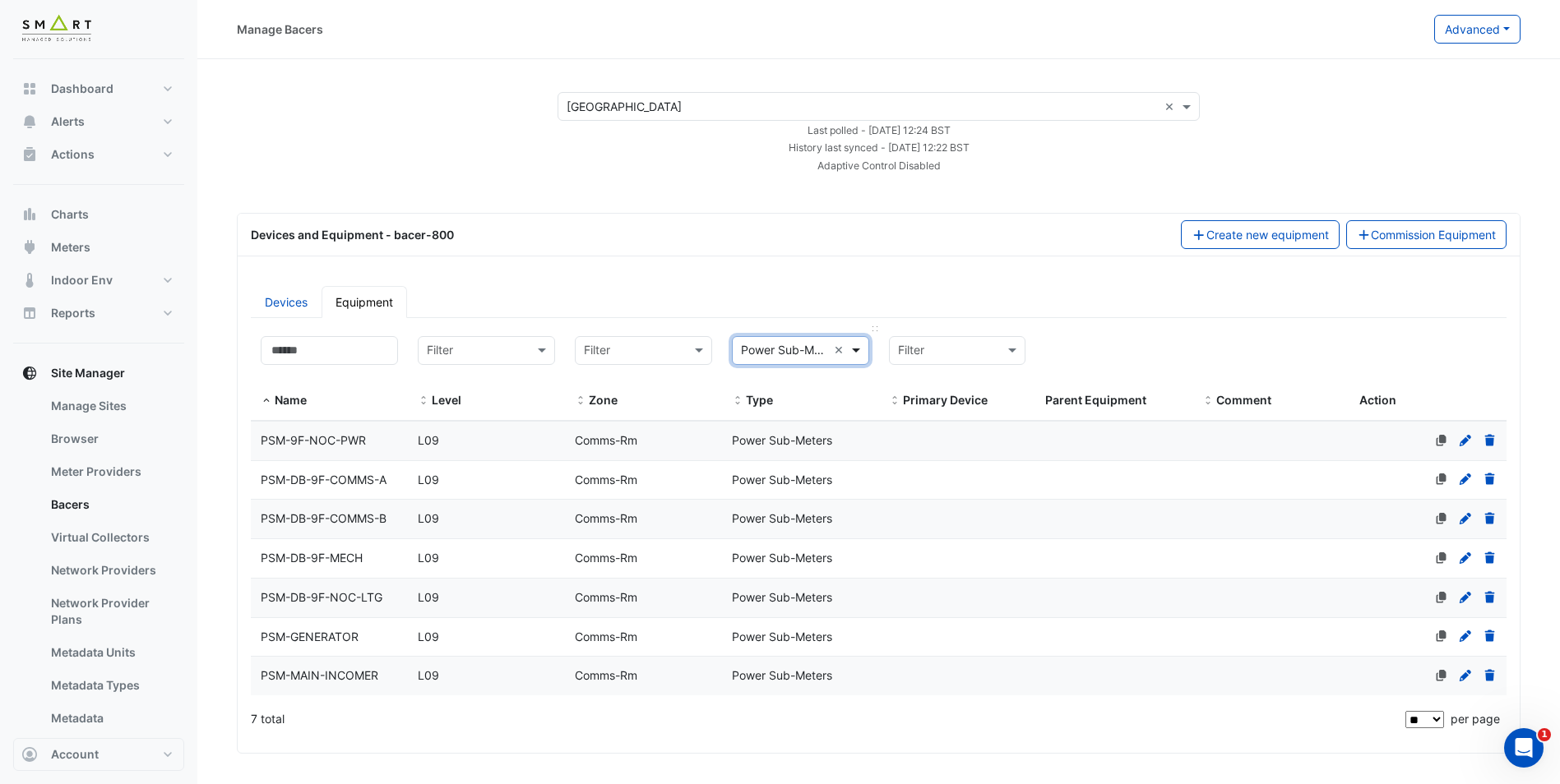
click at [858, 354] on span at bounding box center [859, 351] width 21 height 19
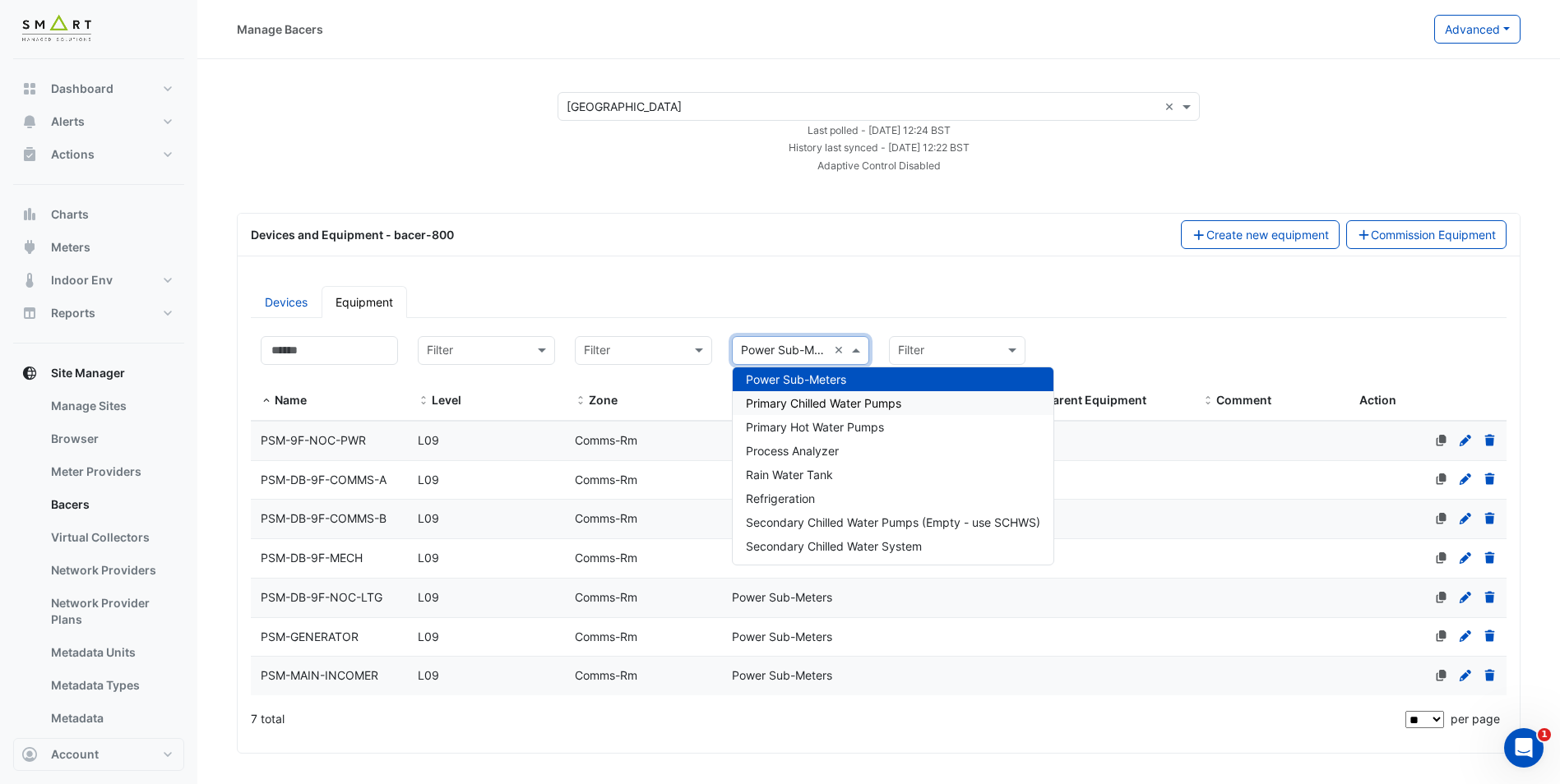
click at [1149, 326] on div "Devices Equipment Filter by name: Filter by level: Filter Filter by zone: Filte…" at bounding box center [879, 513] width 1275 height 454
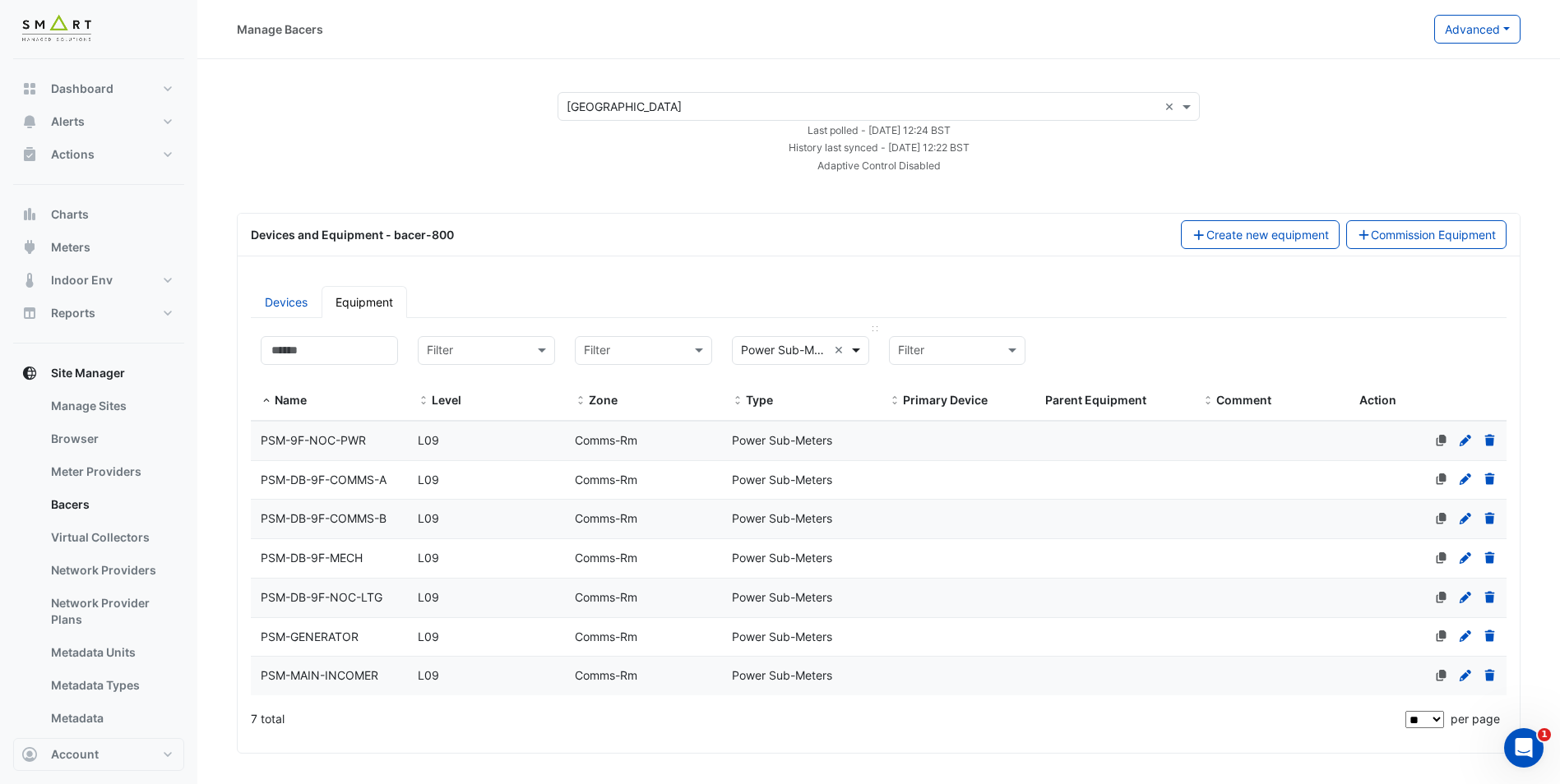
click at [854, 349] on span at bounding box center [859, 351] width 21 height 19
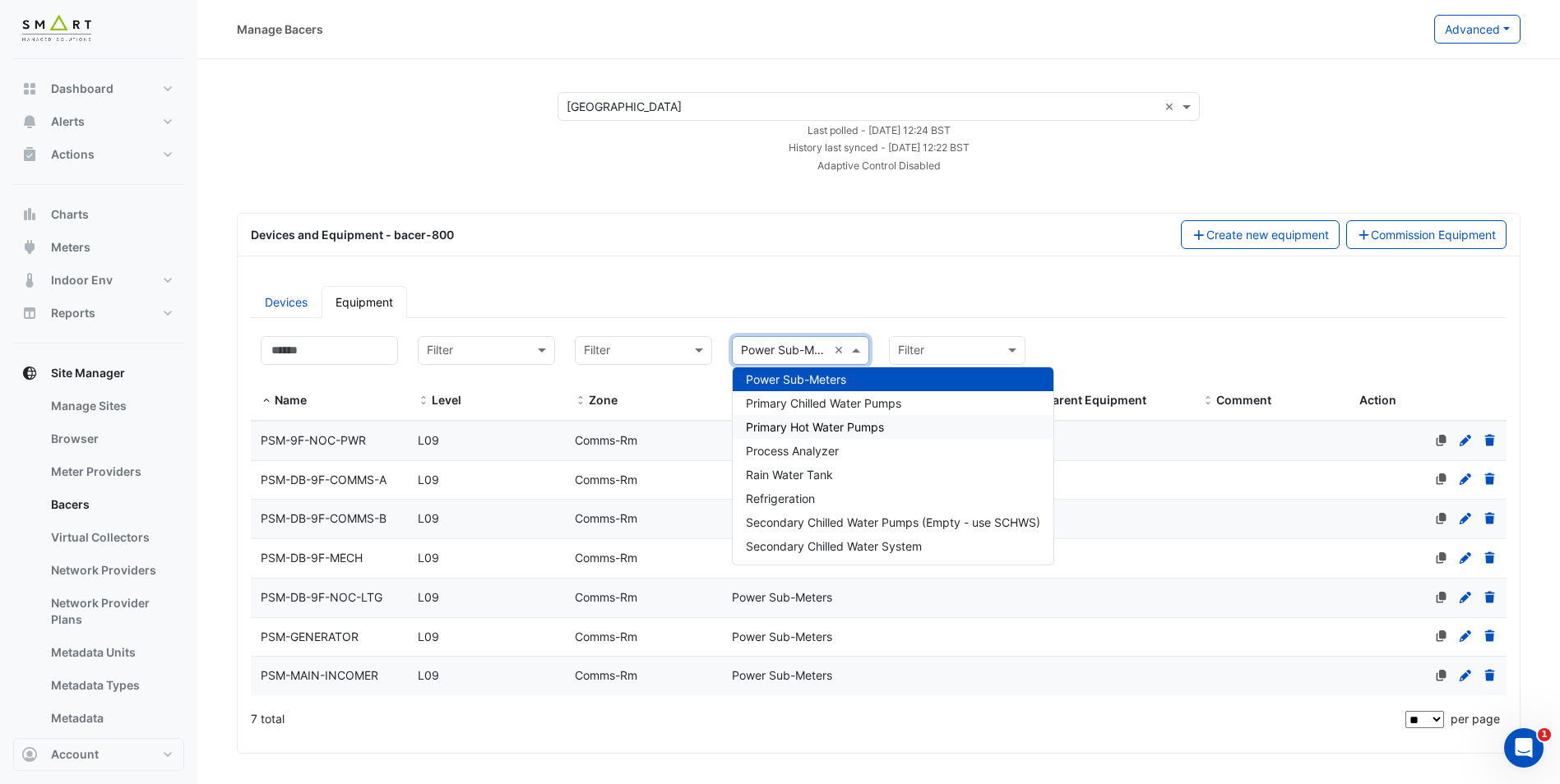
click at [304, 450] on datatable-body-cell "Name PSM-9F-NOC-PWR" at bounding box center [329, 441] width 157 height 39
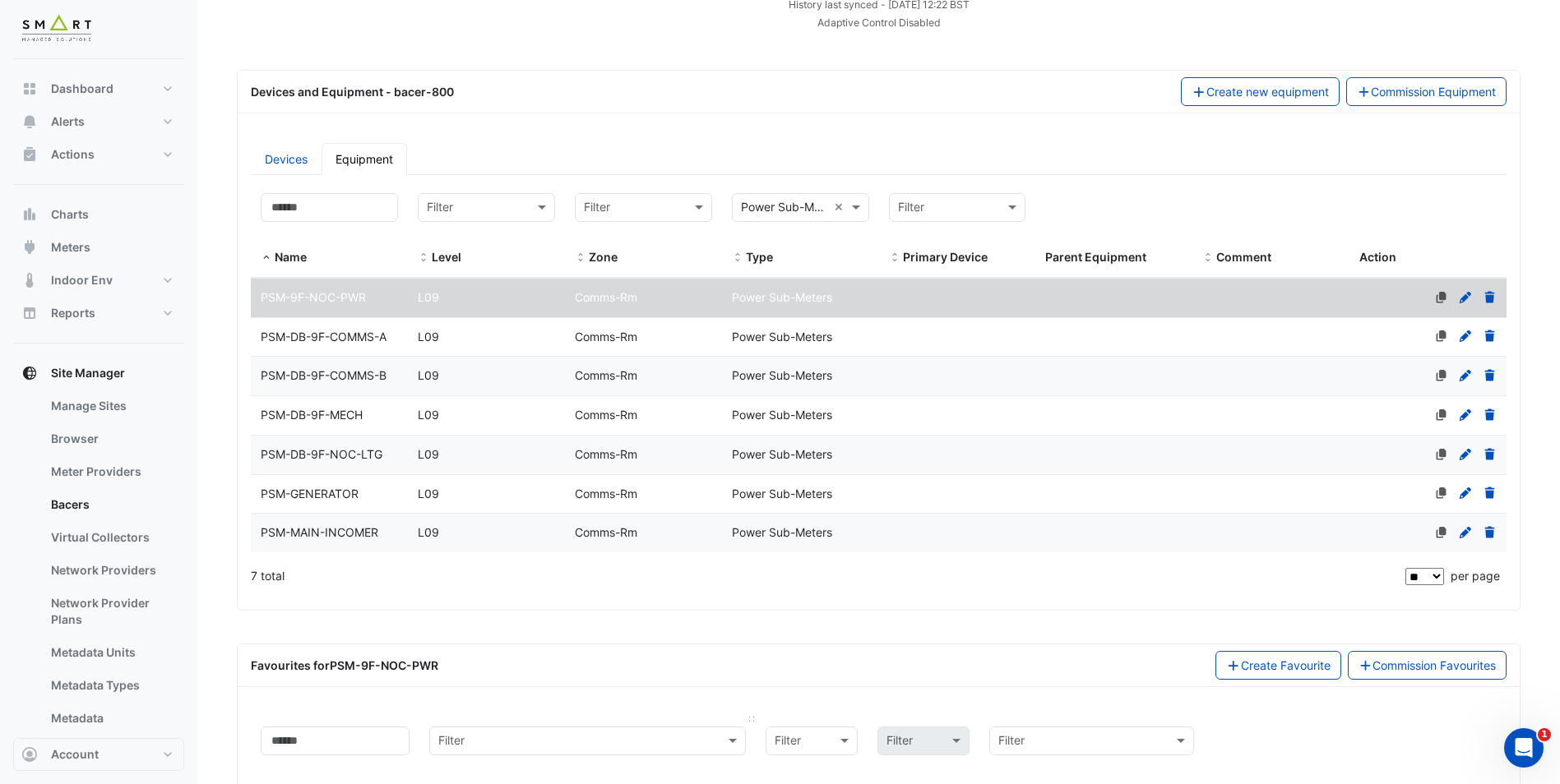
scroll to position [107, 0]
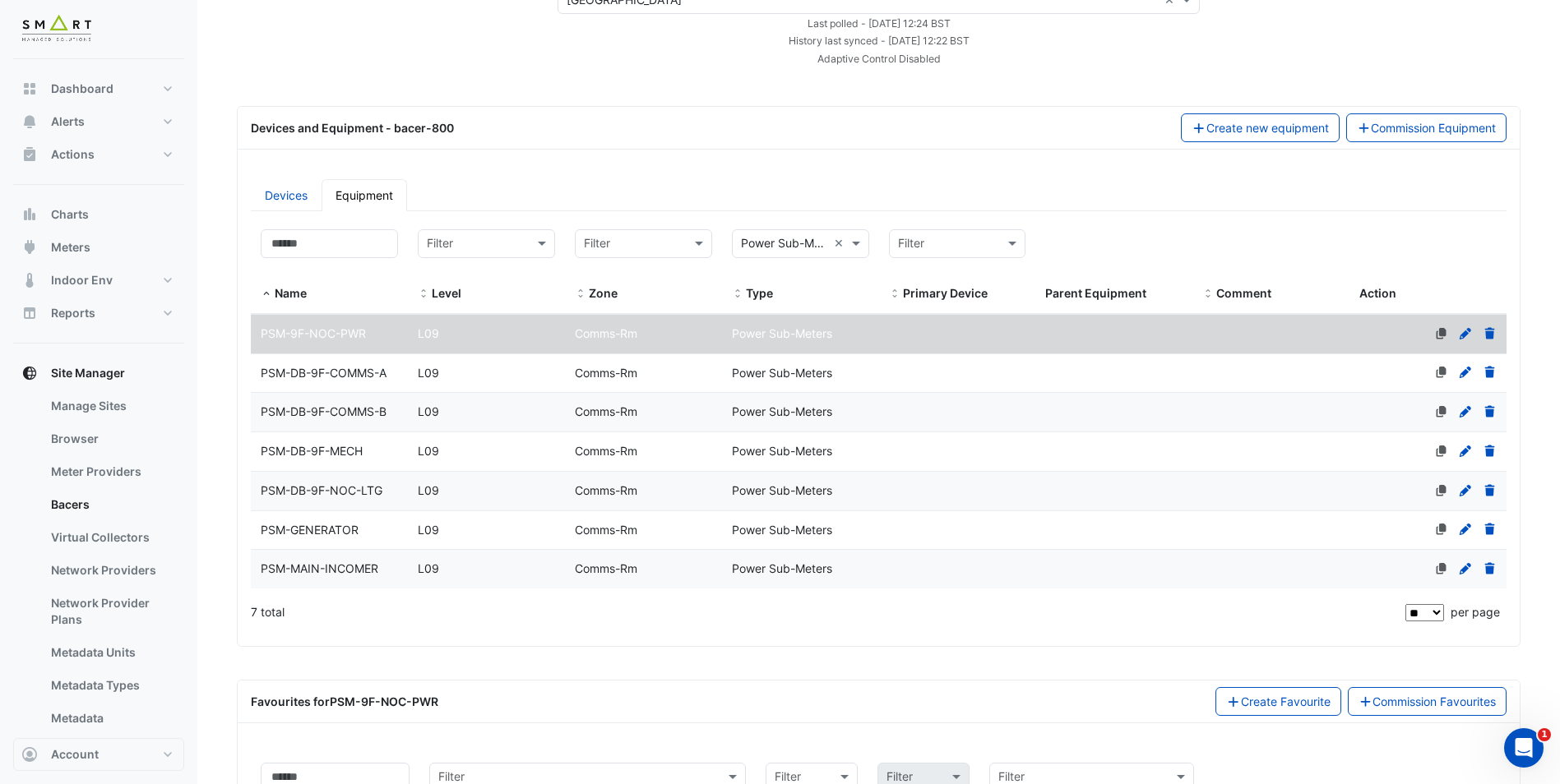
click at [361, 446] on span "PSM-DB-9F-MECH" at bounding box center [312, 451] width 102 height 14
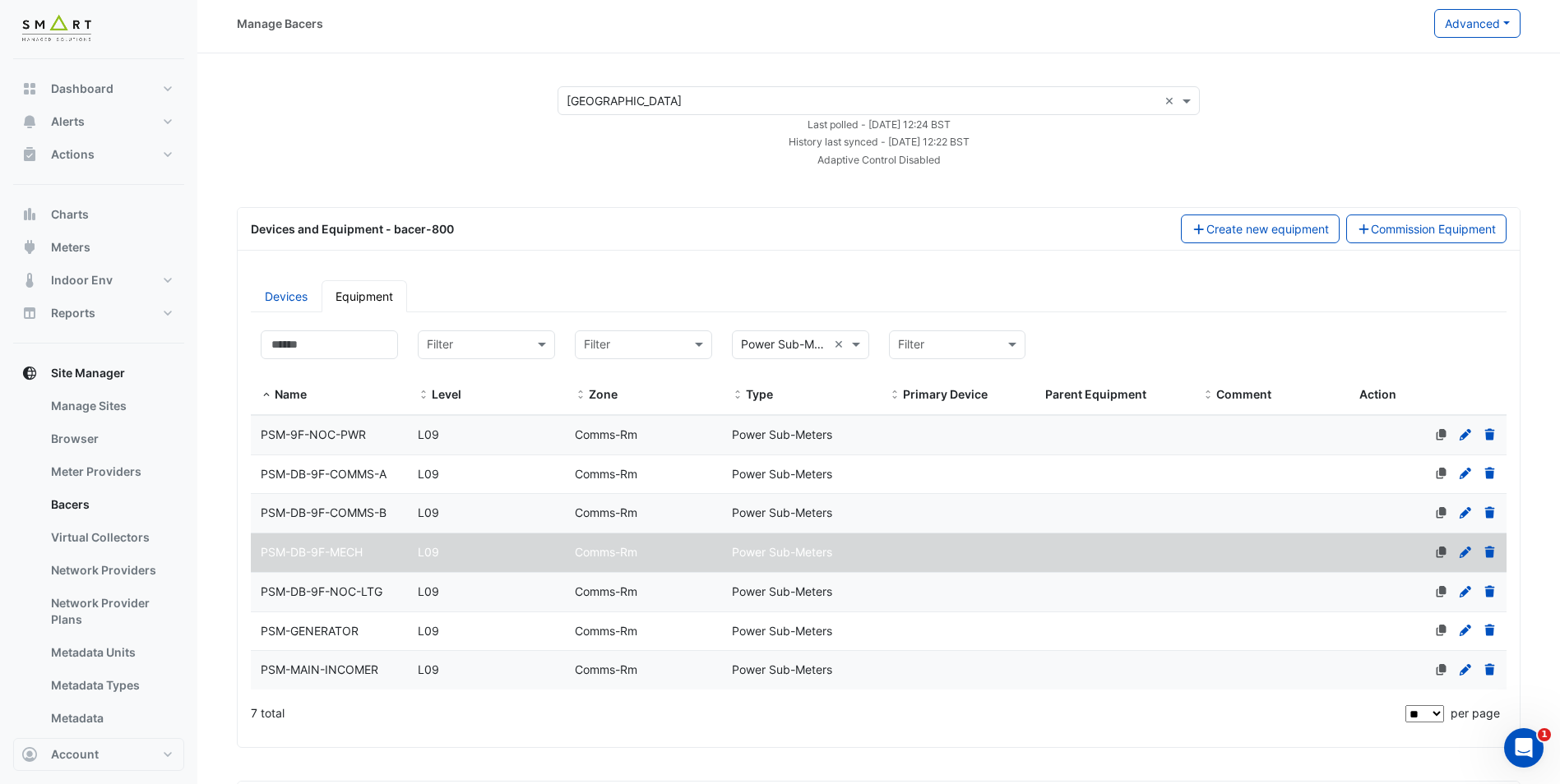
scroll to position [0, 0]
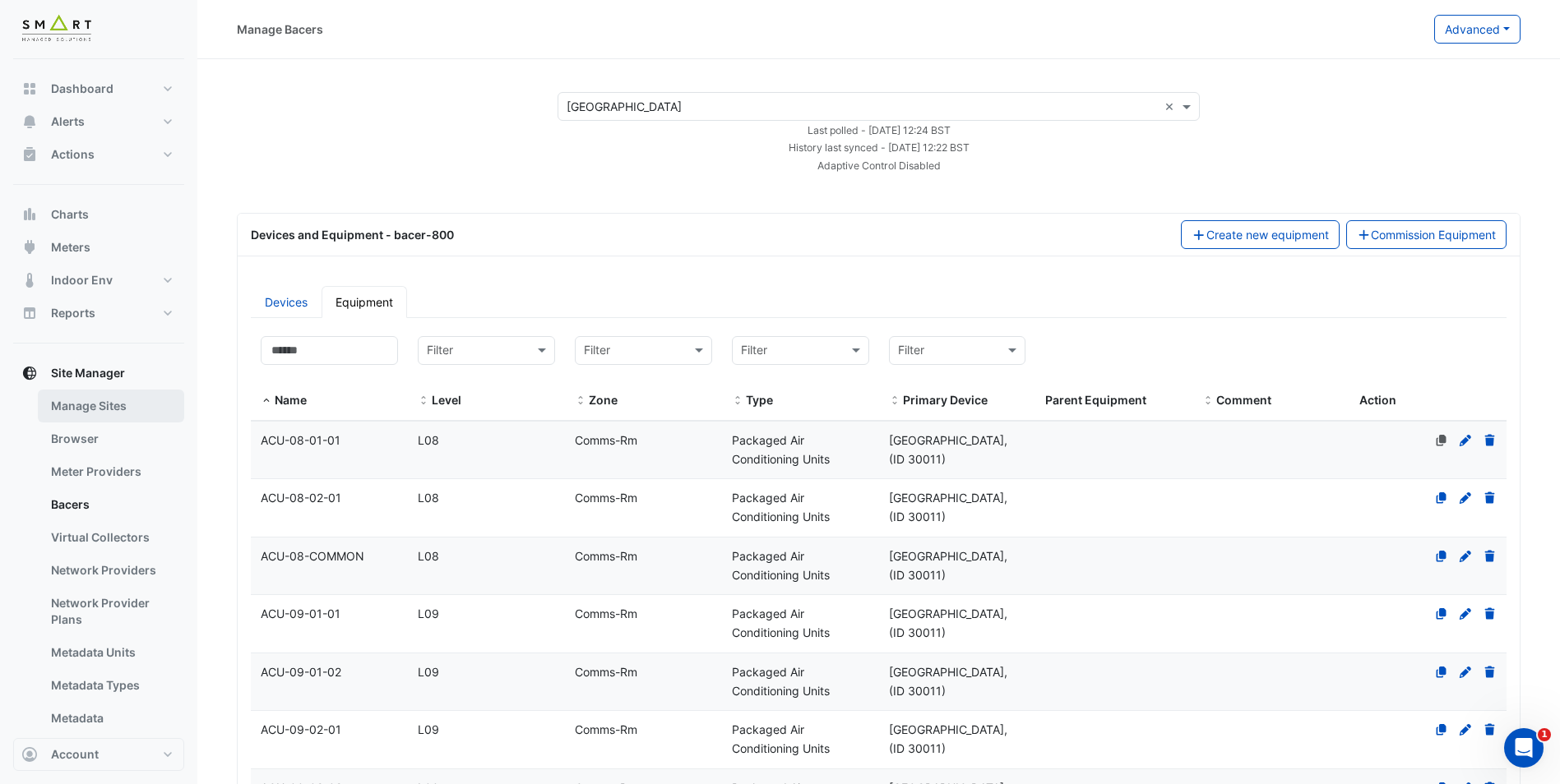
click at [79, 401] on link "Manage Sites" at bounding box center [111, 406] width 146 height 33
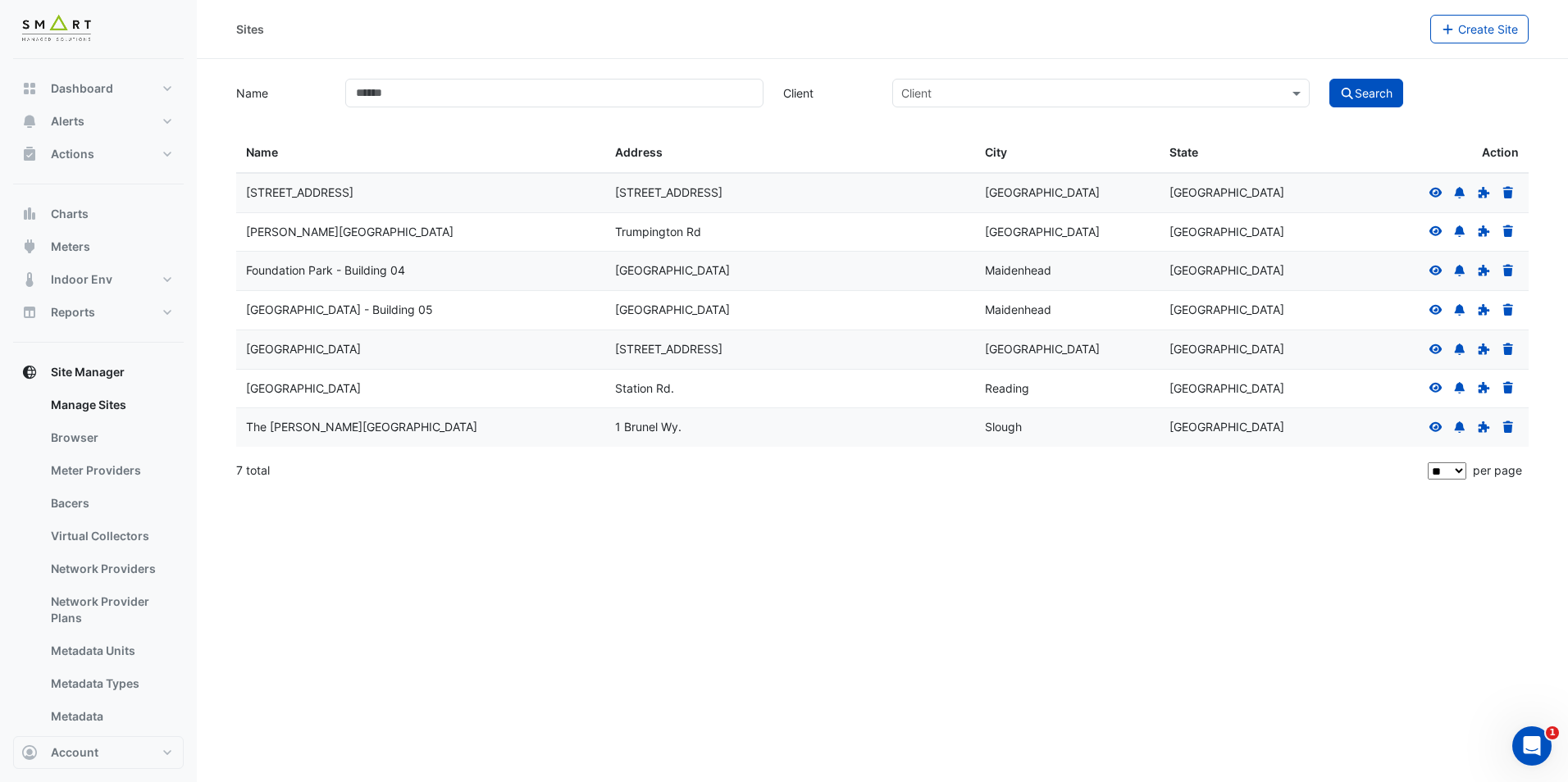
click at [1434, 382] on icon at bounding box center [1435, 387] width 15 height 11
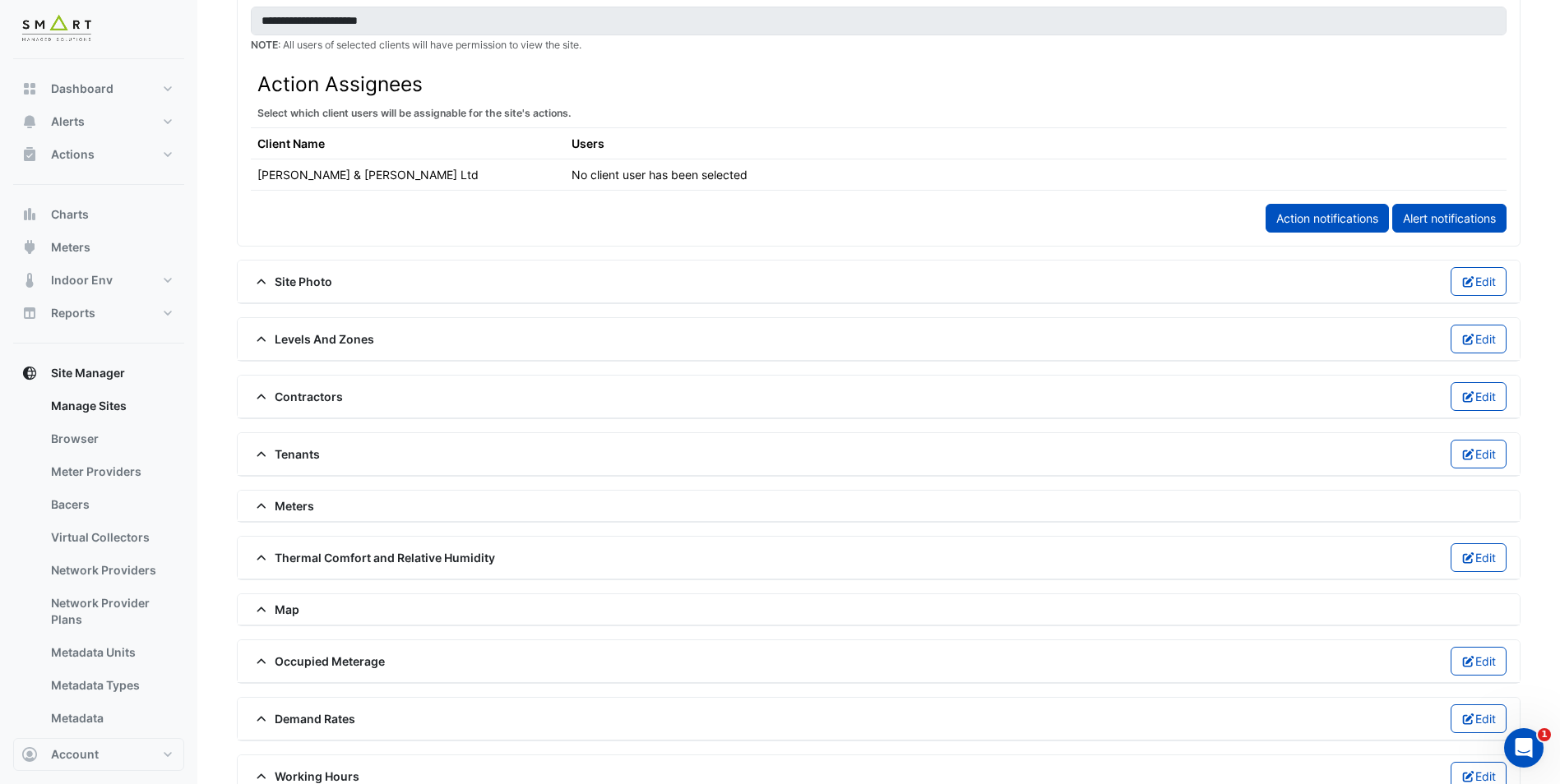
scroll to position [904, 0]
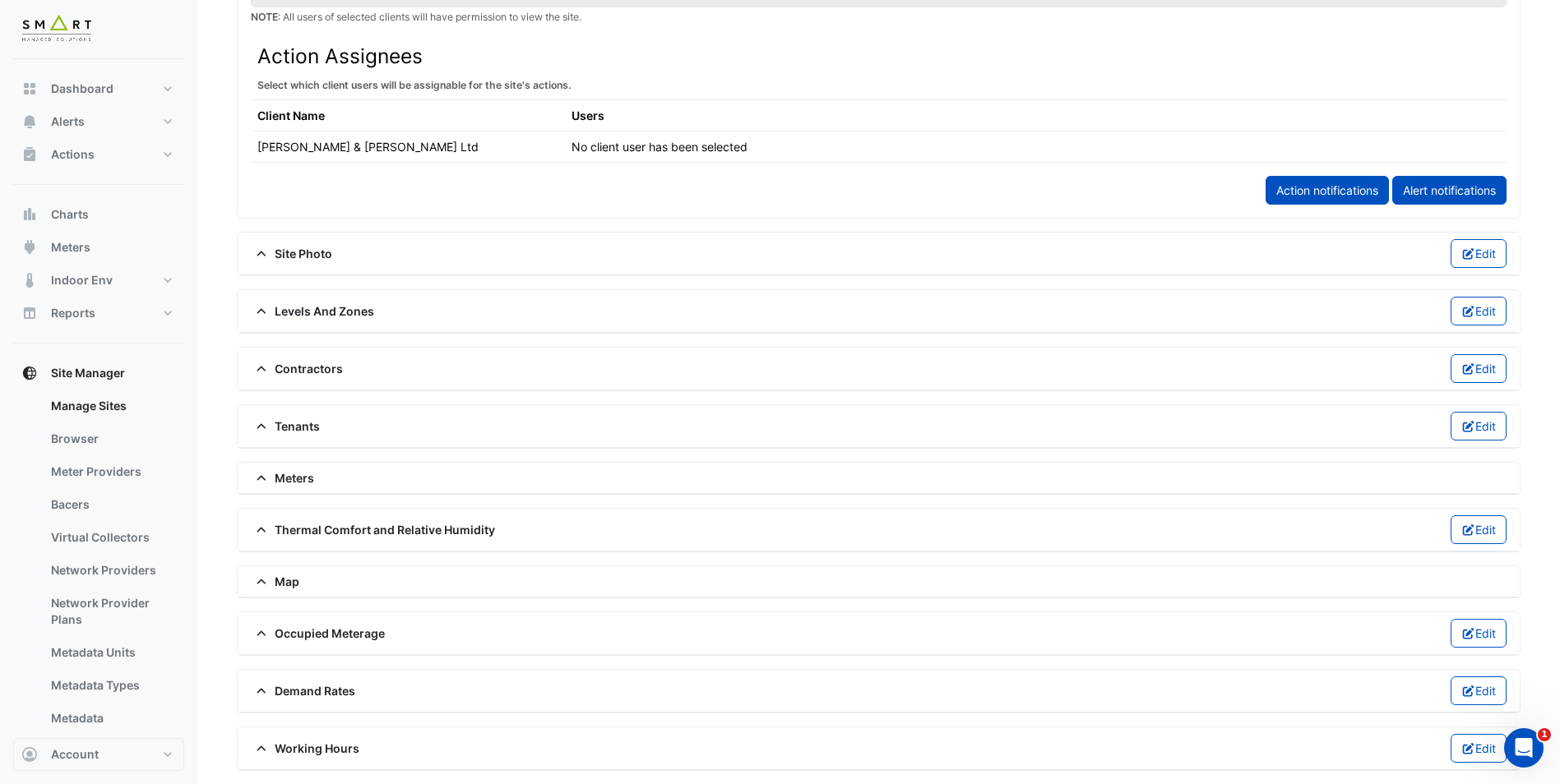
click at [333, 751] on span "Working Hours" at bounding box center [305, 749] width 109 height 17
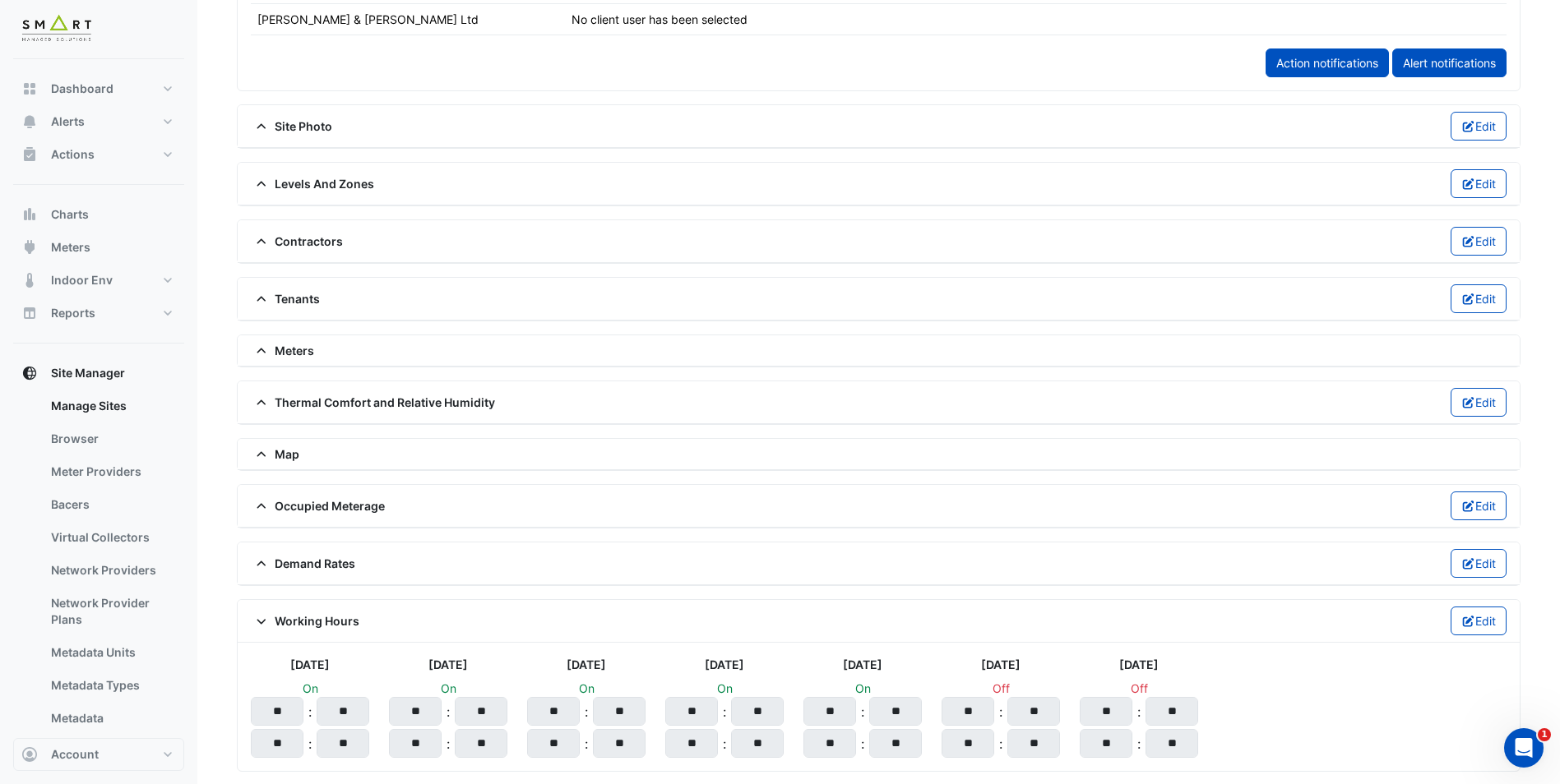
scroll to position [1033, 0]
click at [850, 713] on input "**" at bounding box center [829, 711] width 53 height 29
click at [847, 746] on input "**" at bounding box center [829, 743] width 53 height 29
click at [350, 621] on span "Working Hours" at bounding box center [305, 621] width 109 height 17
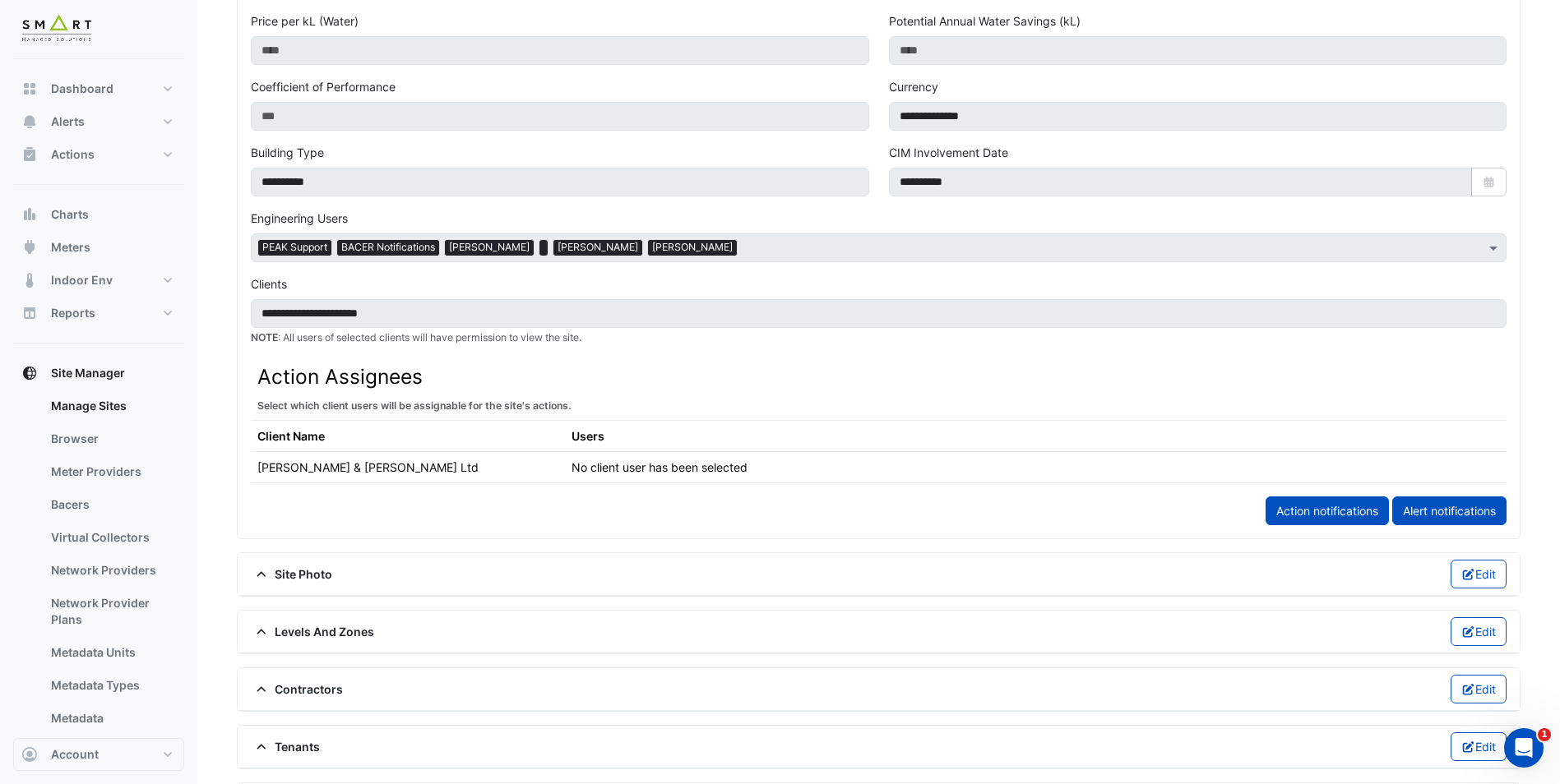
scroll to position [576, 0]
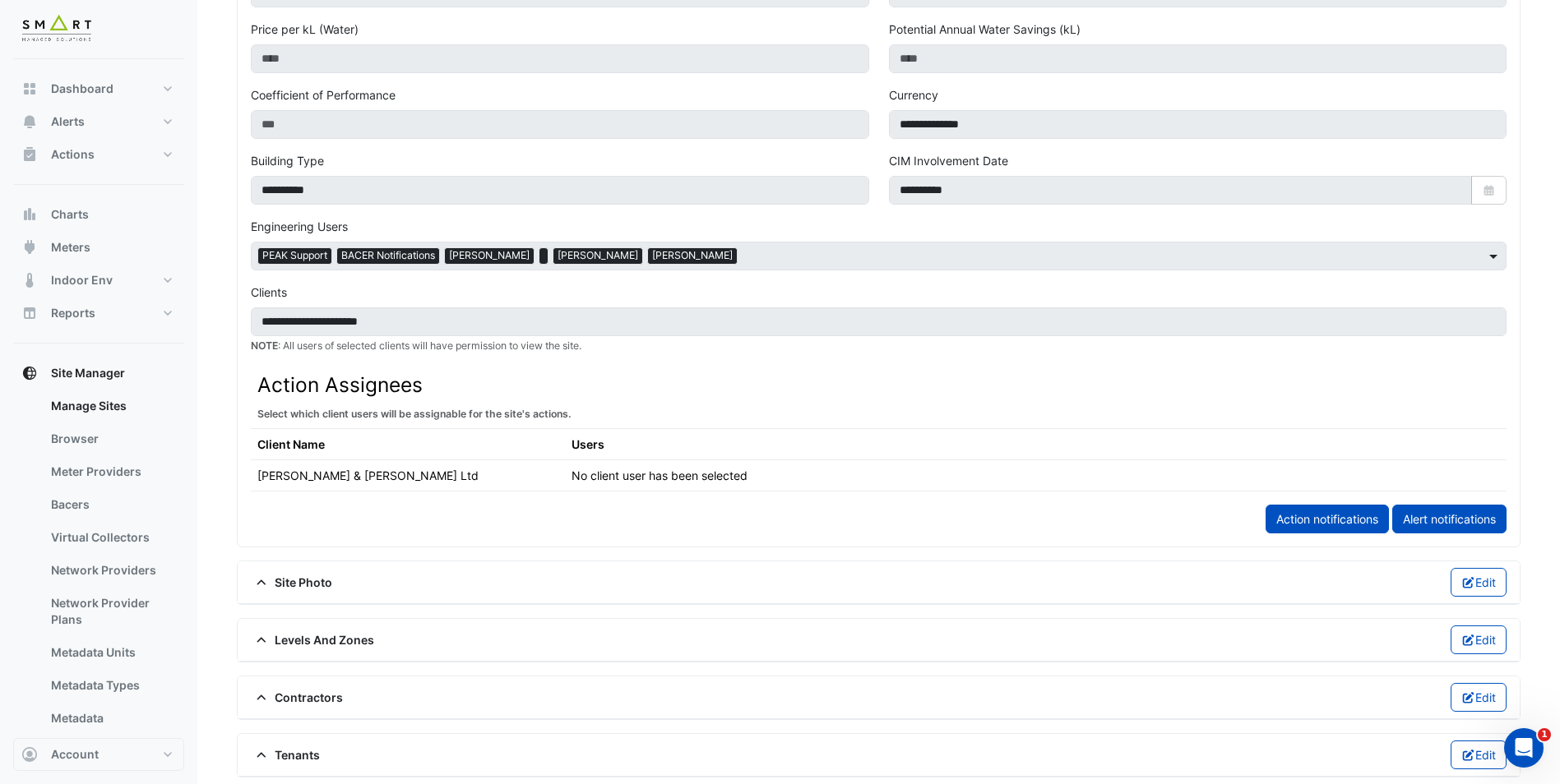
click at [1491, 259] on span at bounding box center [1496, 256] width 21 height 17
click at [1496, 258] on span at bounding box center [1496, 256] width 21 height 17
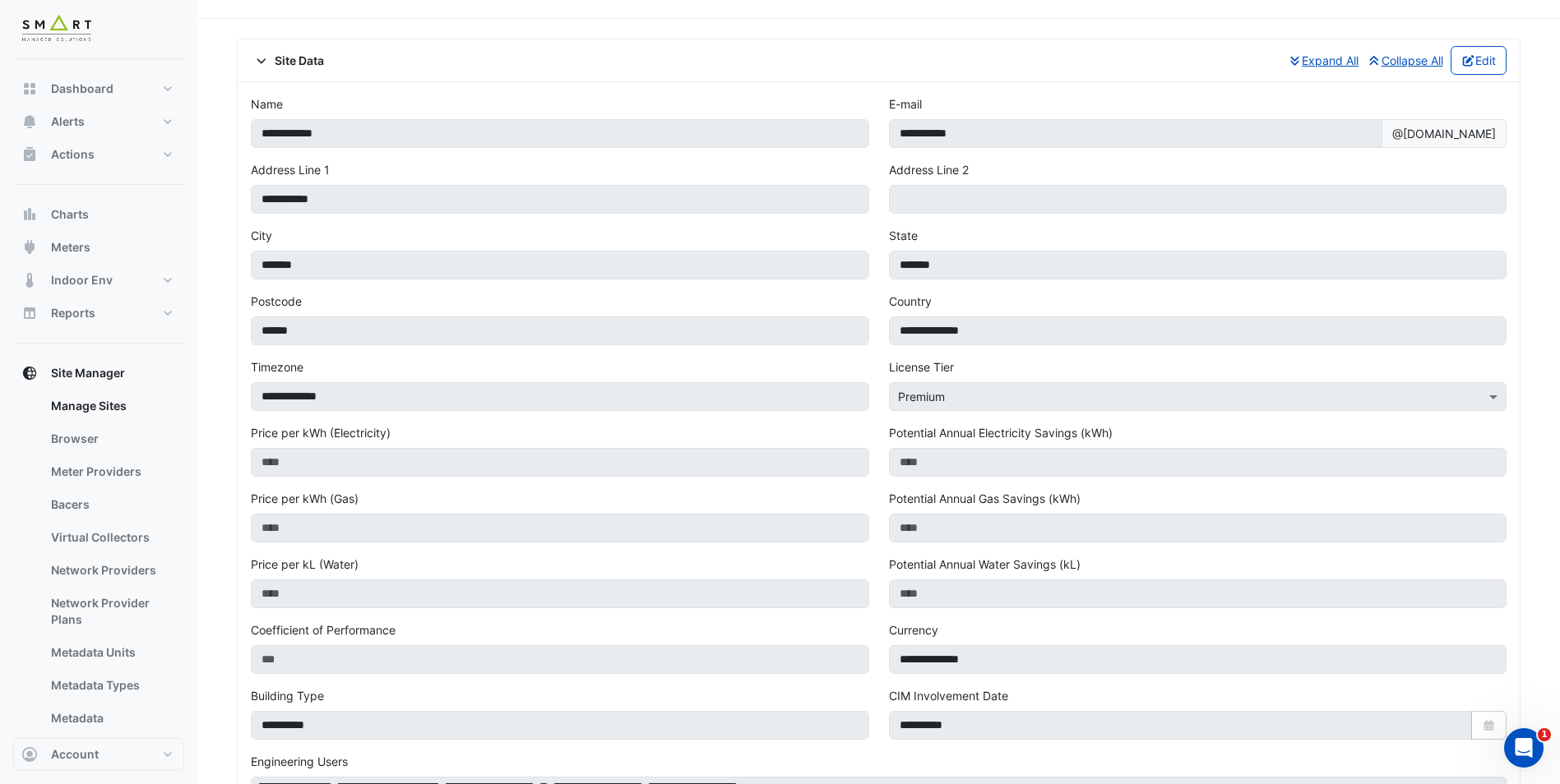
scroll to position [0, 0]
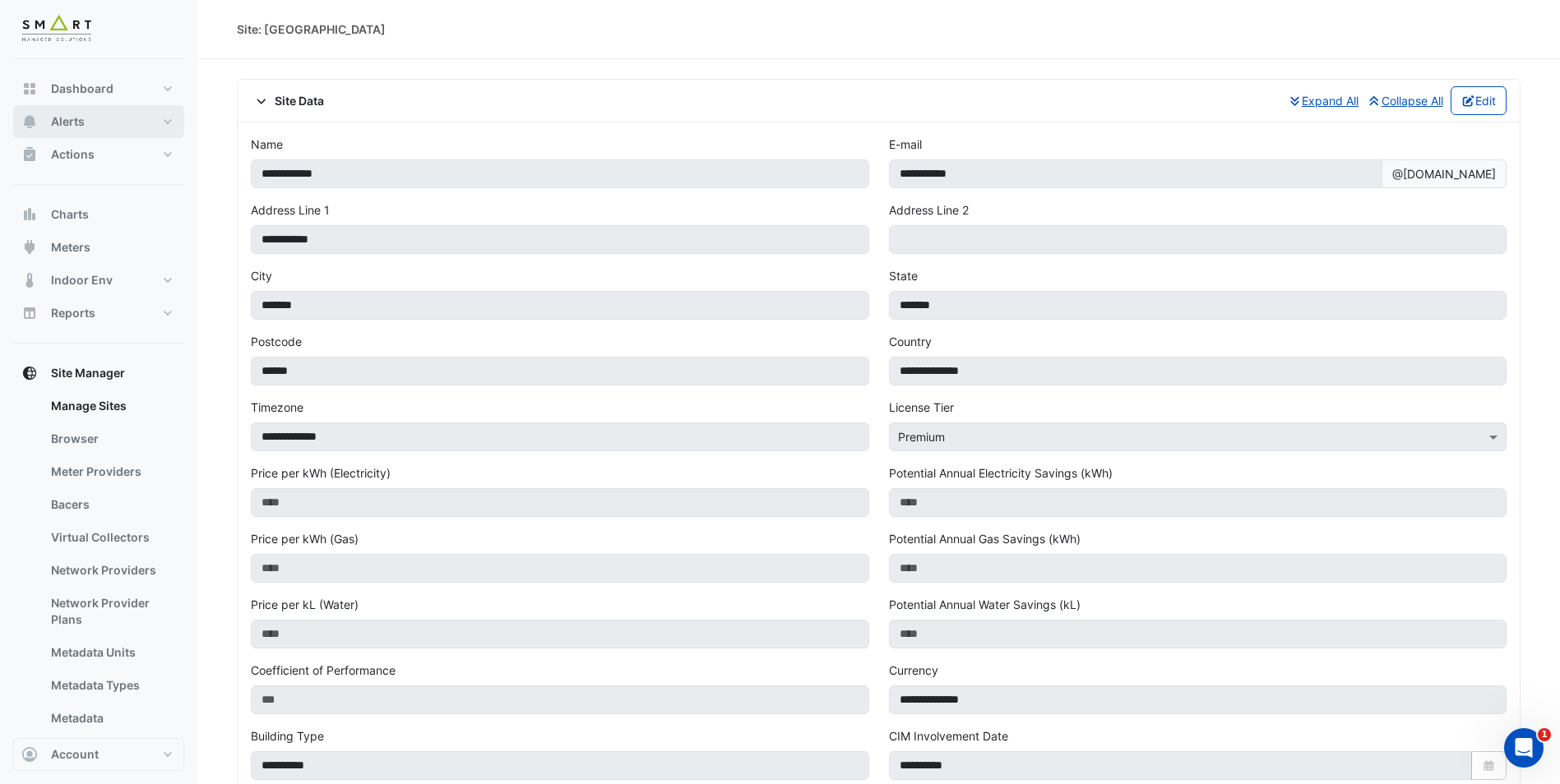
click at [131, 118] on button "Alerts" at bounding box center [99, 122] width 171 height 33
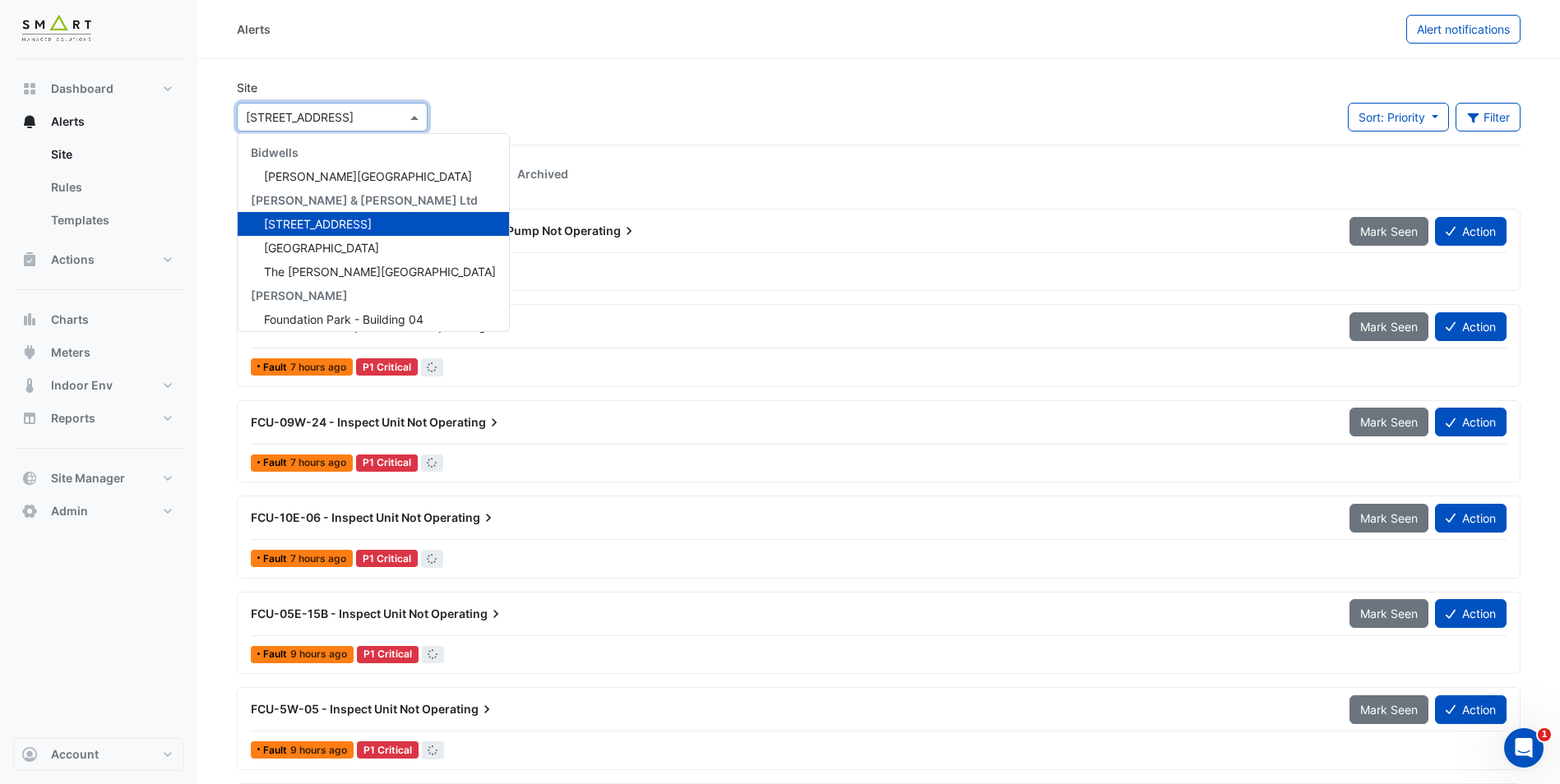
click at [348, 117] on input "text" at bounding box center [316, 118] width 140 height 17
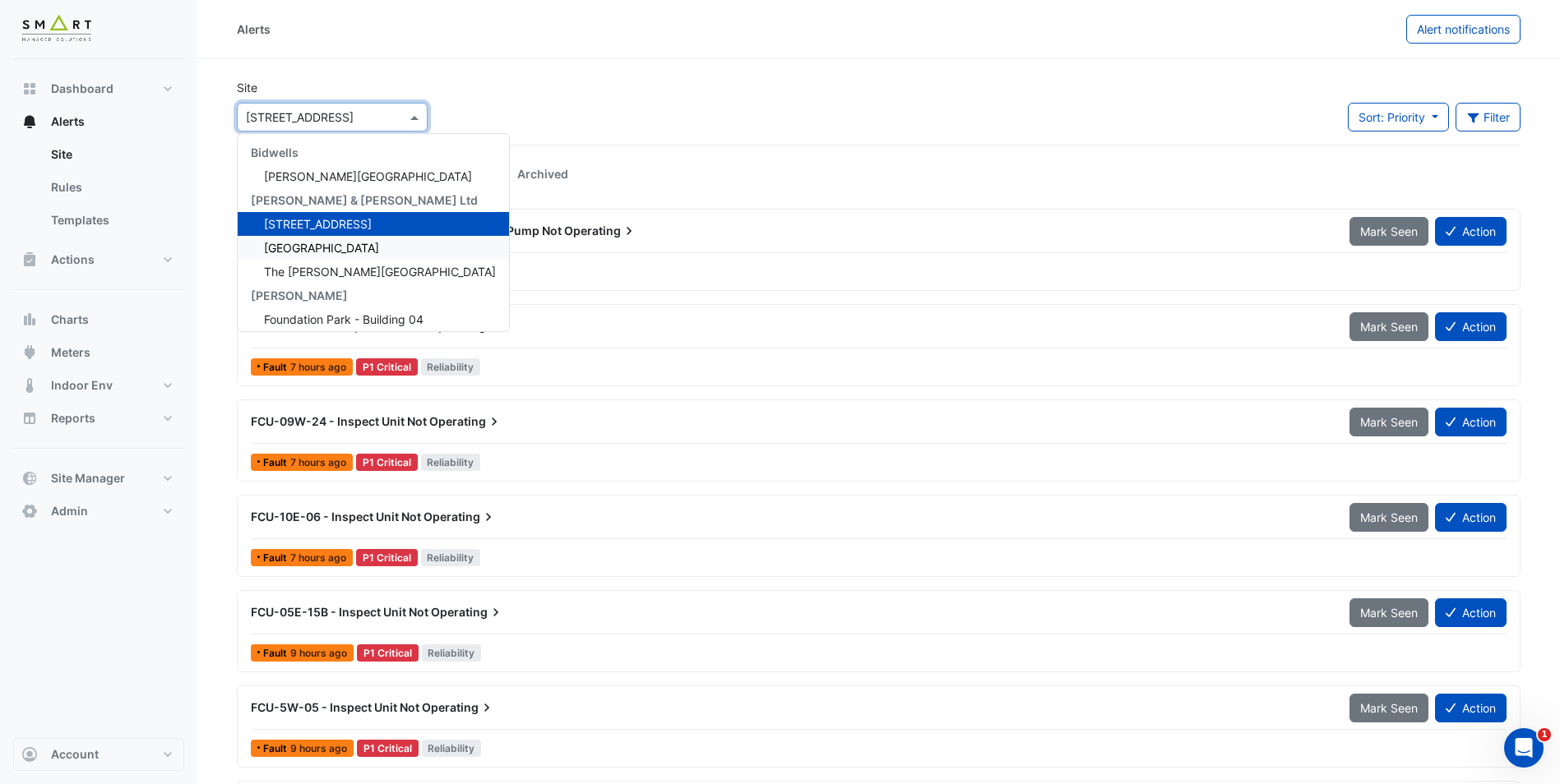
click at [334, 245] on span "[GEOGRAPHIC_DATA]" at bounding box center [321, 248] width 115 height 14
